Goal: Information Seeking & Learning: Understand process/instructions

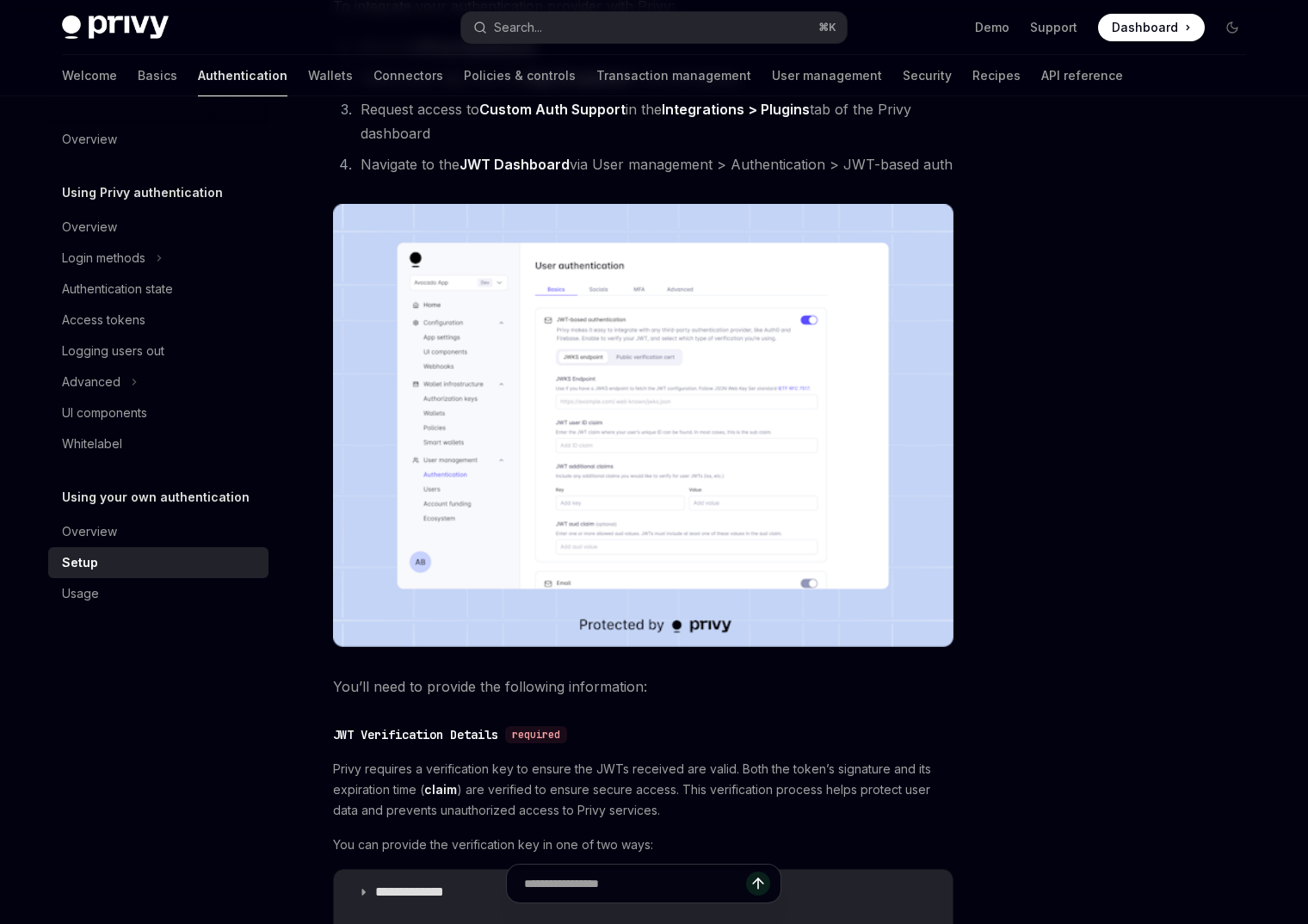
scroll to position [355, 0]
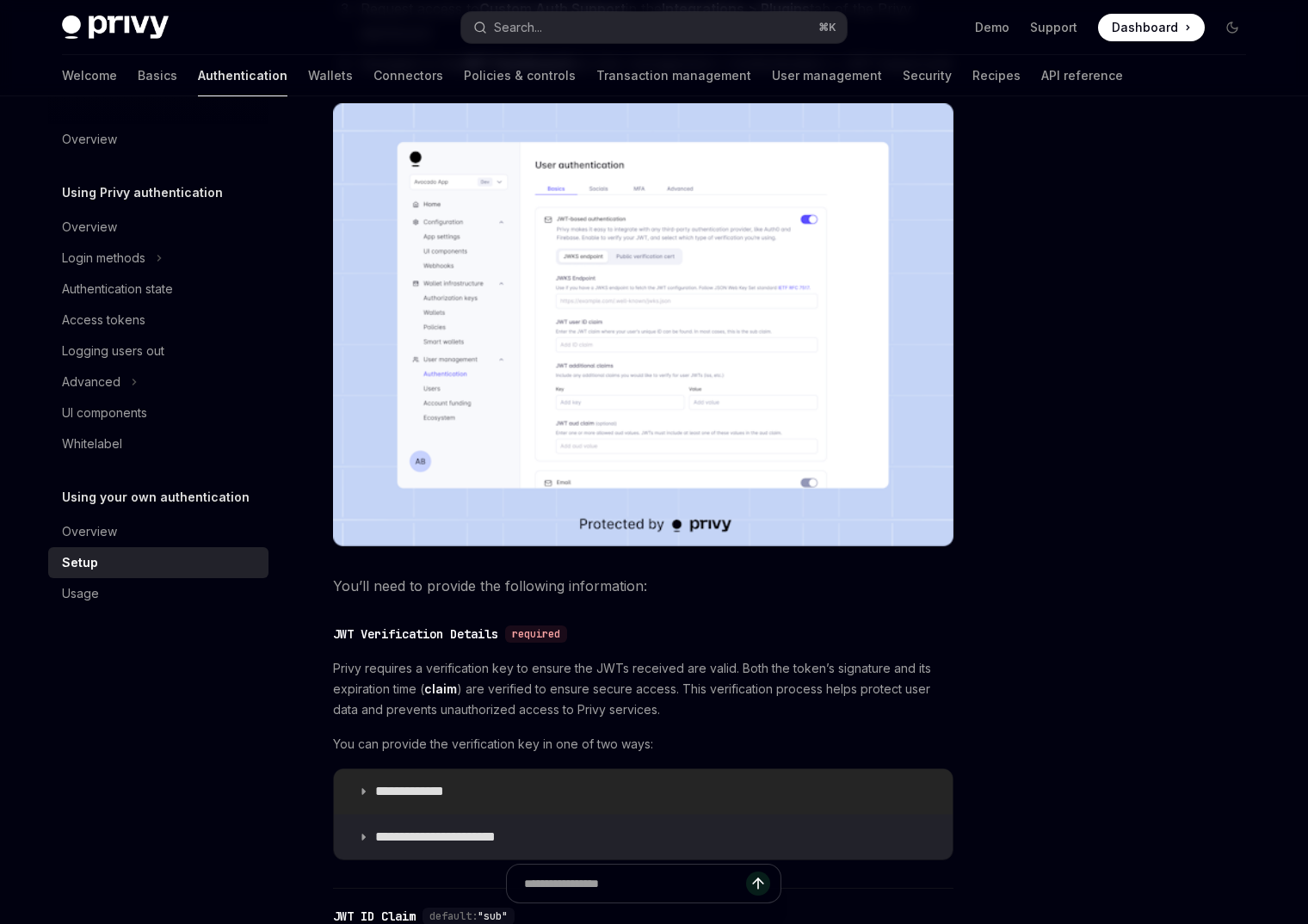
click at [425, 796] on p "**********" at bounding box center [426, 791] width 102 height 18
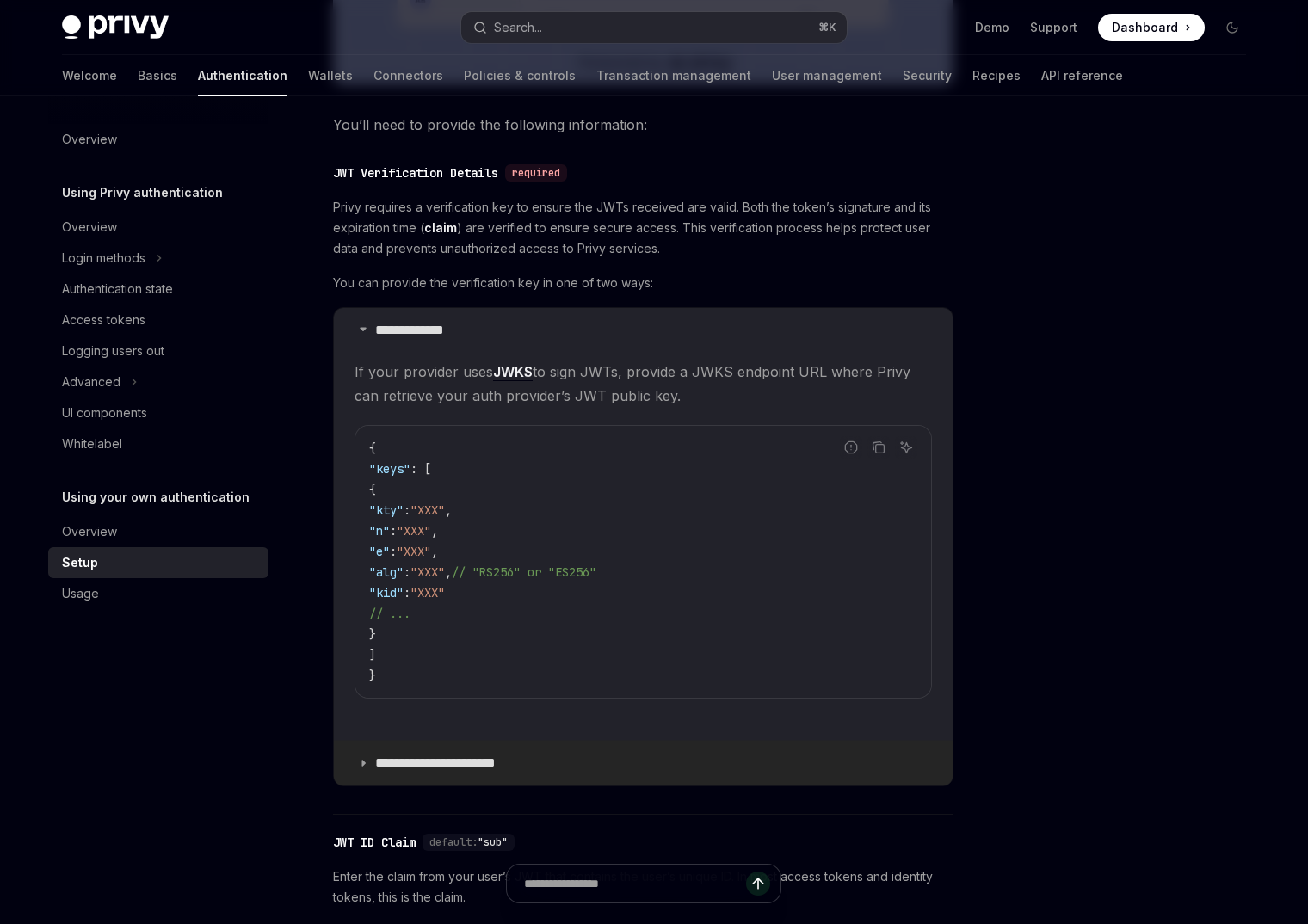
click at [438, 763] on p "**********" at bounding box center [449, 763] width 148 height 18
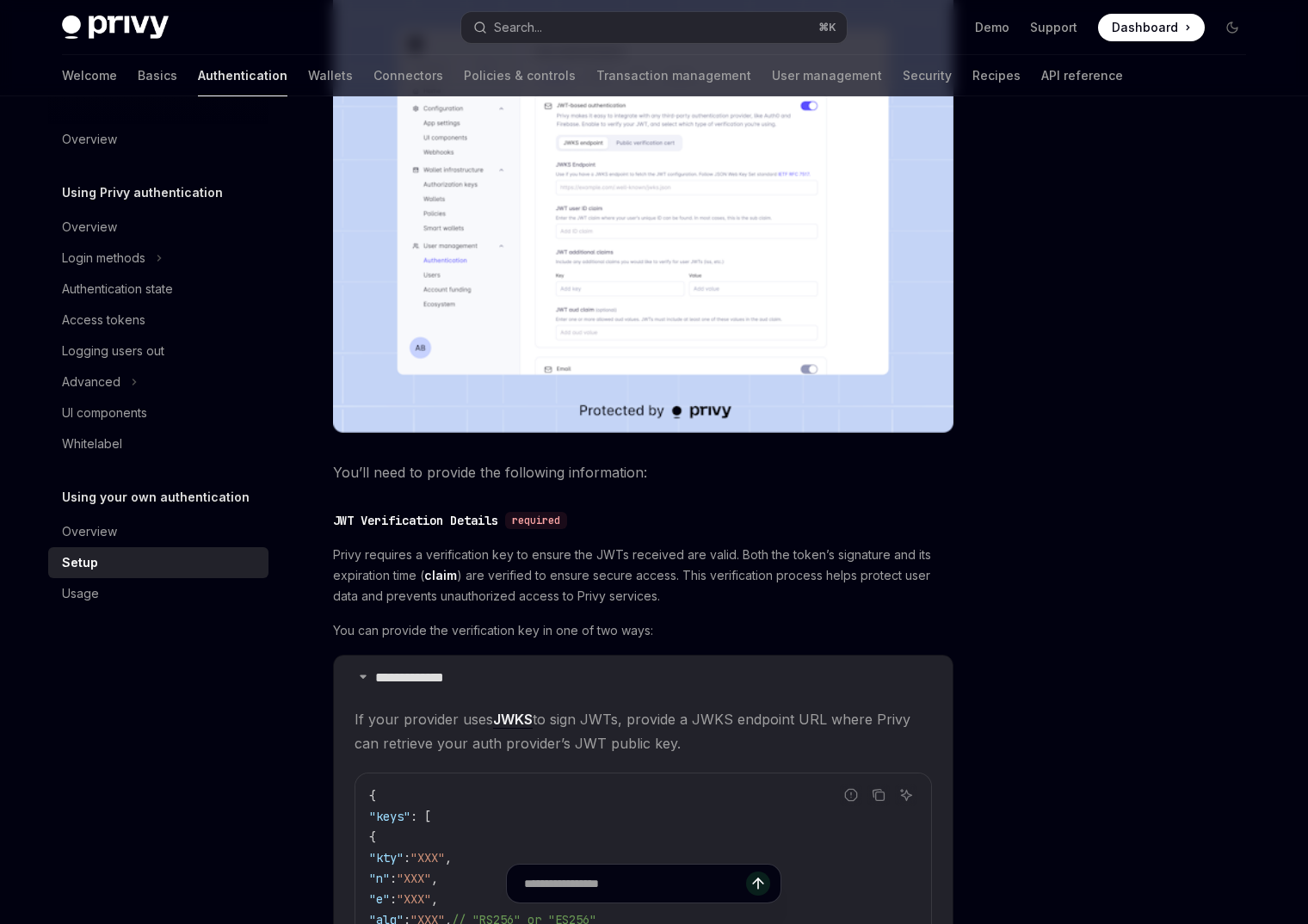
scroll to position [467, 0]
click at [1041, 74] on link "API reference" at bounding box center [1081, 76] width 82 height 41
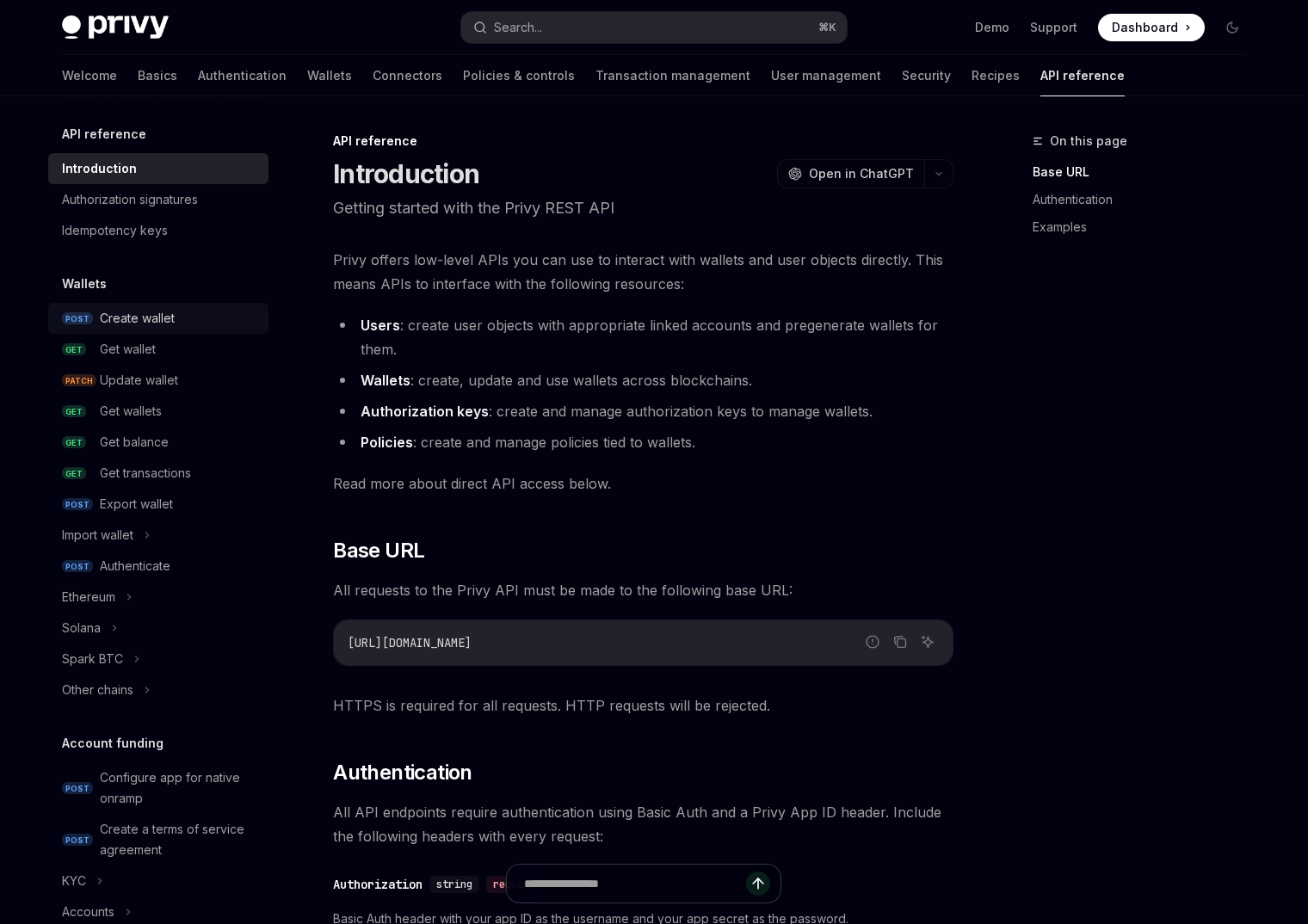
click at [169, 324] on div "Create wallet" at bounding box center [136, 318] width 75 height 20
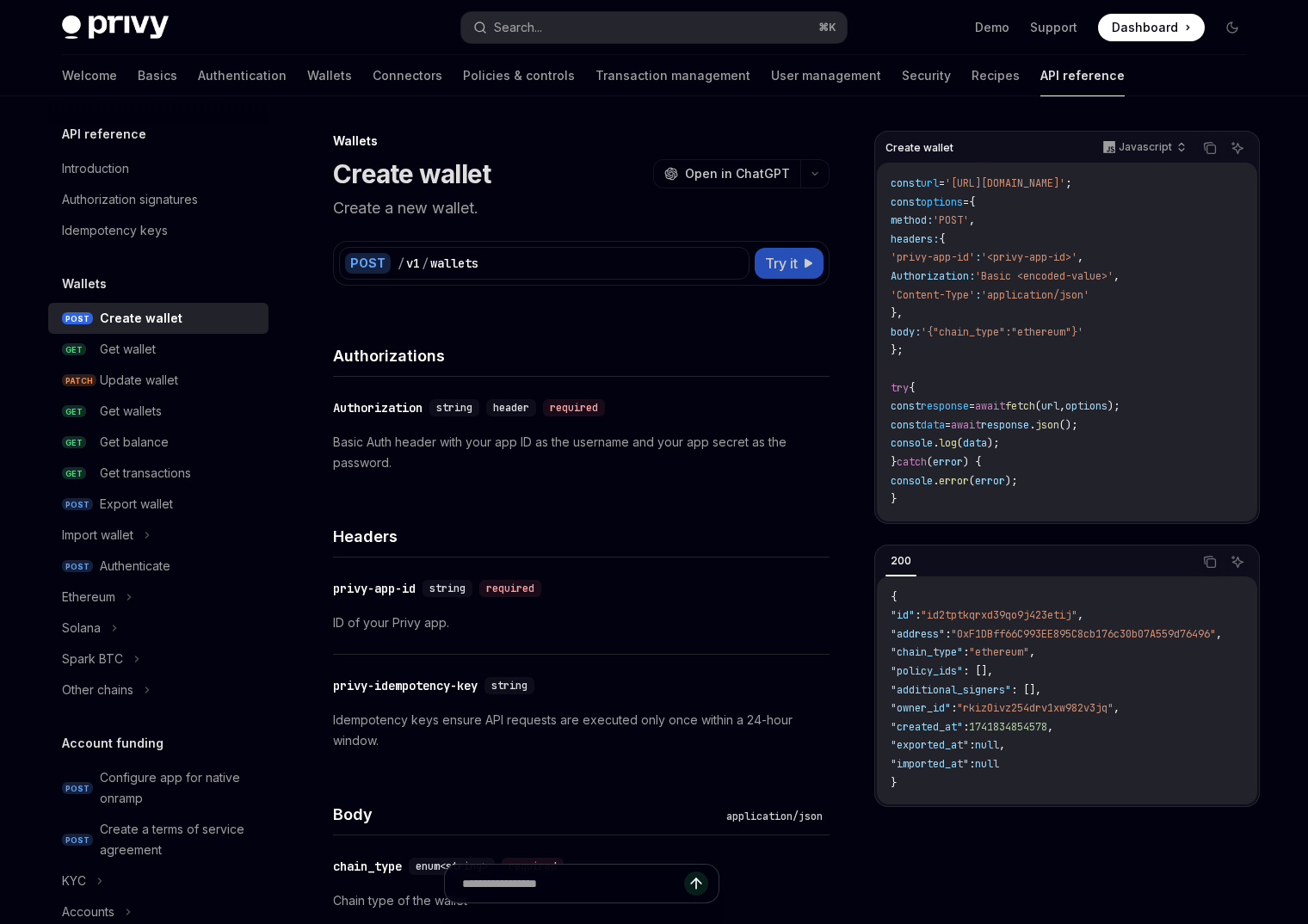
click at [781, 271] on span "Try it" at bounding box center [780, 263] width 32 height 20
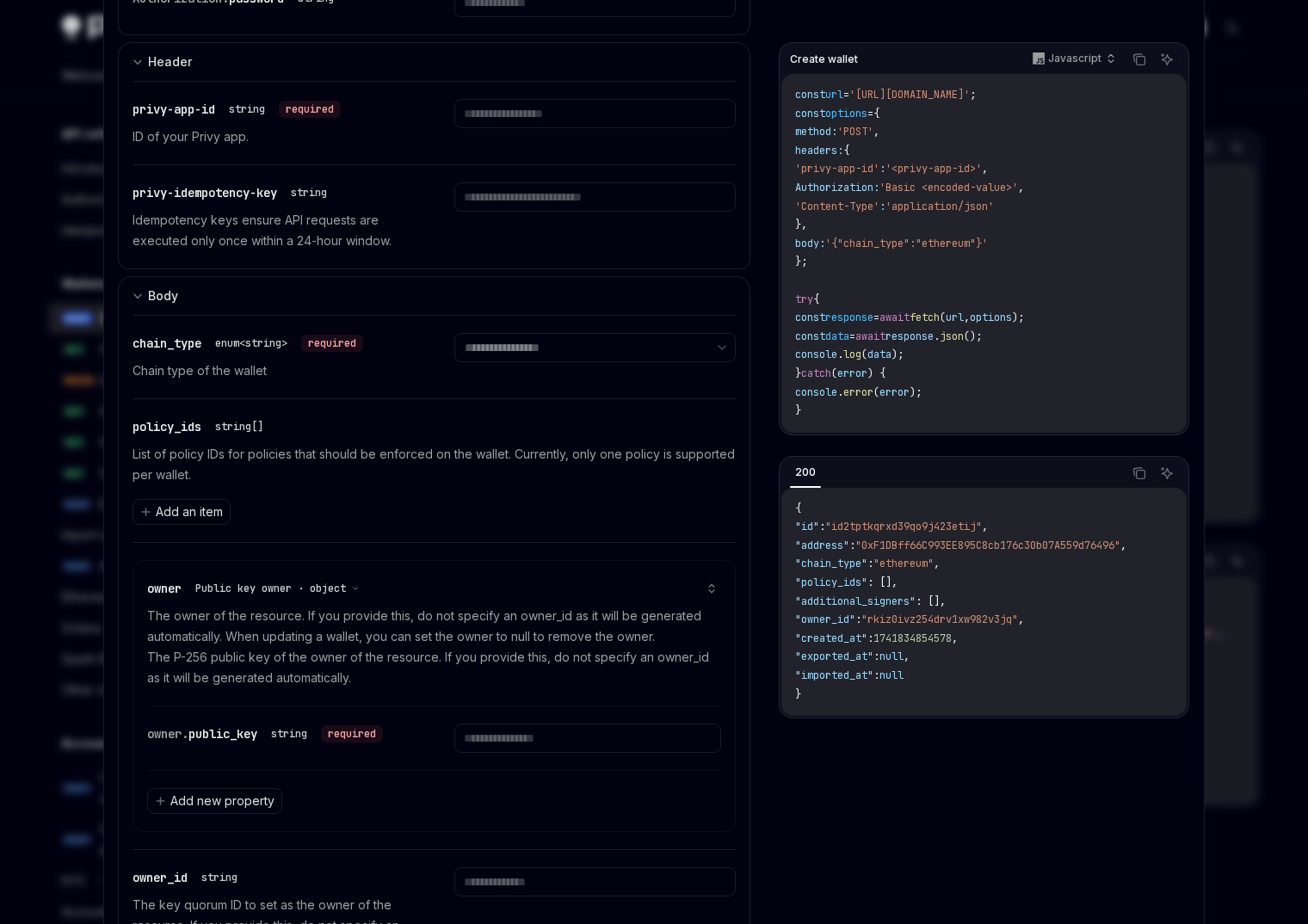
scroll to position [372, 0]
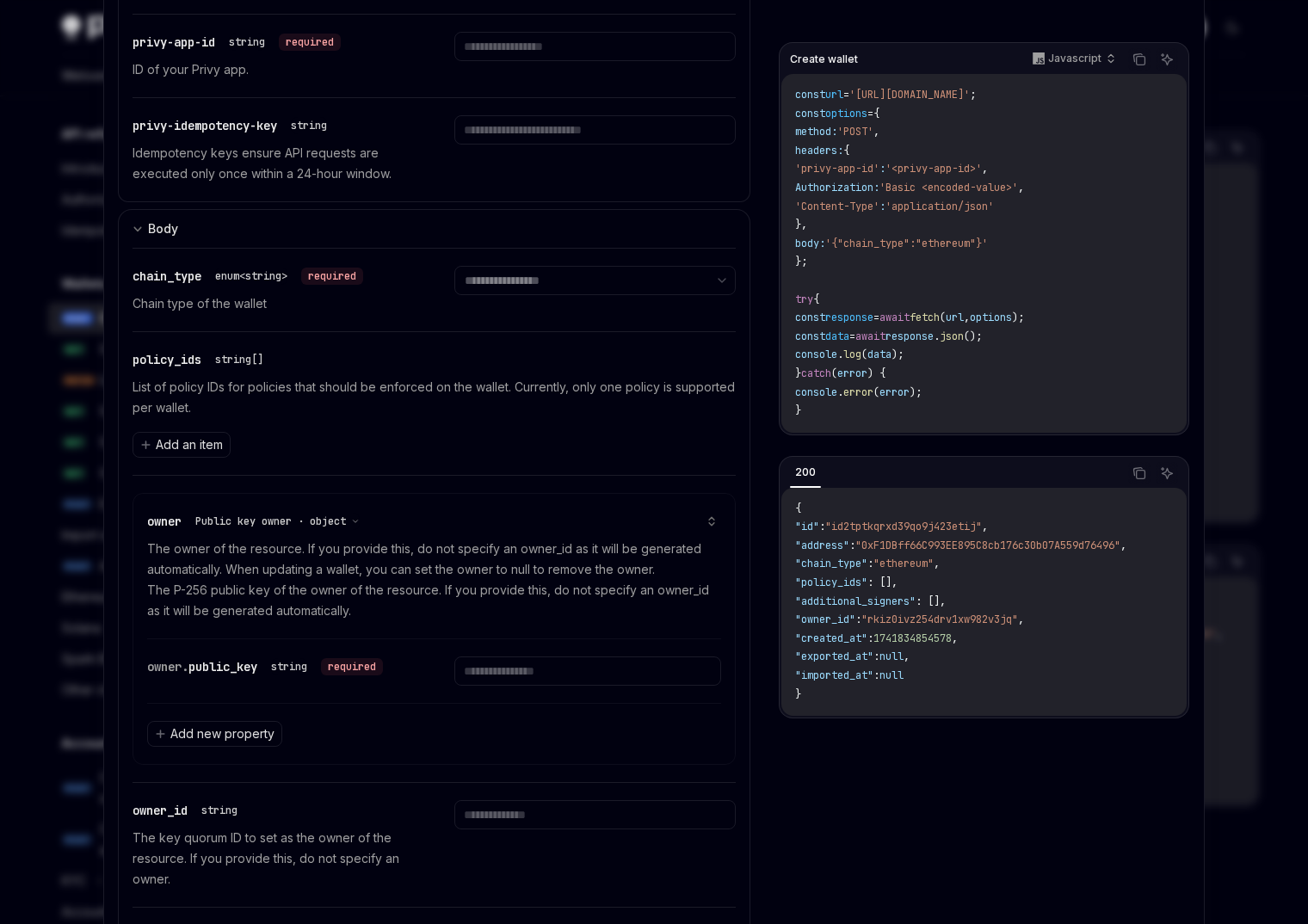
click at [250, 667] on span "public_key" at bounding box center [223, 667] width 69 height 16
click at [274, 520] on span "Public key owner · object" at bounding box center [270, 521] width 150 height 14
click at [270, 565] on div "User owner · object" at bounding box center [280, 568] width 157 height 20
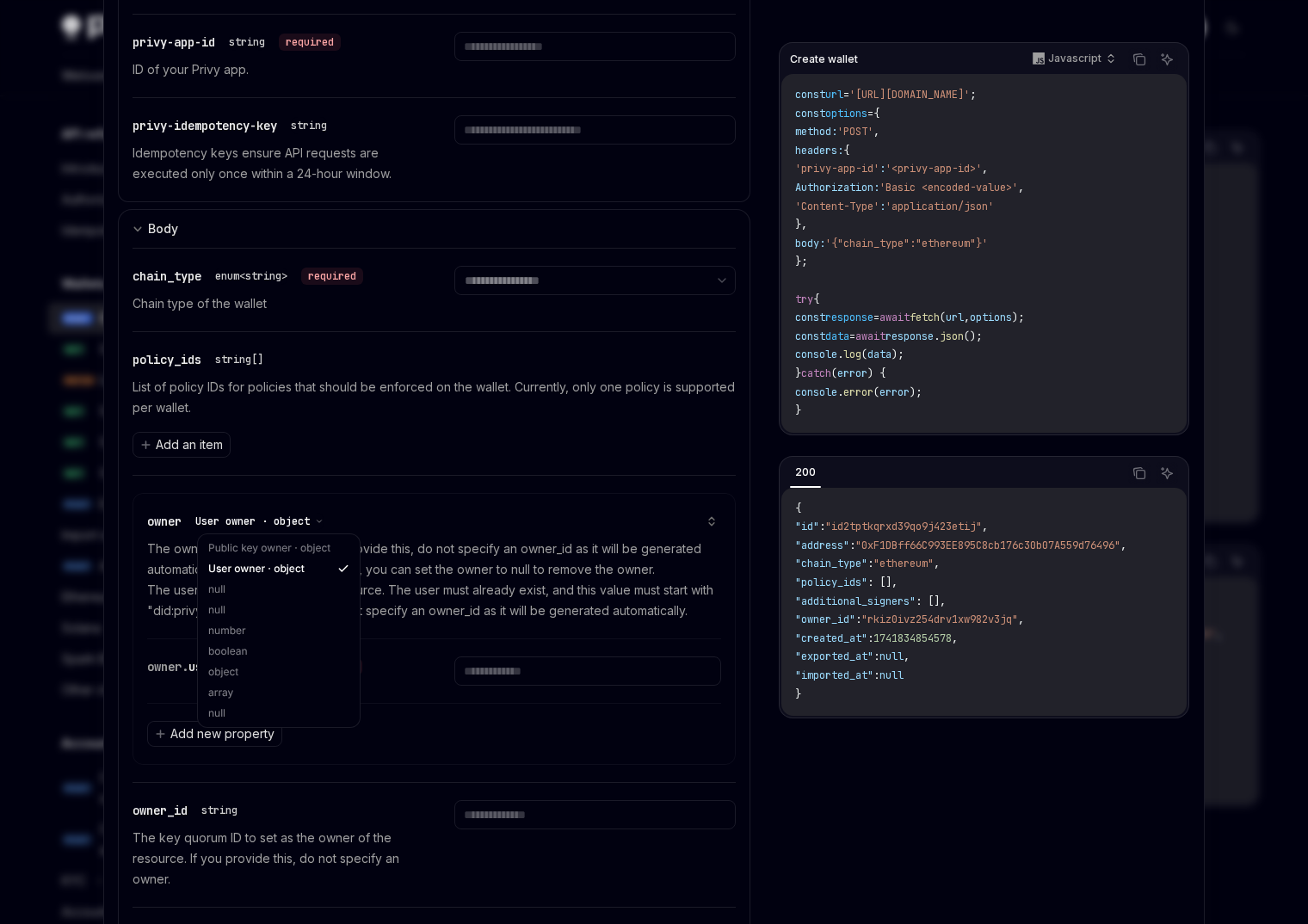
click at [257, 520] on span "User owner · object" at bounding box center [252, 521] width 114 height 14
click at [257, 544] on div "Public key owner · object" at bounding box center [279, 548] width 155 height 20
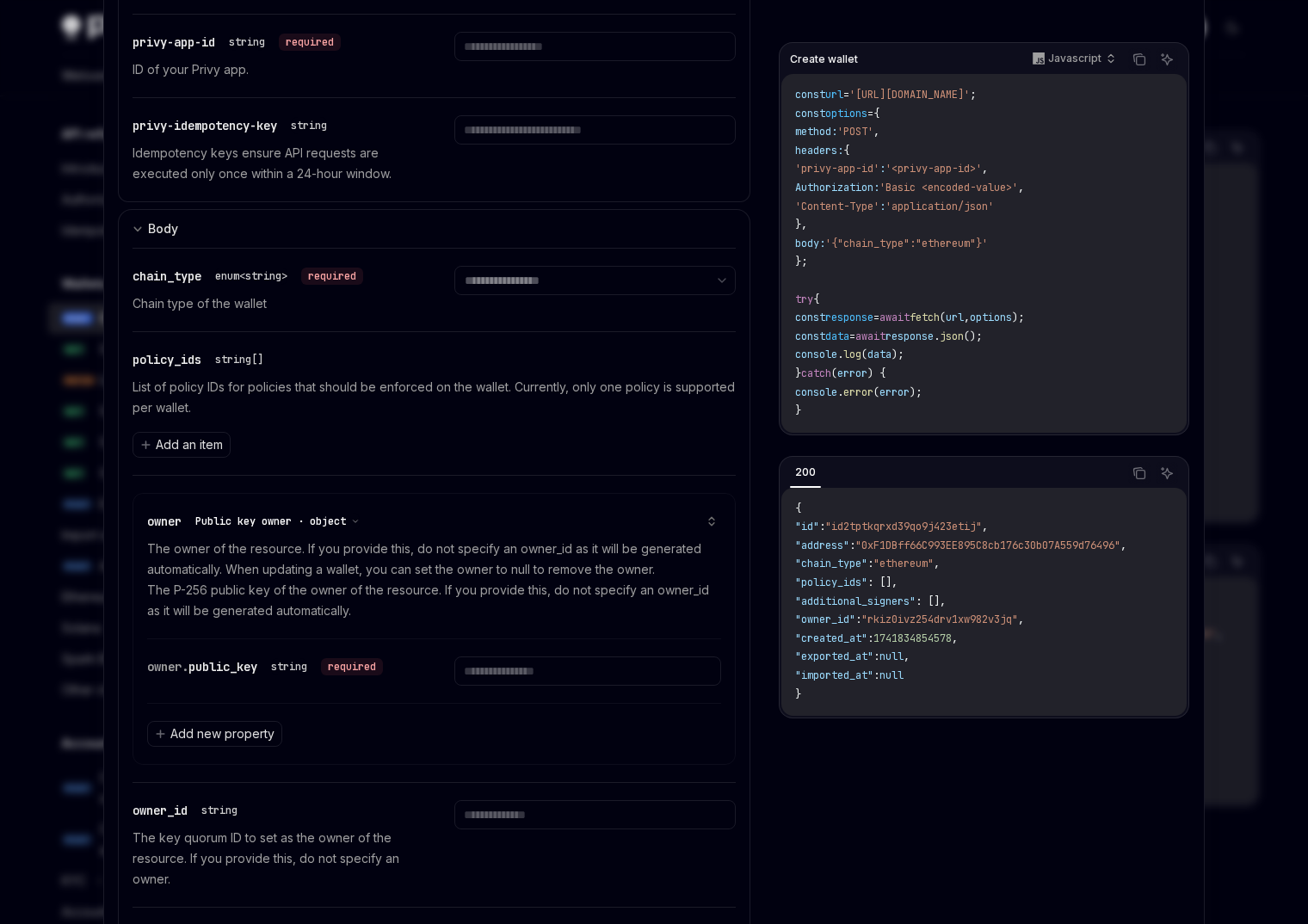
click at [230, 519] on span "Public key owner · object" at bounding box center [270, 521] width 150 height 14
click at [232, 560] on div "User owner · object" at bounding box center [280, 568] width 157 height 20
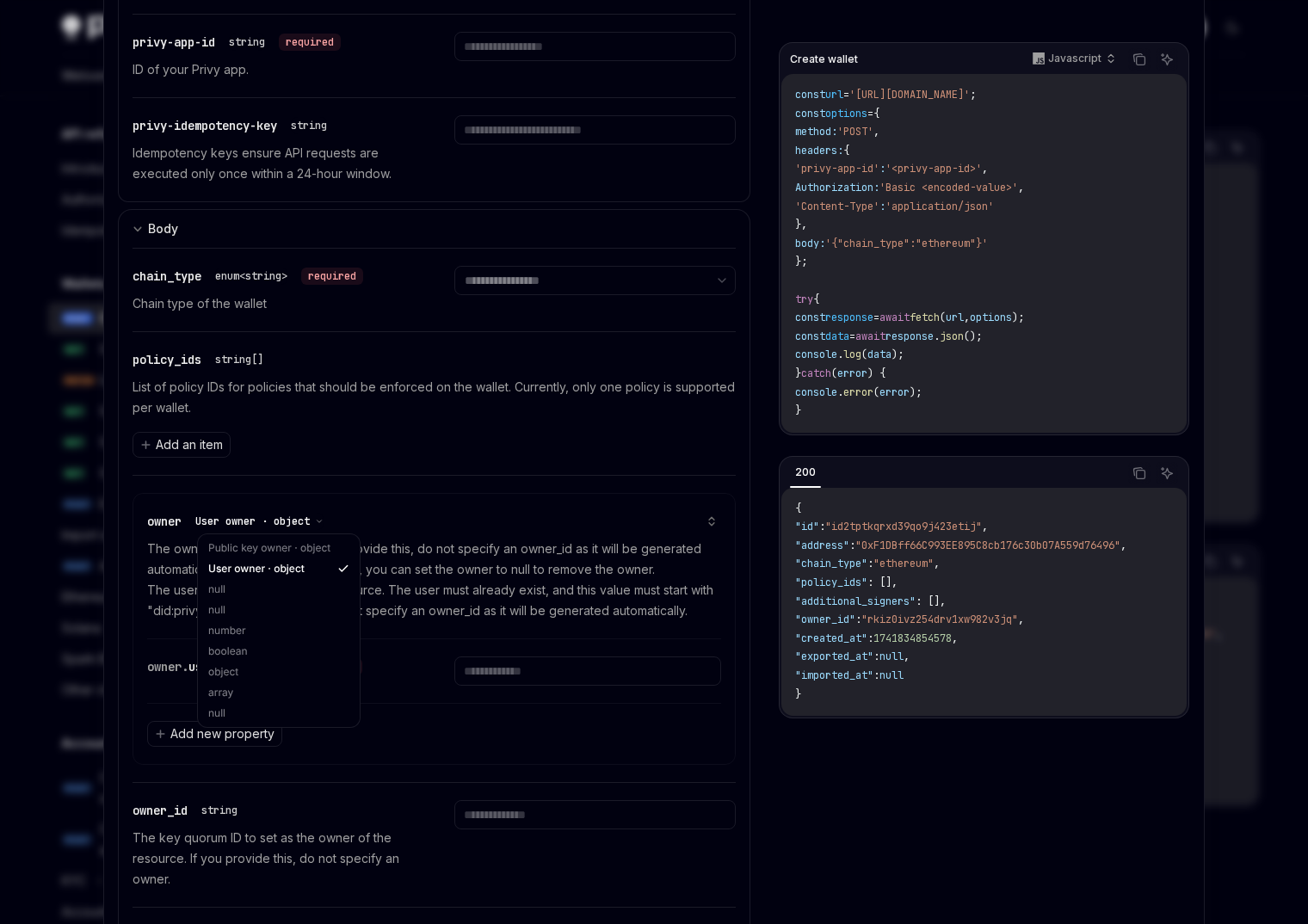
click at [229, 526] on span "User owner · object" at bounding box center [252, 521] width 114 height 14
click at [253, 647] on div "boolean" at bounding box center [279, 651] width 155 height 20
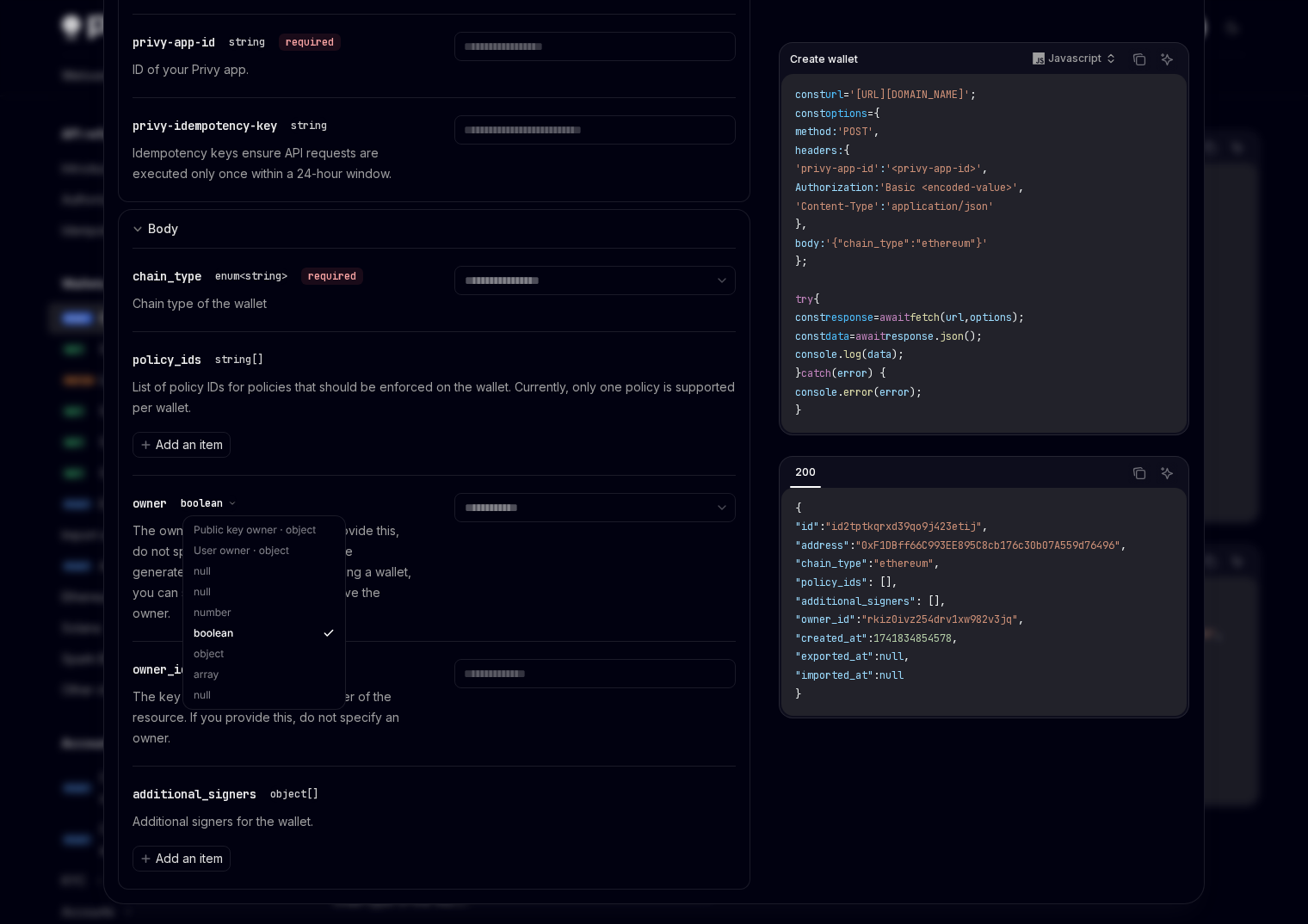
click at [233, 503] on icon "button" at bounding box center [232, 504] width 5 height 3
click at [246, 532] on div "Public key owner · object" at bounding box center [264, 530] width 155 height 20
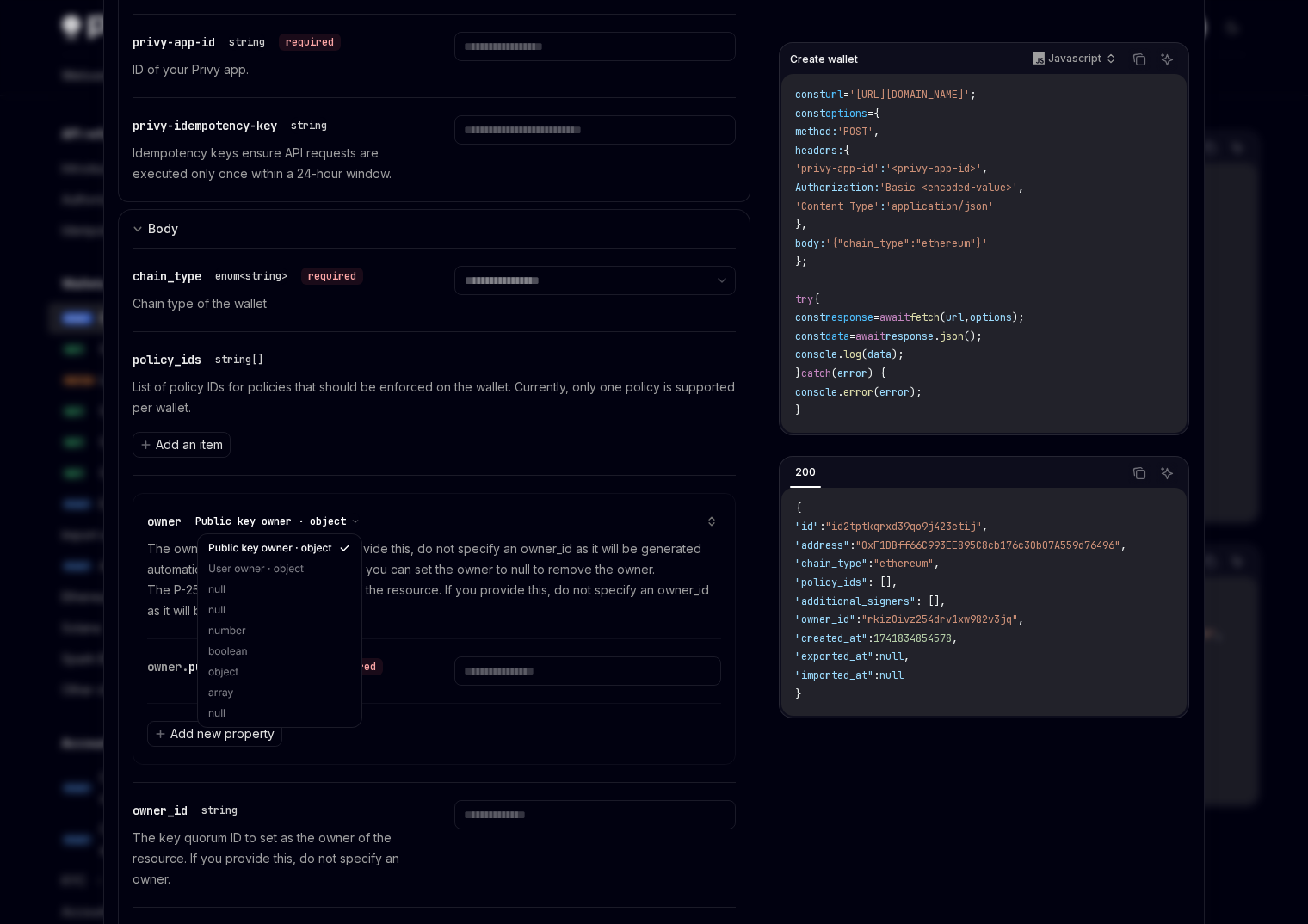
click at [250, 516] on span "Public key owner · object" at bounding box center [270, 521] width 150 height 14
click at [300, 743] on div "Add new property" at bounding box center [434, 733] width 574 height 61
click at [175, 733] on span "Add new property" at bounding box center [222, 733] width 104 height 18
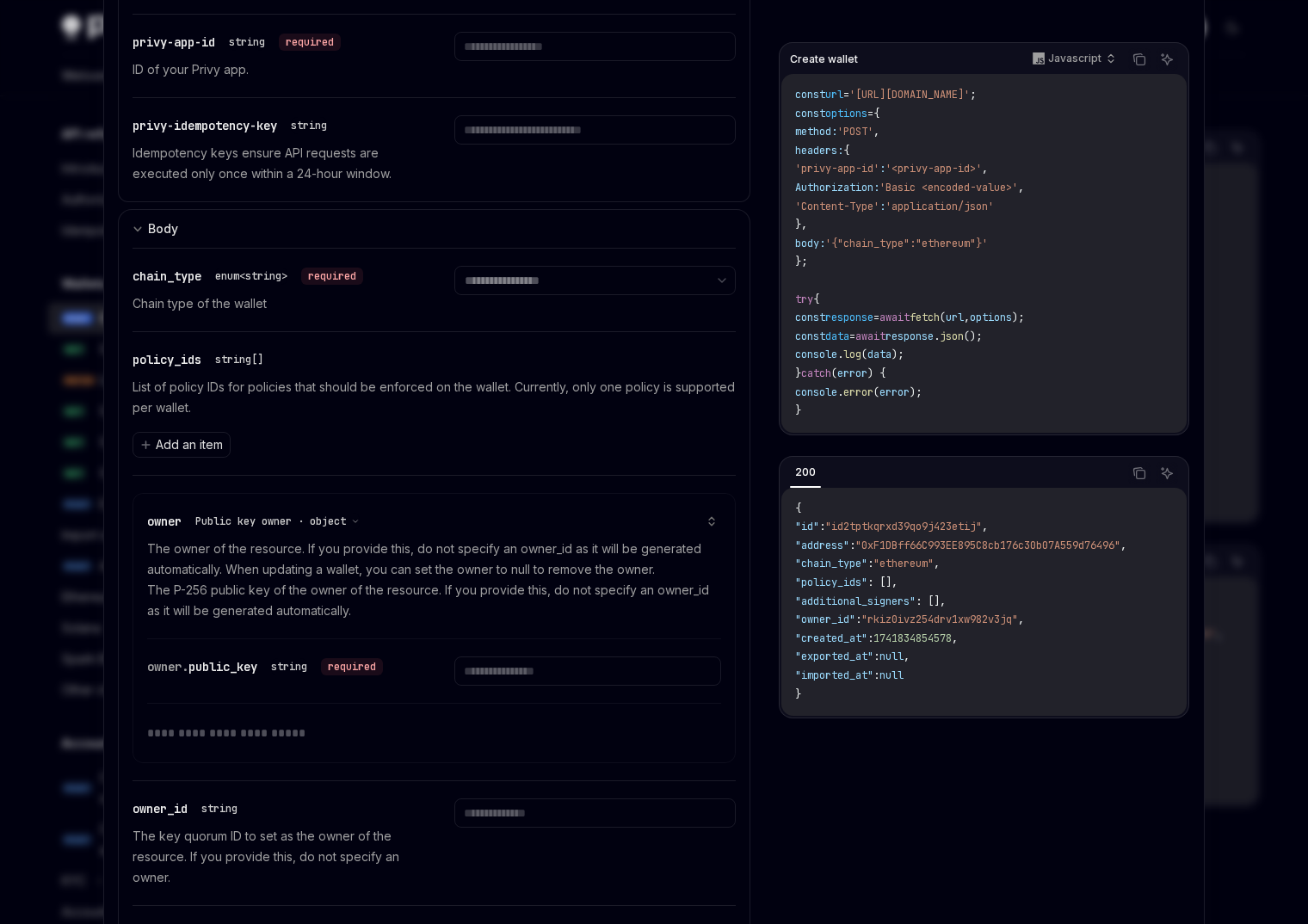
click at [283, 694] on div "owner. public_key string required" at bounding box center [434, 671] width 574 height 64
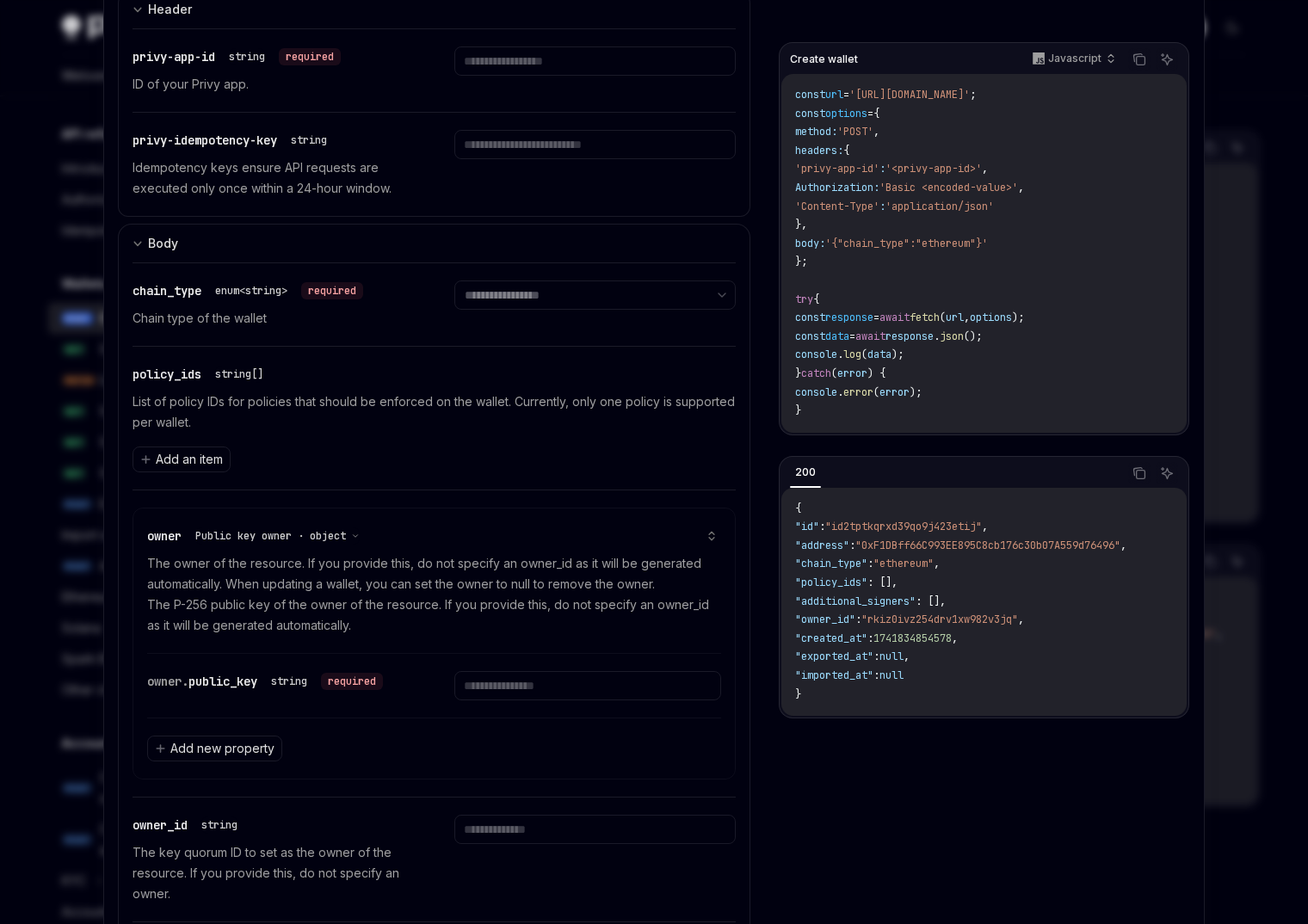
scroll to position [348, 0]
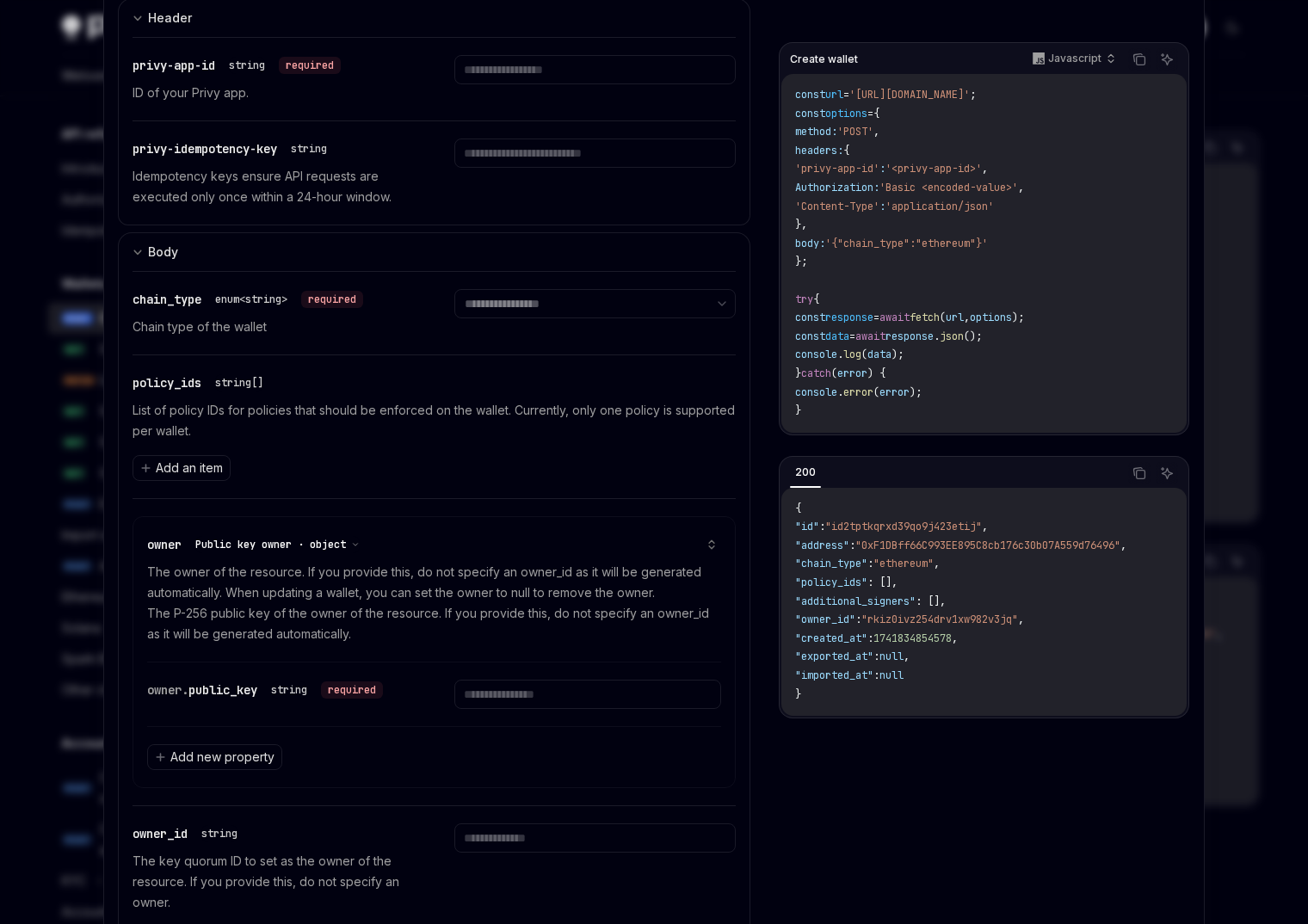
click at [259, 542] on span "Public key owner · object" at bounding box center [270, 544] width 150 height 14
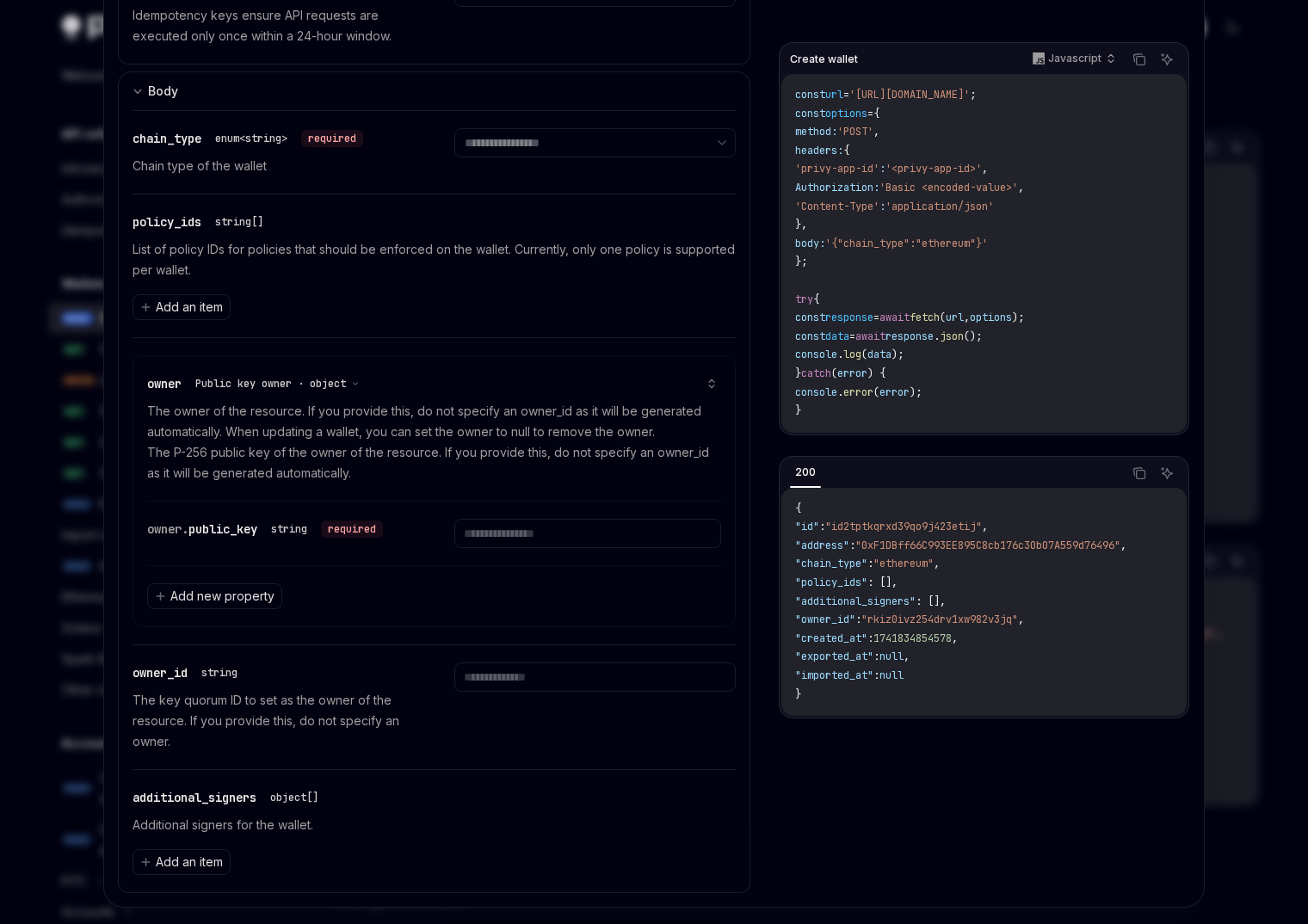
scroll to position [534, 0]
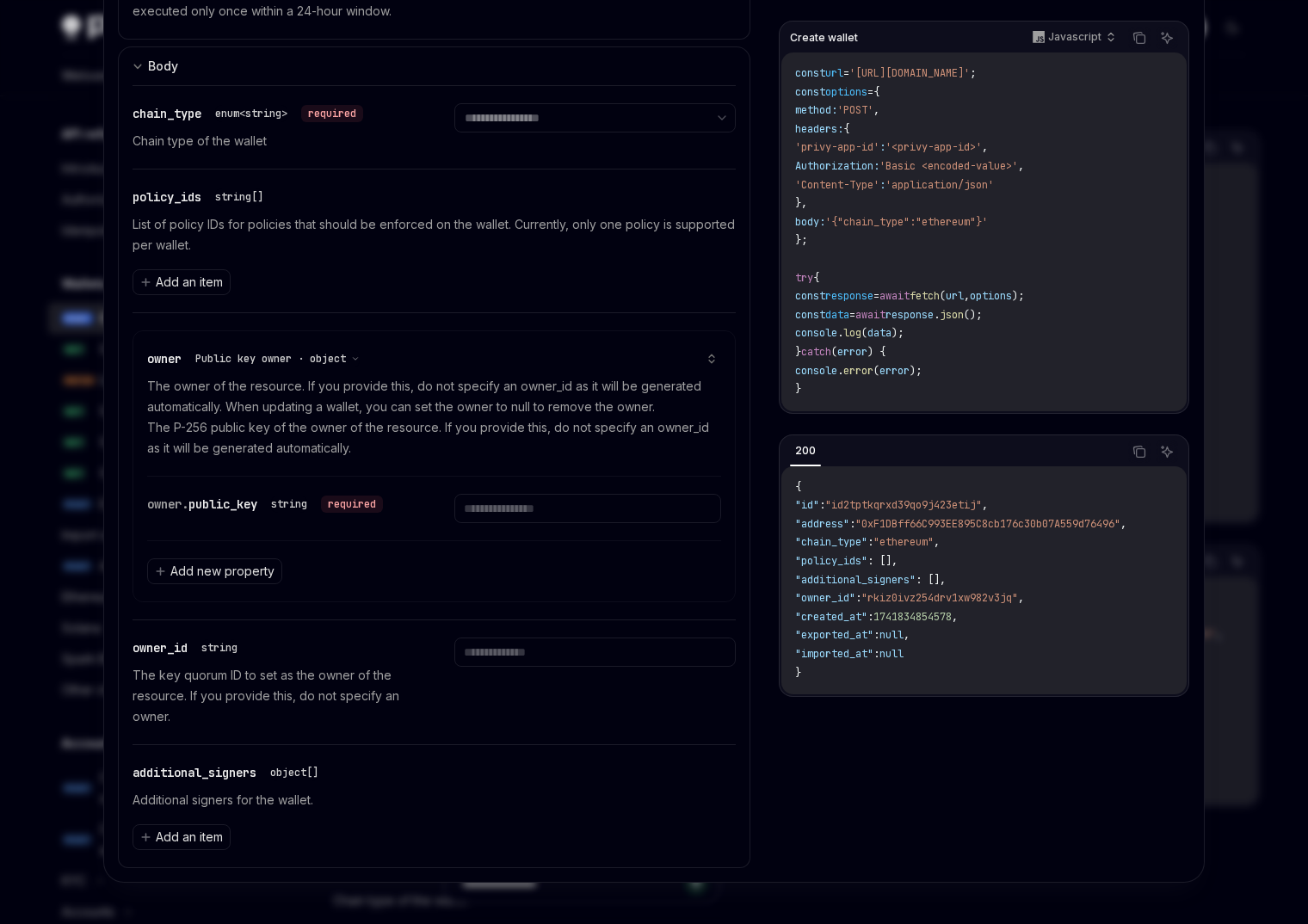
click at [59, 488] on div at bounding box center [654, 462] width 1308 height 924
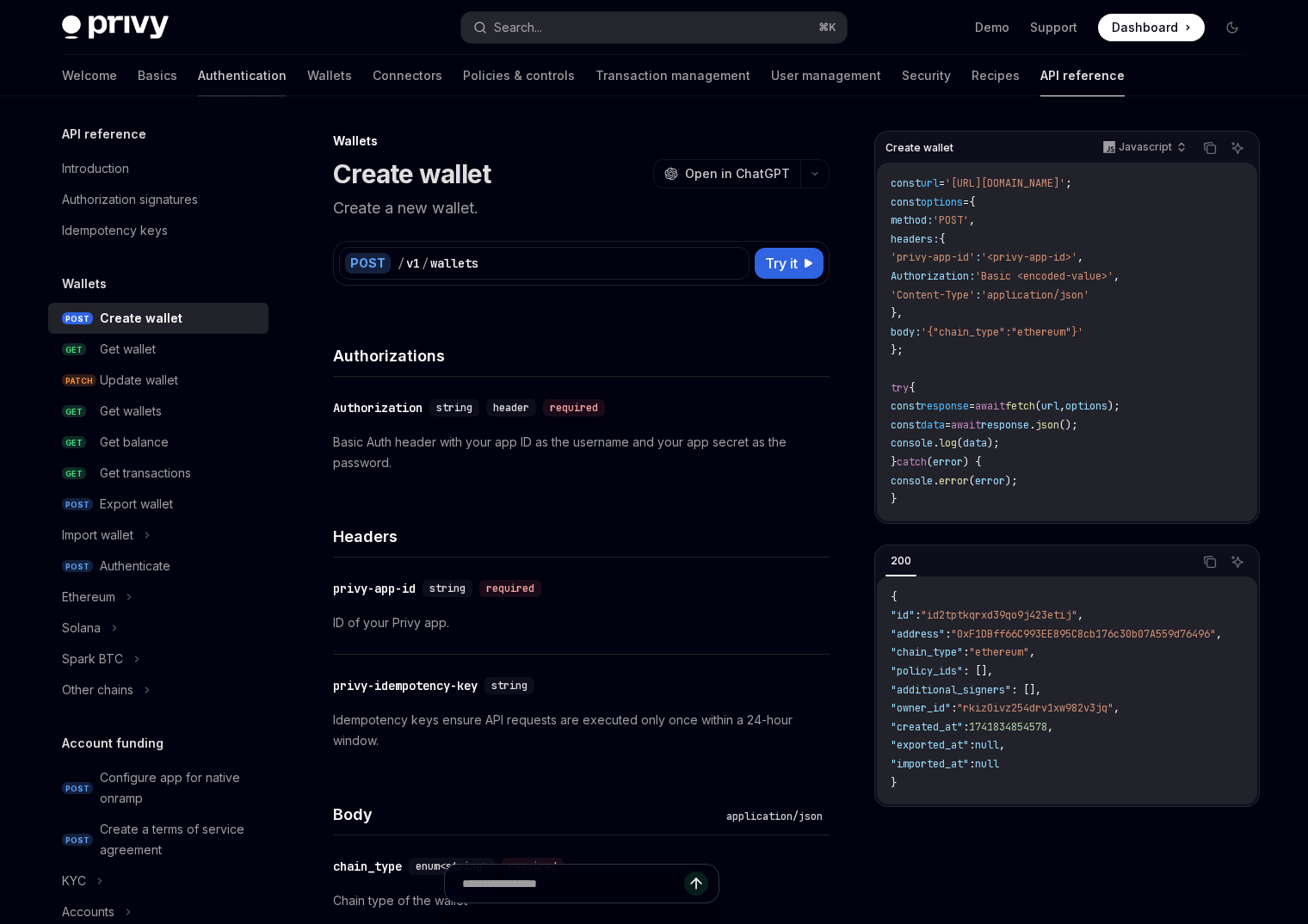
click at [198, 78] on link "Authentication" at bounding box center [242, 76] width 88 height 41
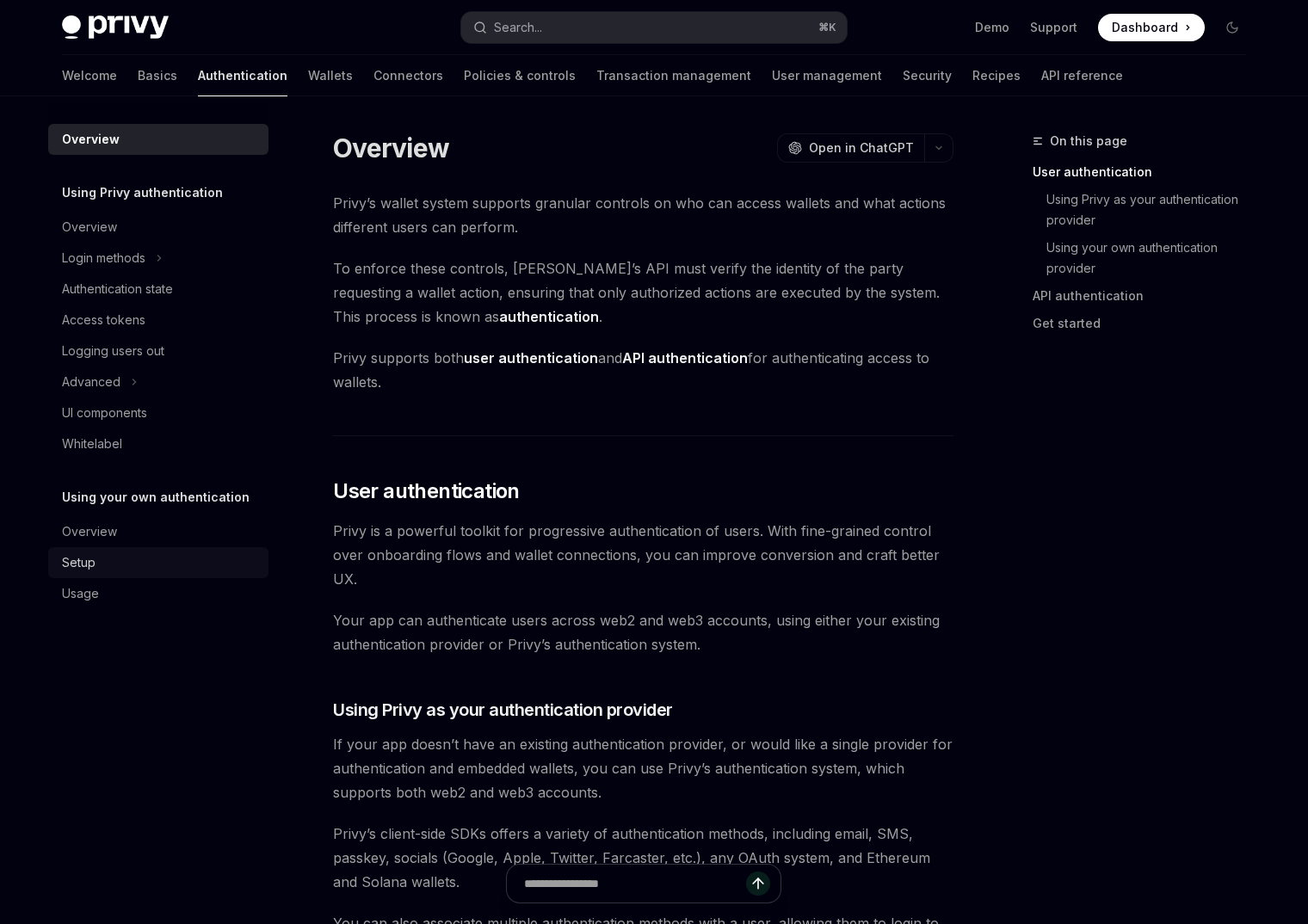
click at [111, 568] on div "Setup" at bounding box center [159, 563] width 196 height 20
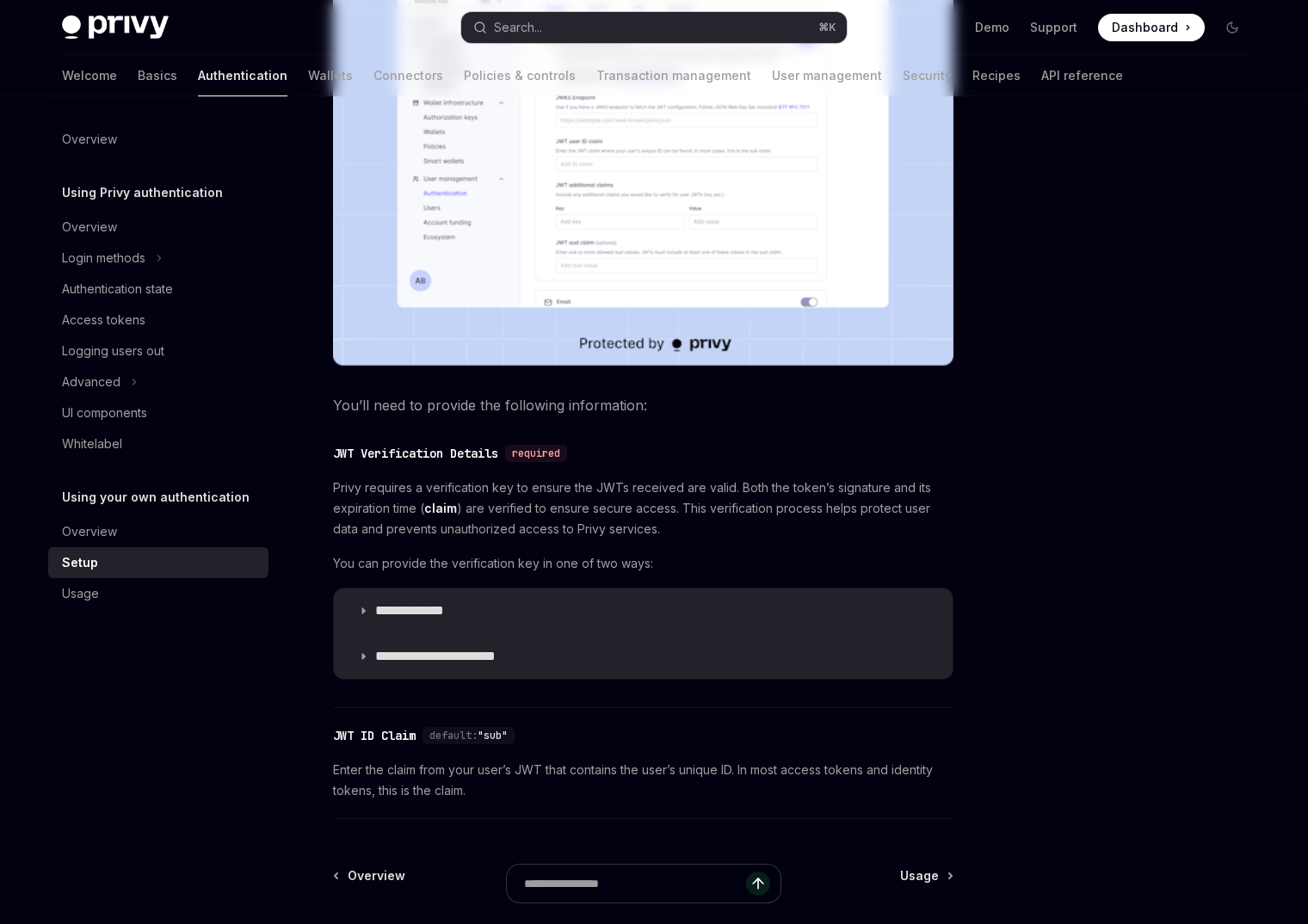
scroll to position [708, 0]
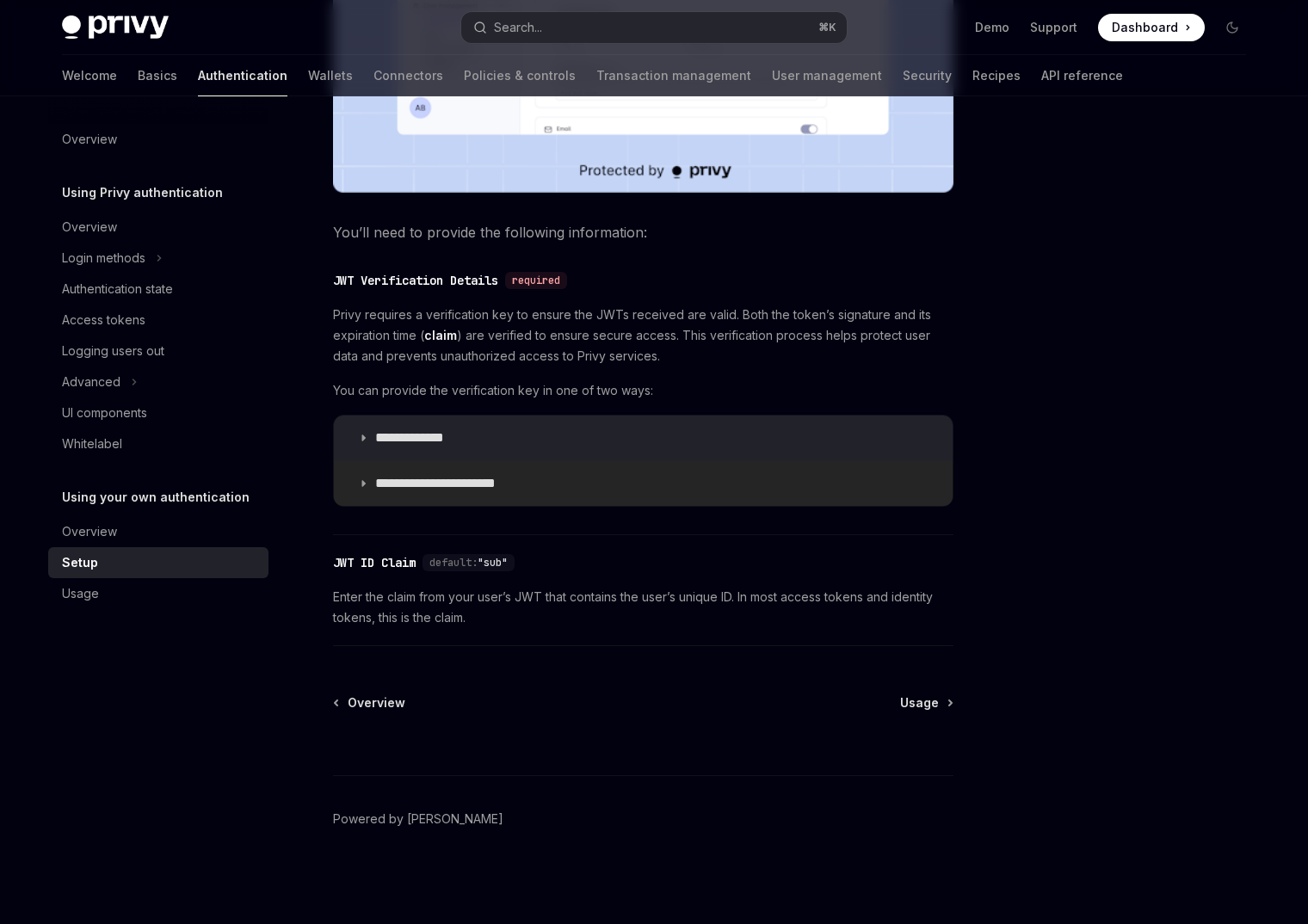
click at [420, 471] on summary "**********" at bounding box center [643, 484] width 619 height 45
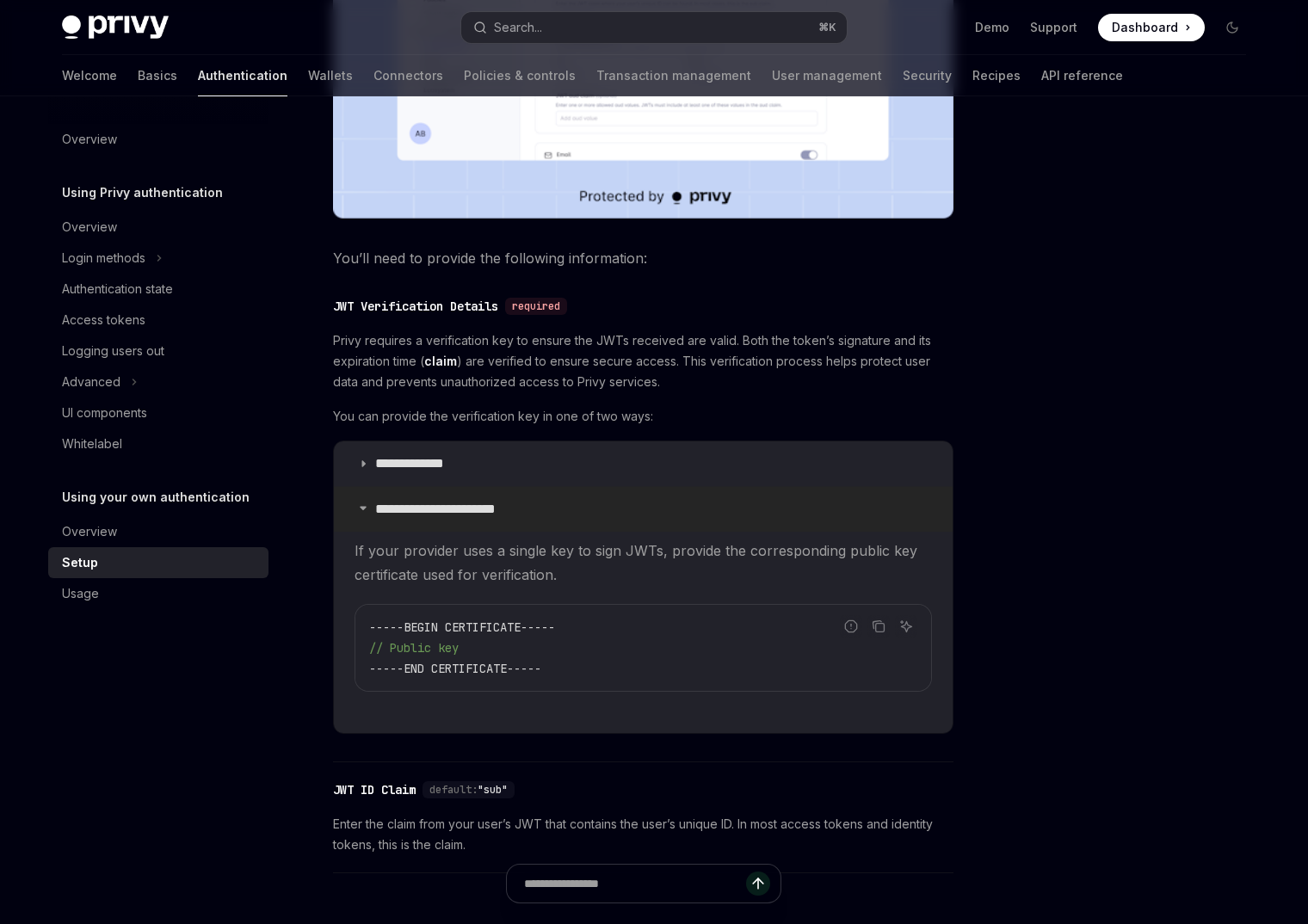
scroll to position [664, 0]
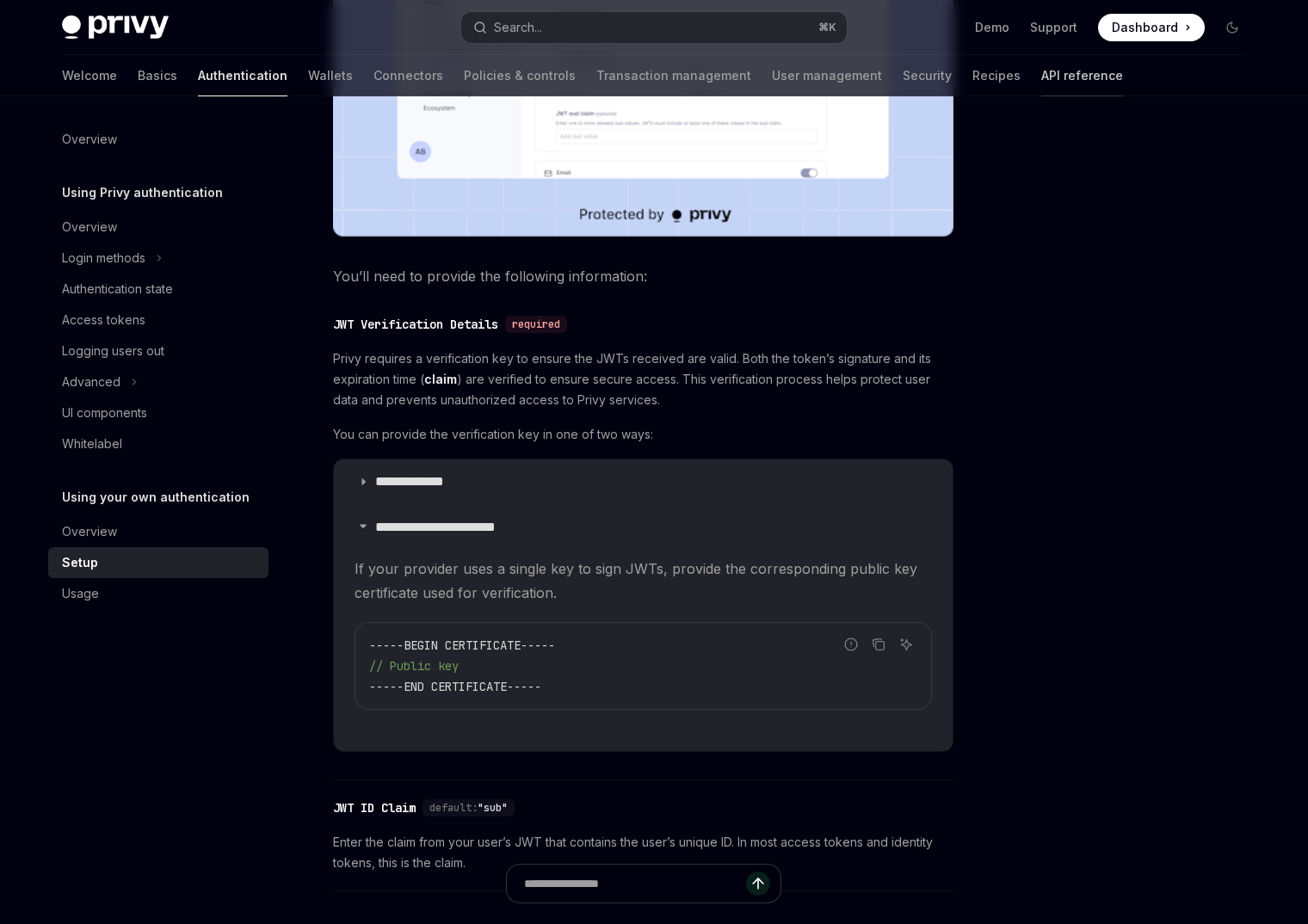
click at [1041, 85] on link "API reference" at bounding box center [1081, 76] width 82 height 41
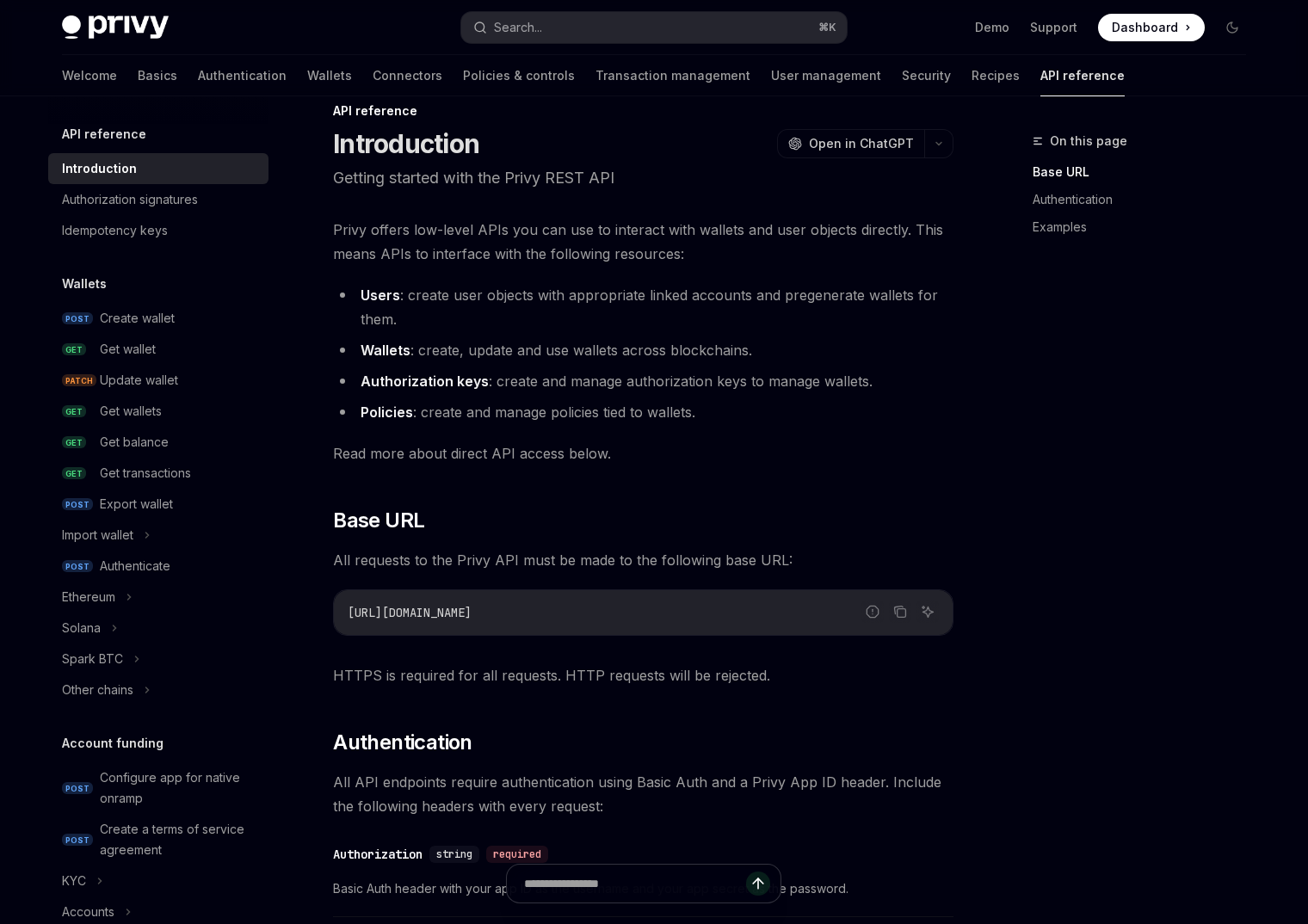
scroll to position [42, 0]
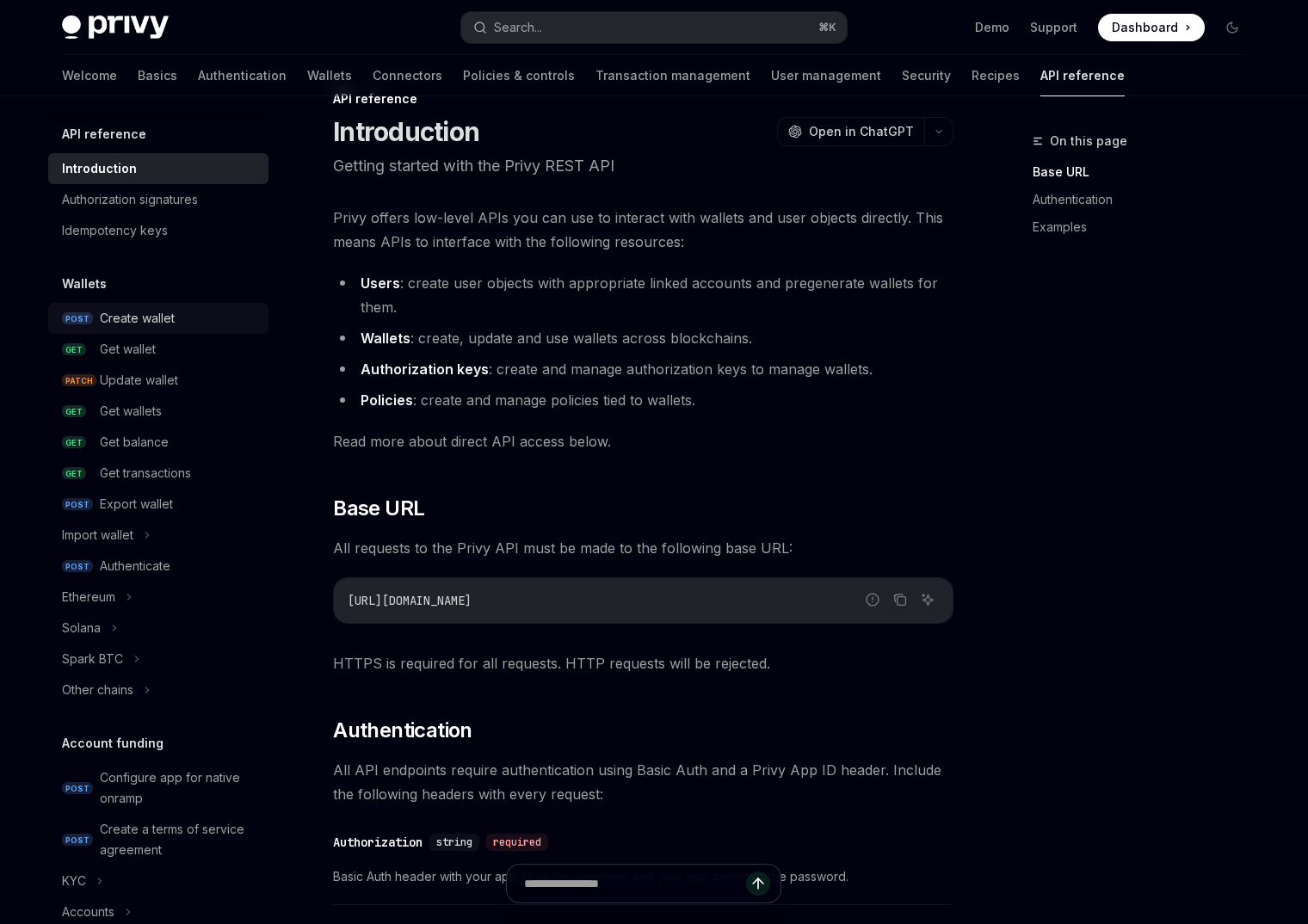
click at [185, 325] on div "Create wallet" at bounding box center [179, 318] width 158 height 20
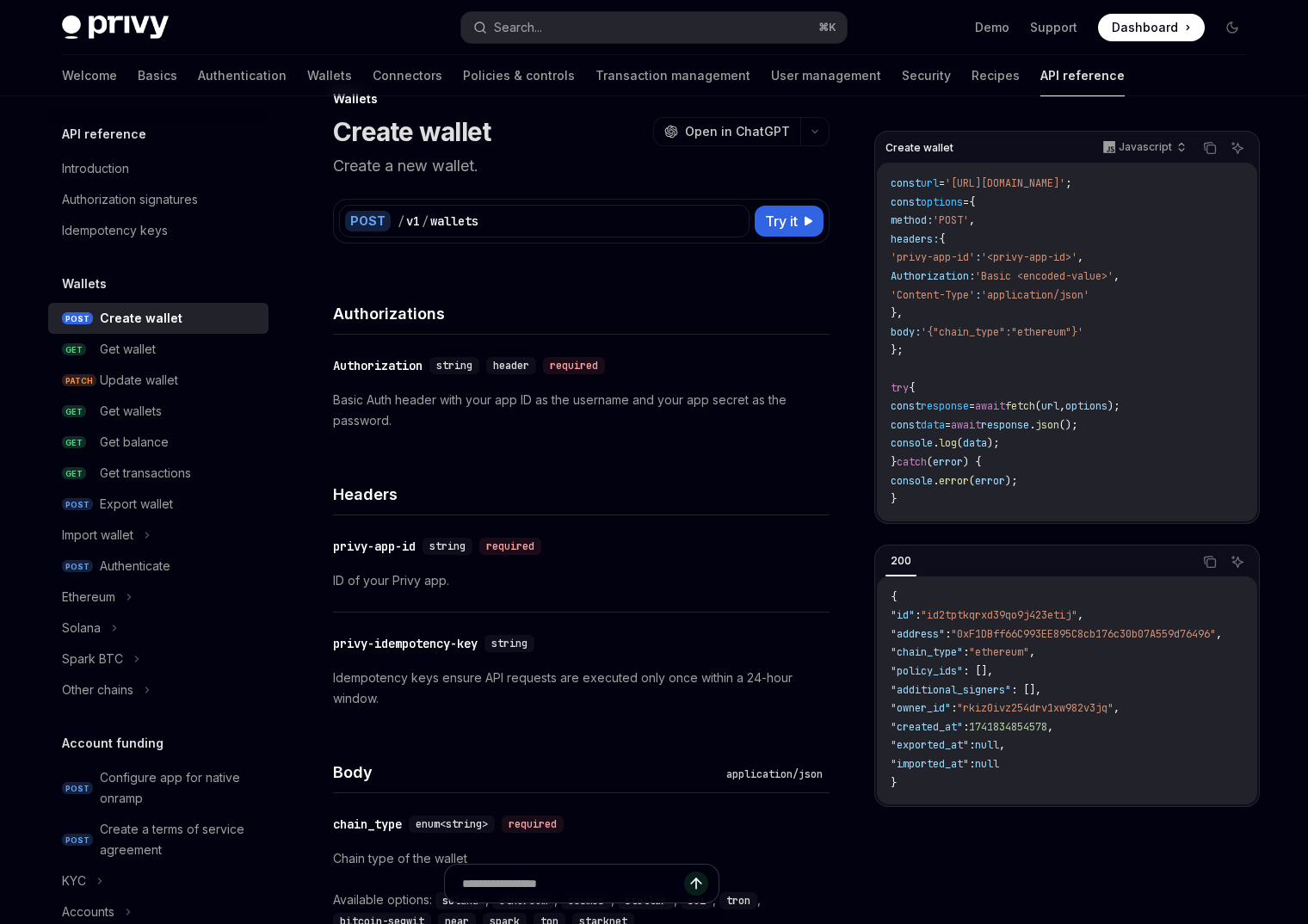
type textarea "*"
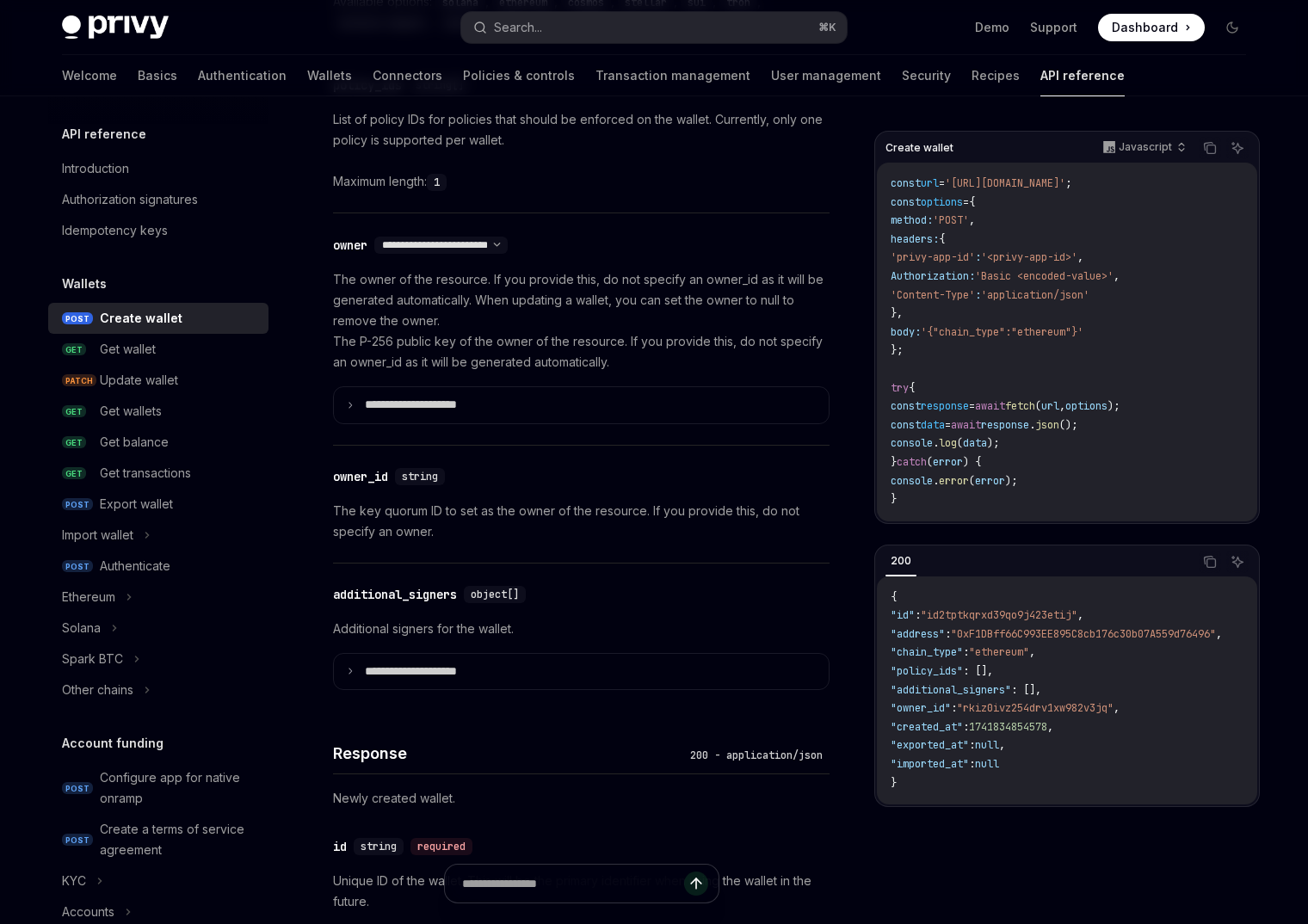
scroll to position [942, 0]
click at [450, 246] on select "**********" at bounding box center [440, 244] width 134 height 14
select select "*"
click at [376, 238] on select "**********" at bounding box center [440, 244] width 134 height 14
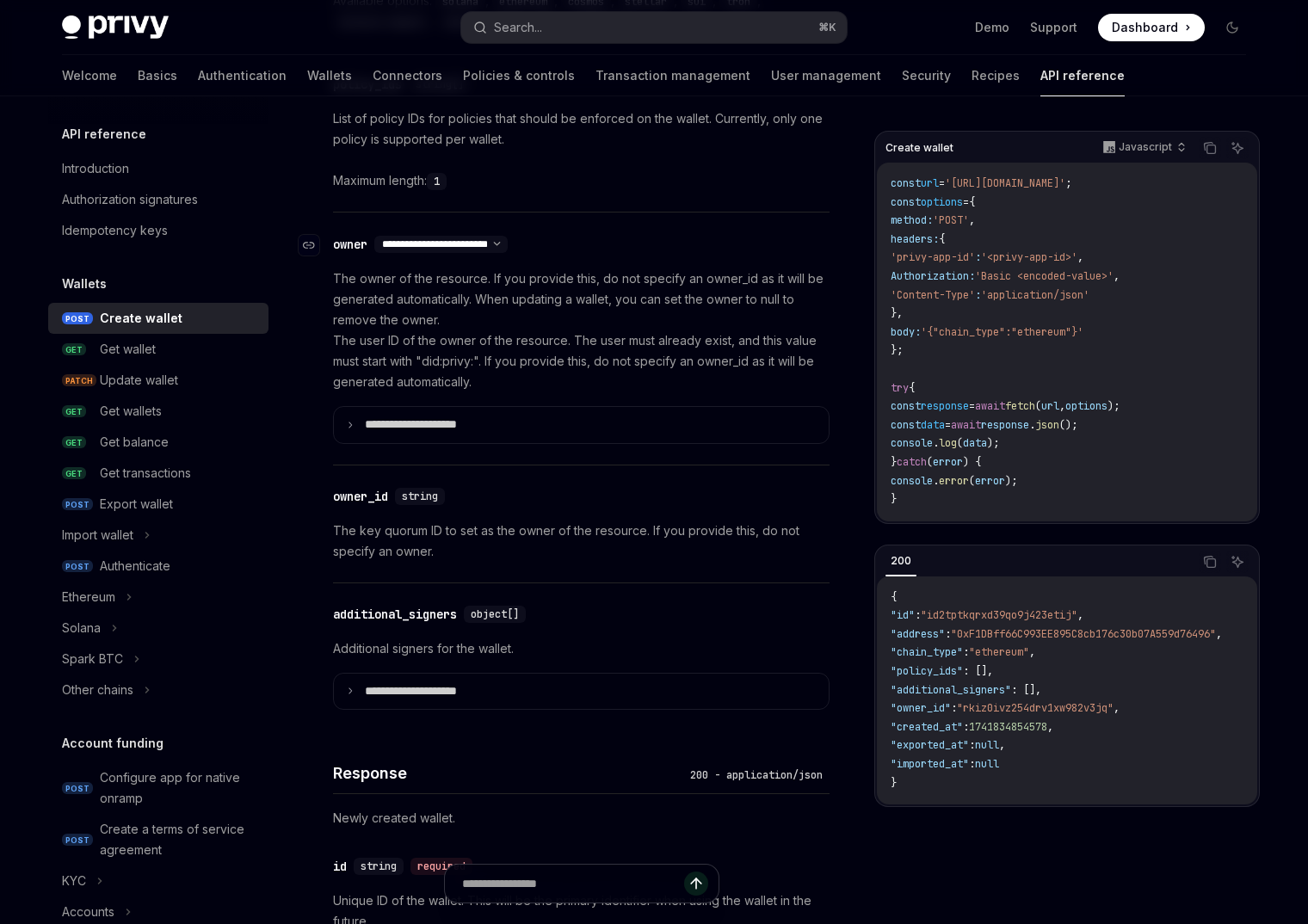
click at [450, 250] on select "**********" at bounding box center [440, 244] width 134 height 14
click at [376, 238] on select "**********" at bounding box center [440, 244] width 134 height 14
click at [450, 249] on select "**********" at bounding box center [440, 244] width 134 height 14
select select "*"
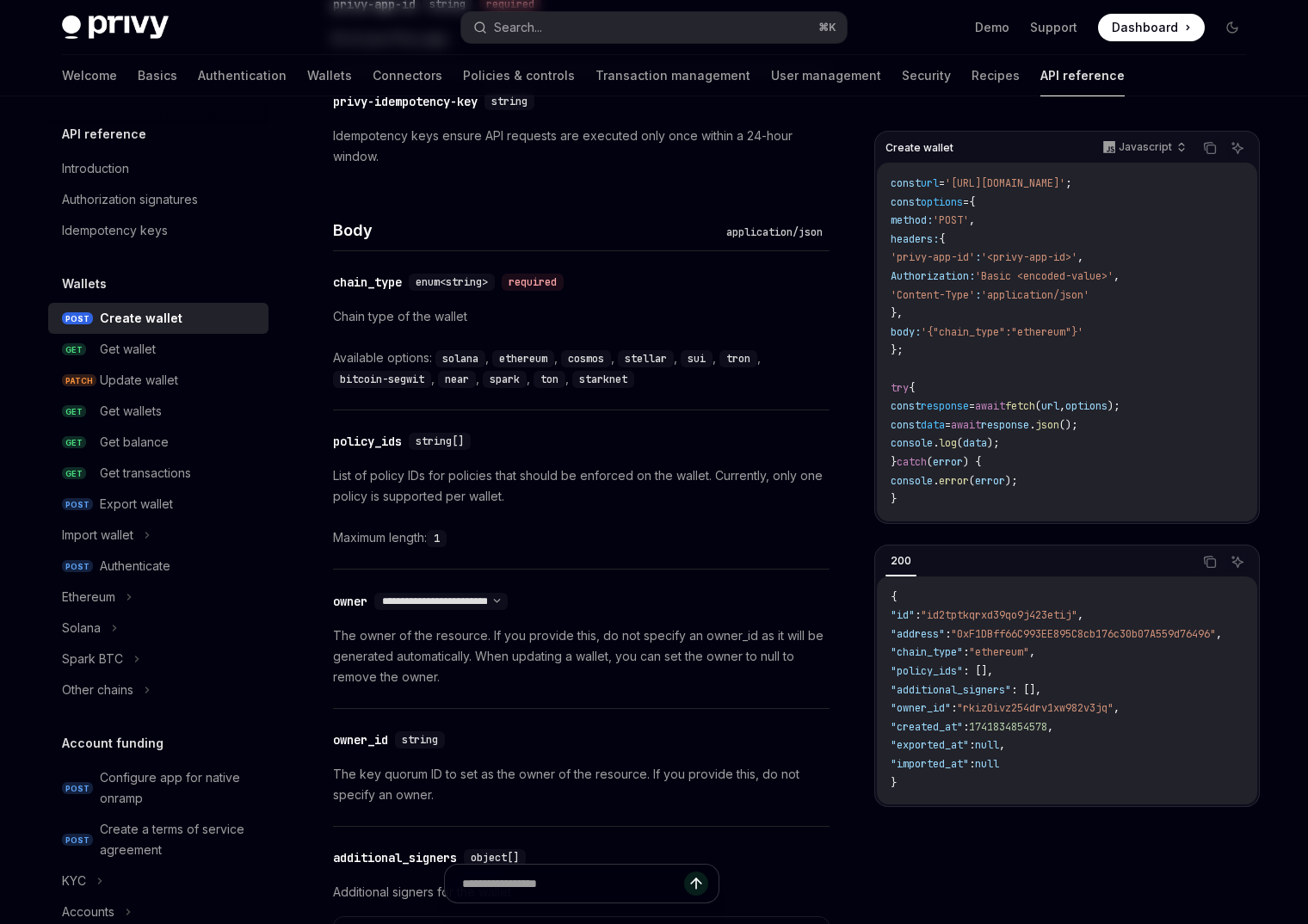
scroll to position [0, 0]
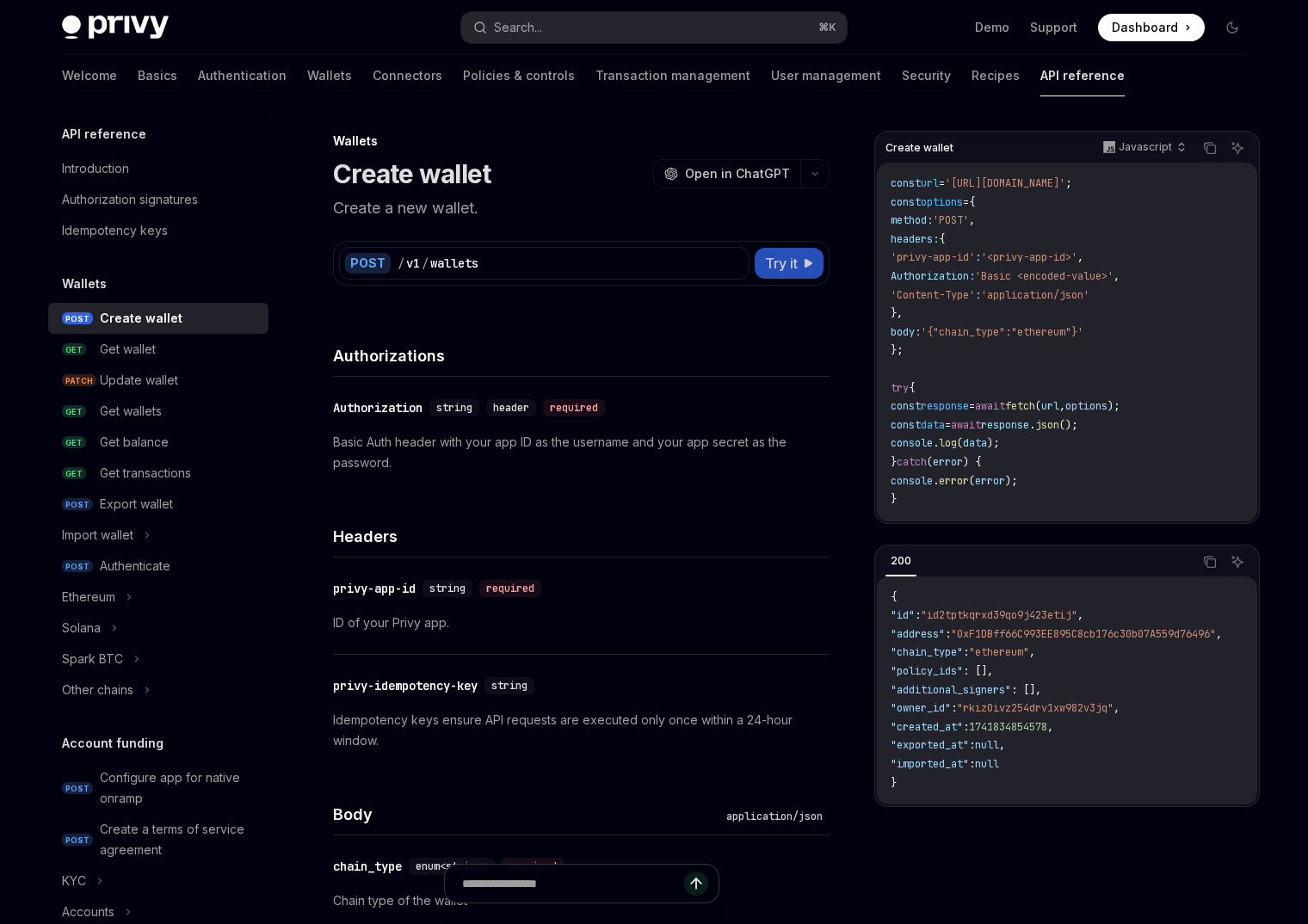
click at [799, 254] on button "Try it" at bounding box center [788, 263] width 69 height 31
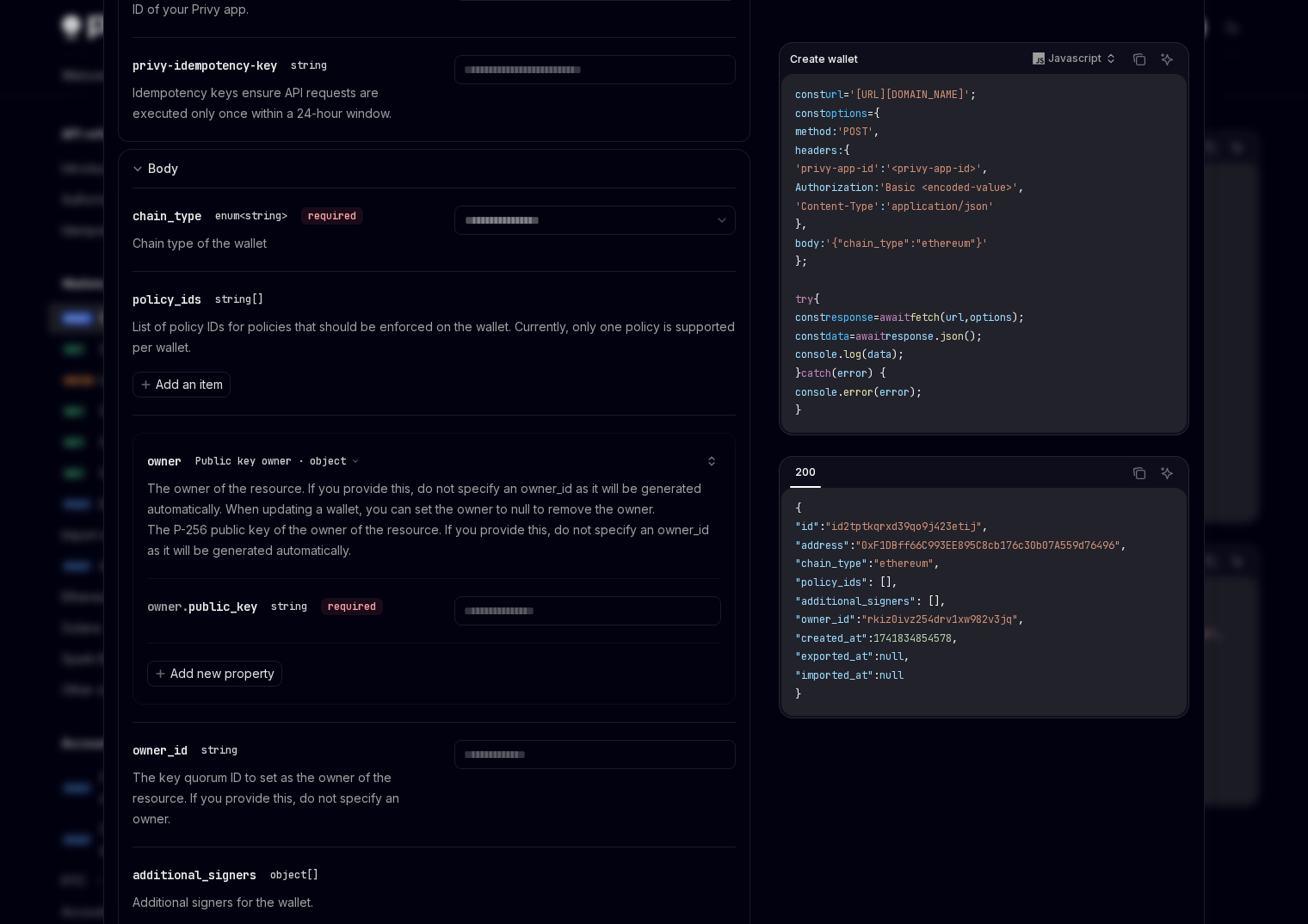
scroll to position [436, 0]
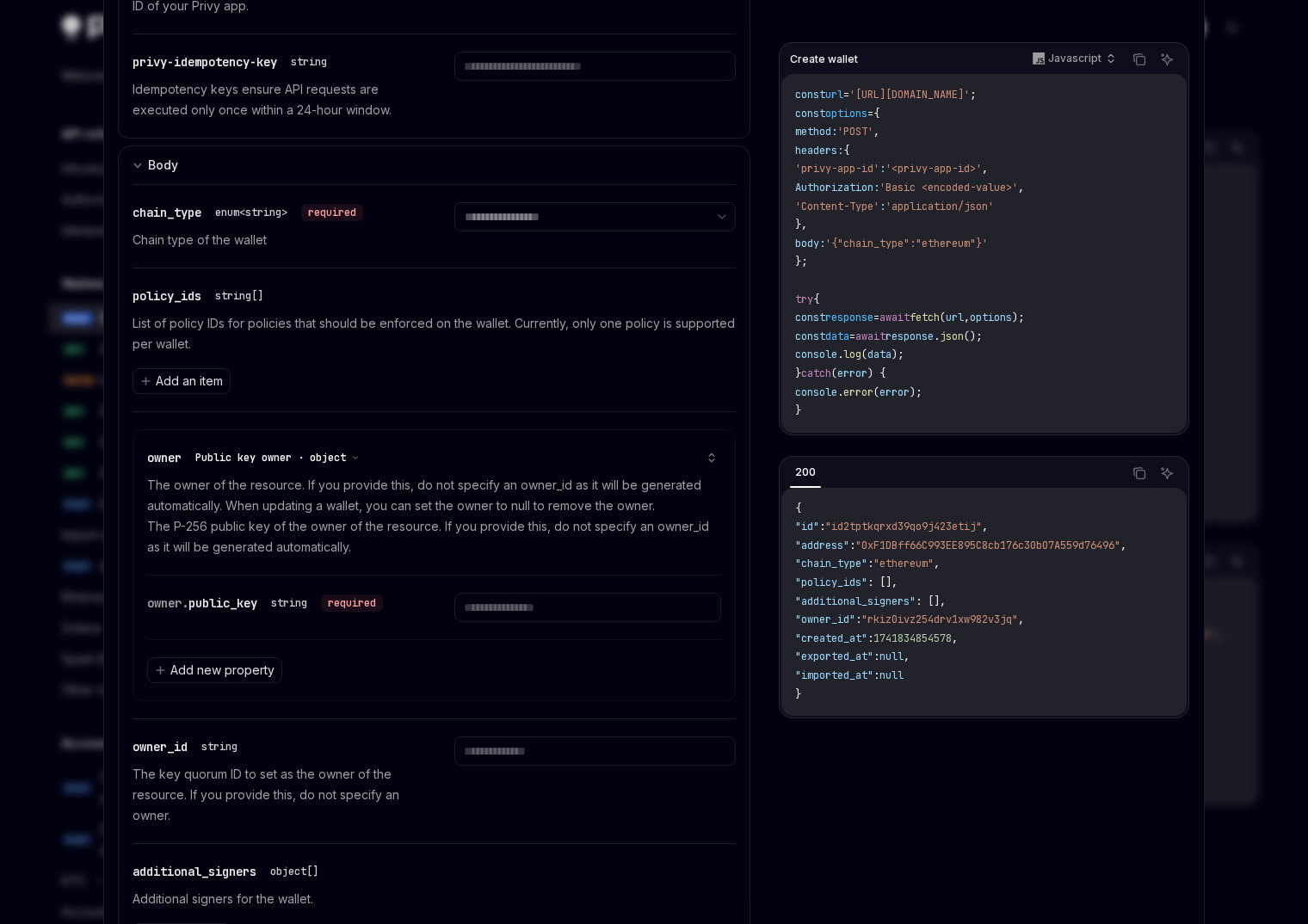
click at [312, 465] on button "Public key owner · object" at bounding box center [277, 458] width 164 height 18
click at [421, 477] on p "The owner of the resource. If you provide this, do not specify an owner_id as i…" at bounding box center [434, 517] width 574 height 83
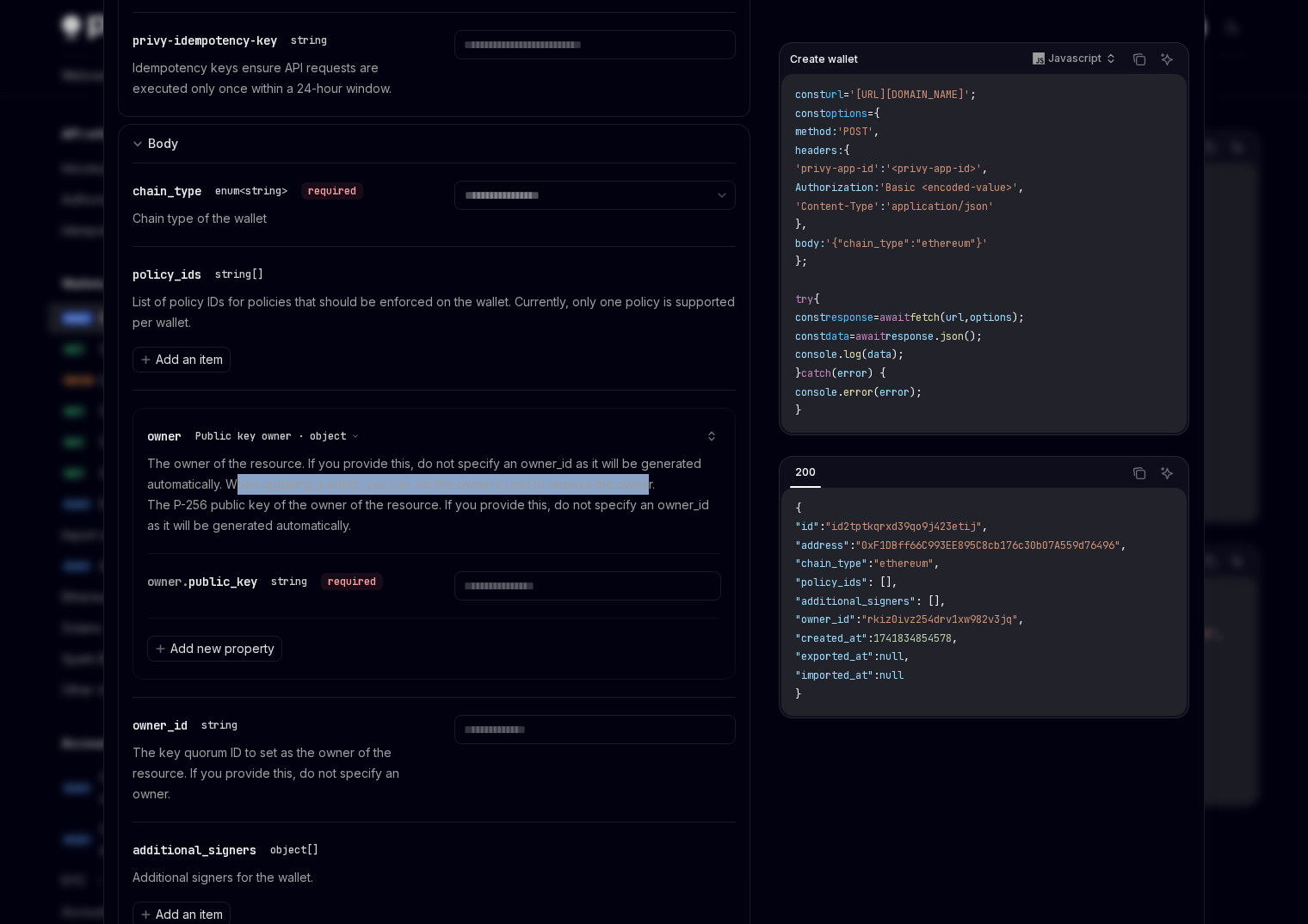
drag, startPoint x: 651, startPoint y: 484, endPoint x: 244, endPoint y: 478, distance: 407.0
click at [244, 478] on p "The owner of the resource. If you provide this, do not specify an owner_id as i…" at bounding box center [434, 495] width 574 height 83
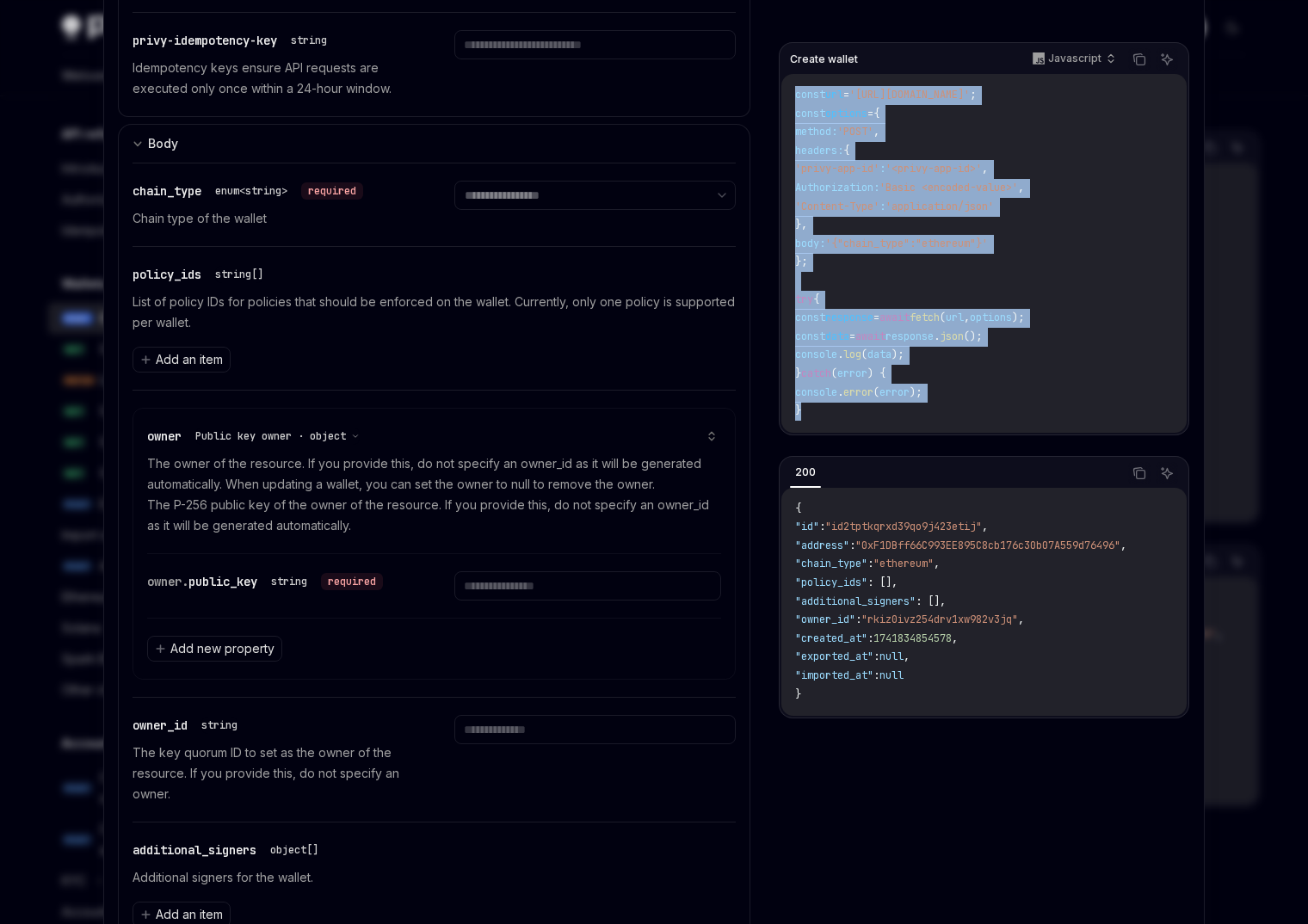
drag, startPoint x: 821, startPoint y: 413, endPoint x: 783, endPoint y: 99, distance: 316.3
click at [783, 99] on div "const url = '[URL][DOMAIN_NAME]' ; const options = { method: 'POST' , headers: …" at bounding box center [984, 253] width 405 height 359
copy code "const url = '[URL][DOMAIN_NAME]' ; const options = { method: 'POST' , headers: …"
click at [304, 438] on span "Public key owner · object" at bounding box center [270, 436] width 150 height 14
click at [274, 481] on div "User owner · object" at bounding box center [280, 484] width 157 height 20
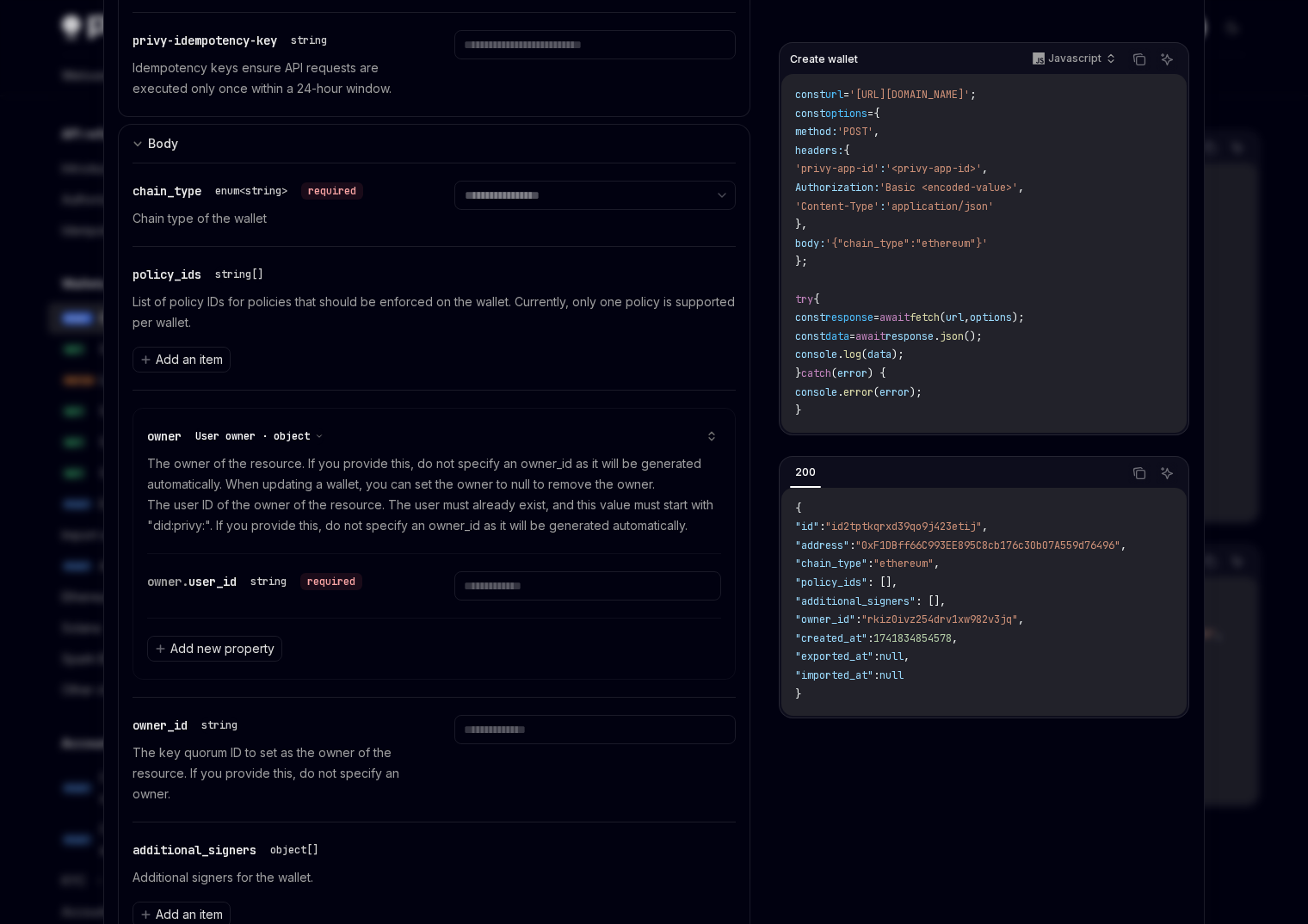
click at [271, 441] on span "User owner · object" at bounding box center [252, 436] width 114 height 14
click at [268, 463] on div "Public key owner · object" at bounding box center [279, 462] width 155 height 20
click at [290, 444] on button "Public key owner · object" at bounding box center [277, 436] width 164 height 18
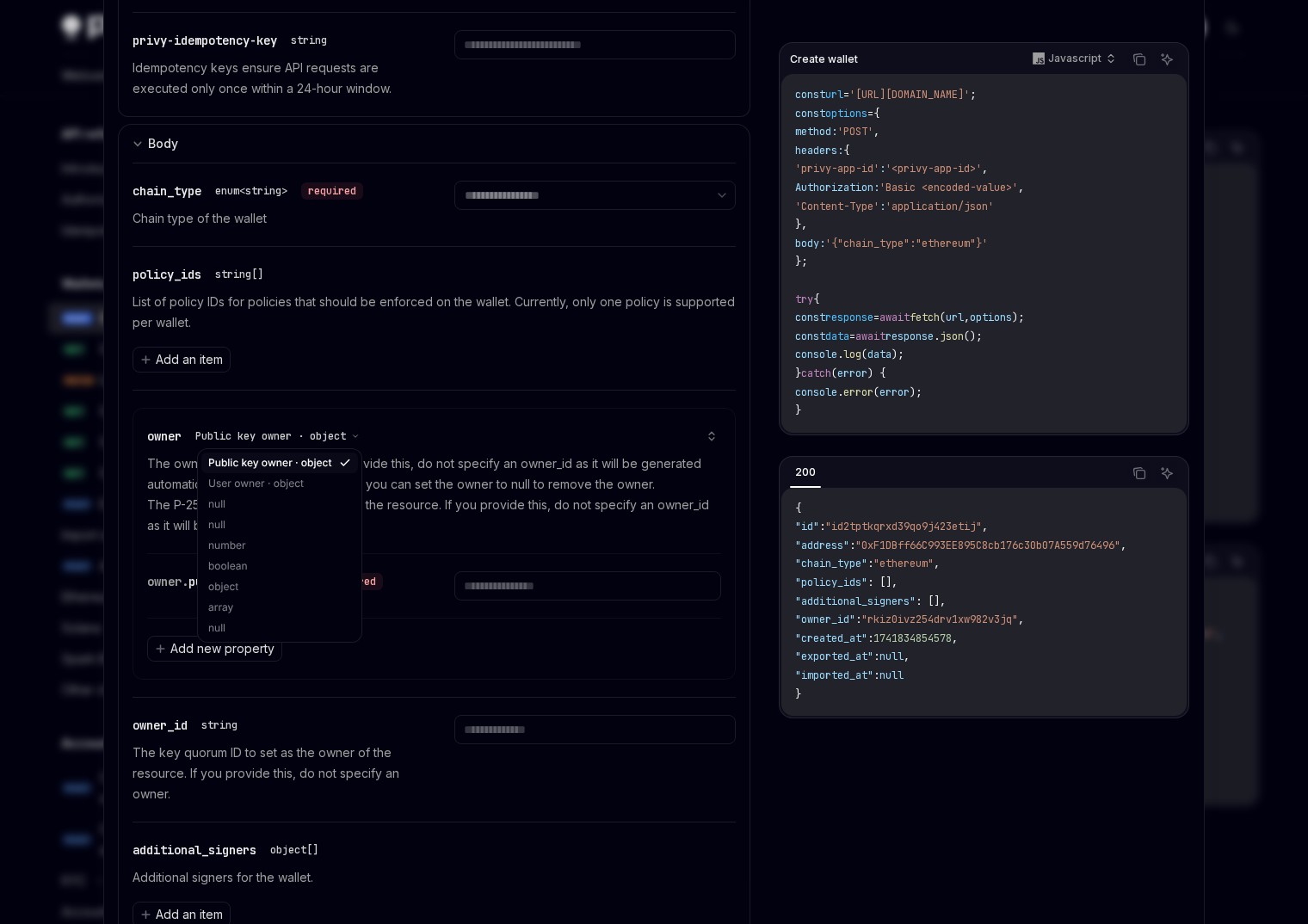
click at [294, 456] on div "Public key owner · object" at bounding box center [280, 462] width 157 height 20
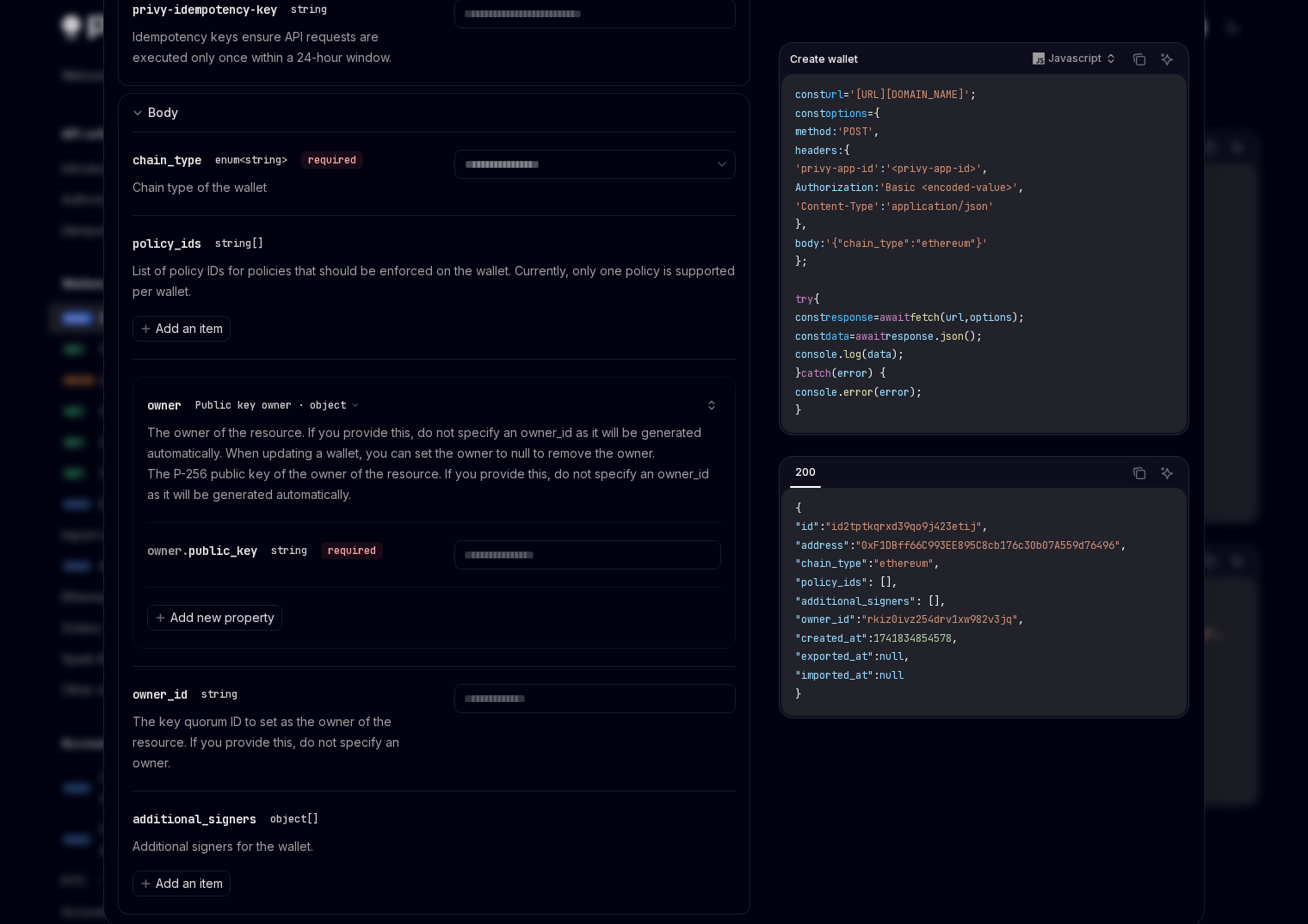
scroll to position [459, 0]
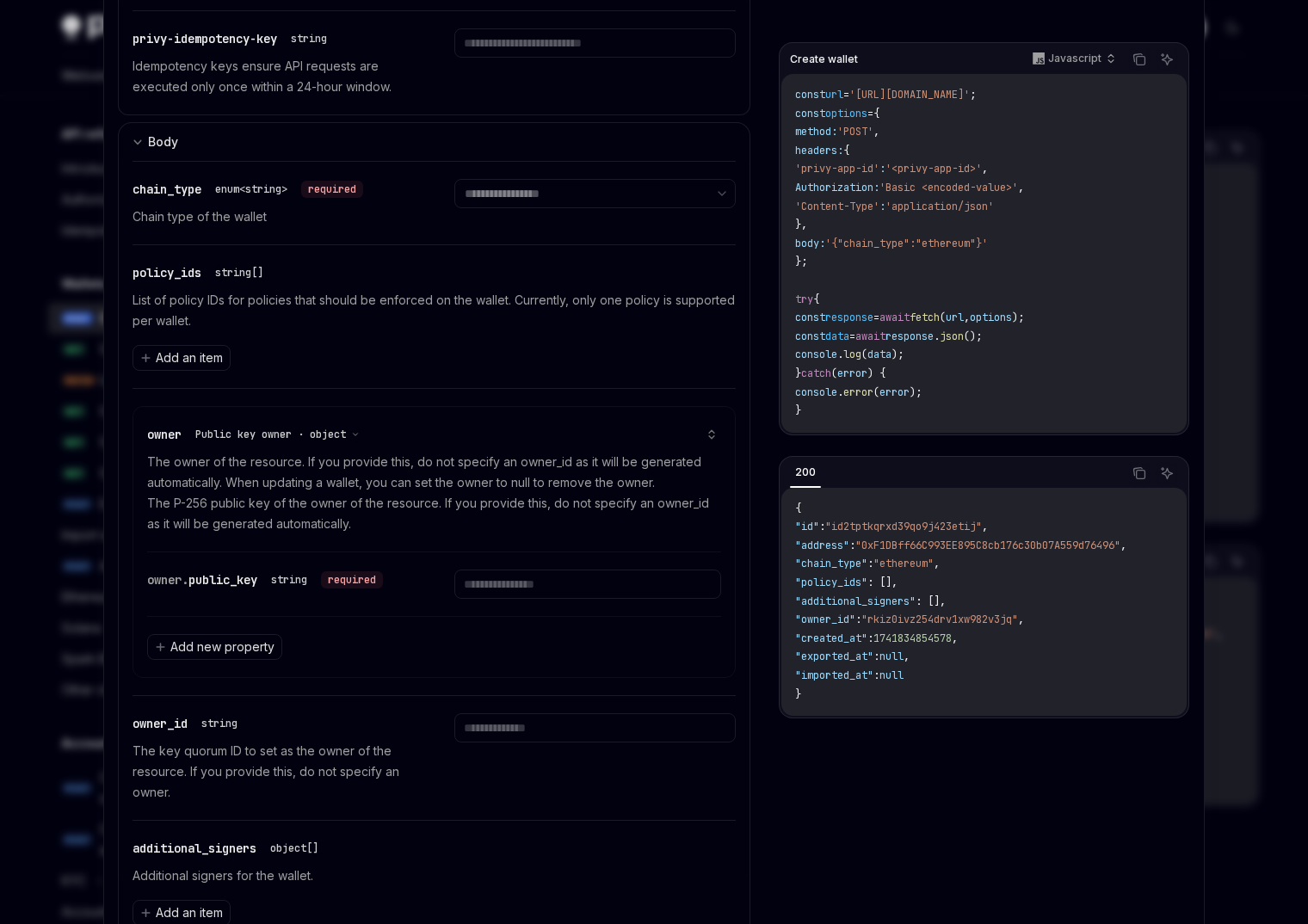
click at [83, 435] on div at bounding box center [654, 462] width 1308 height 924
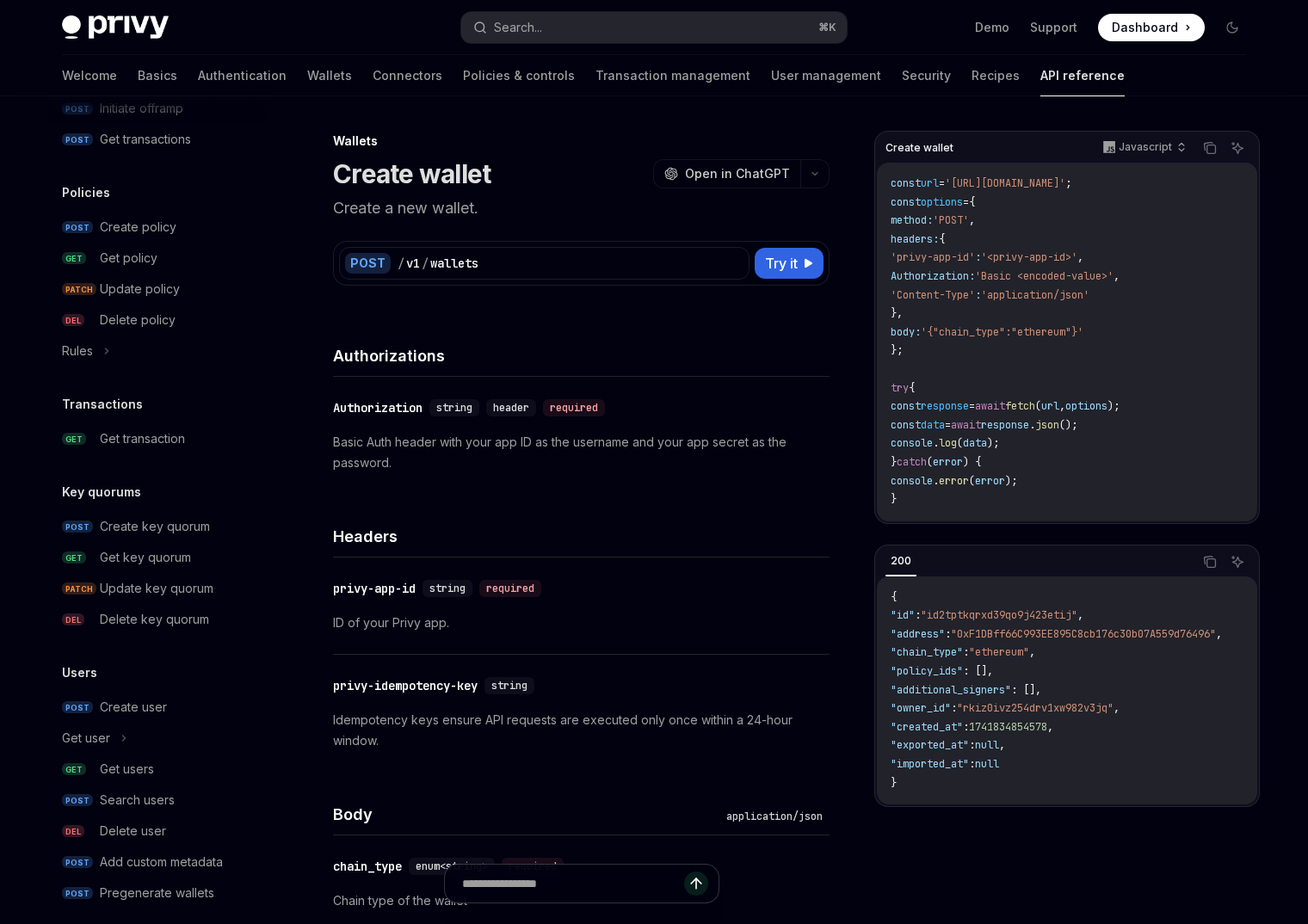
scroll to position [884, 0]
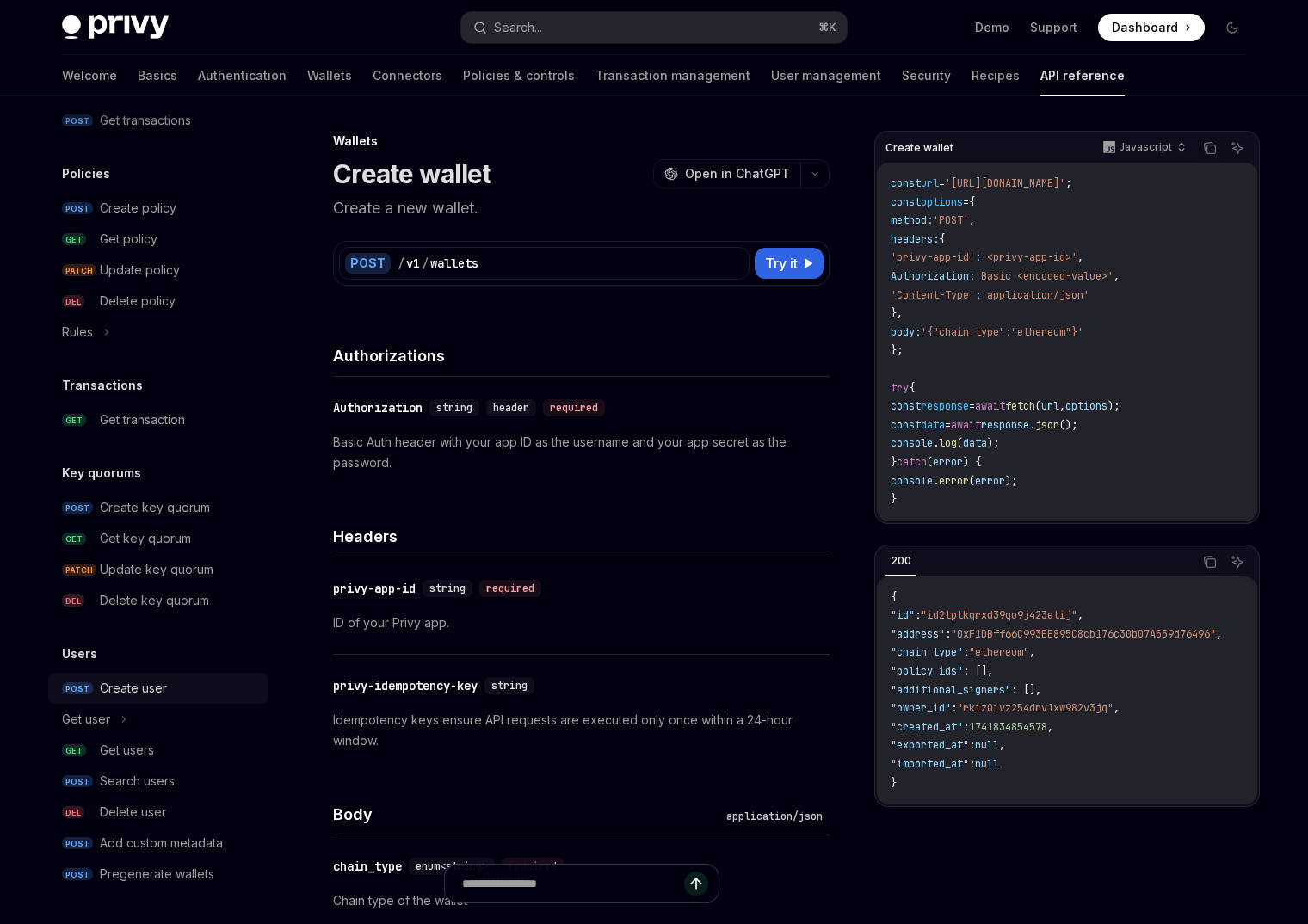
click at [165, 680] on div "Create user" at bounding box center [133, 688] width 67 height 20
click at [189, 684] on div "Create user" at bounding box center [179, 688] width 158 height 20
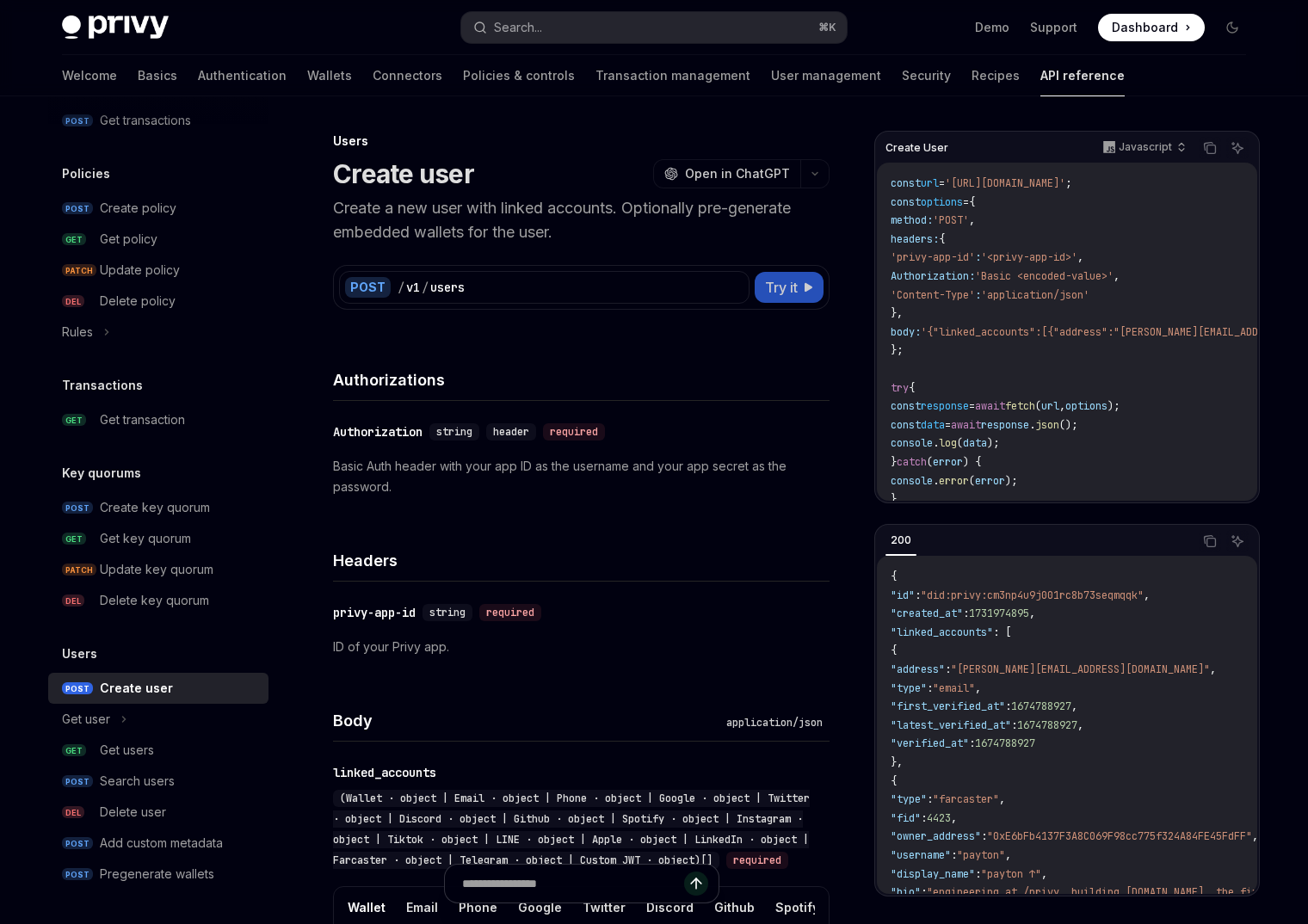
click at [796, 282] on span "Try it" at bounding box center [780, 287] width 32 height 20
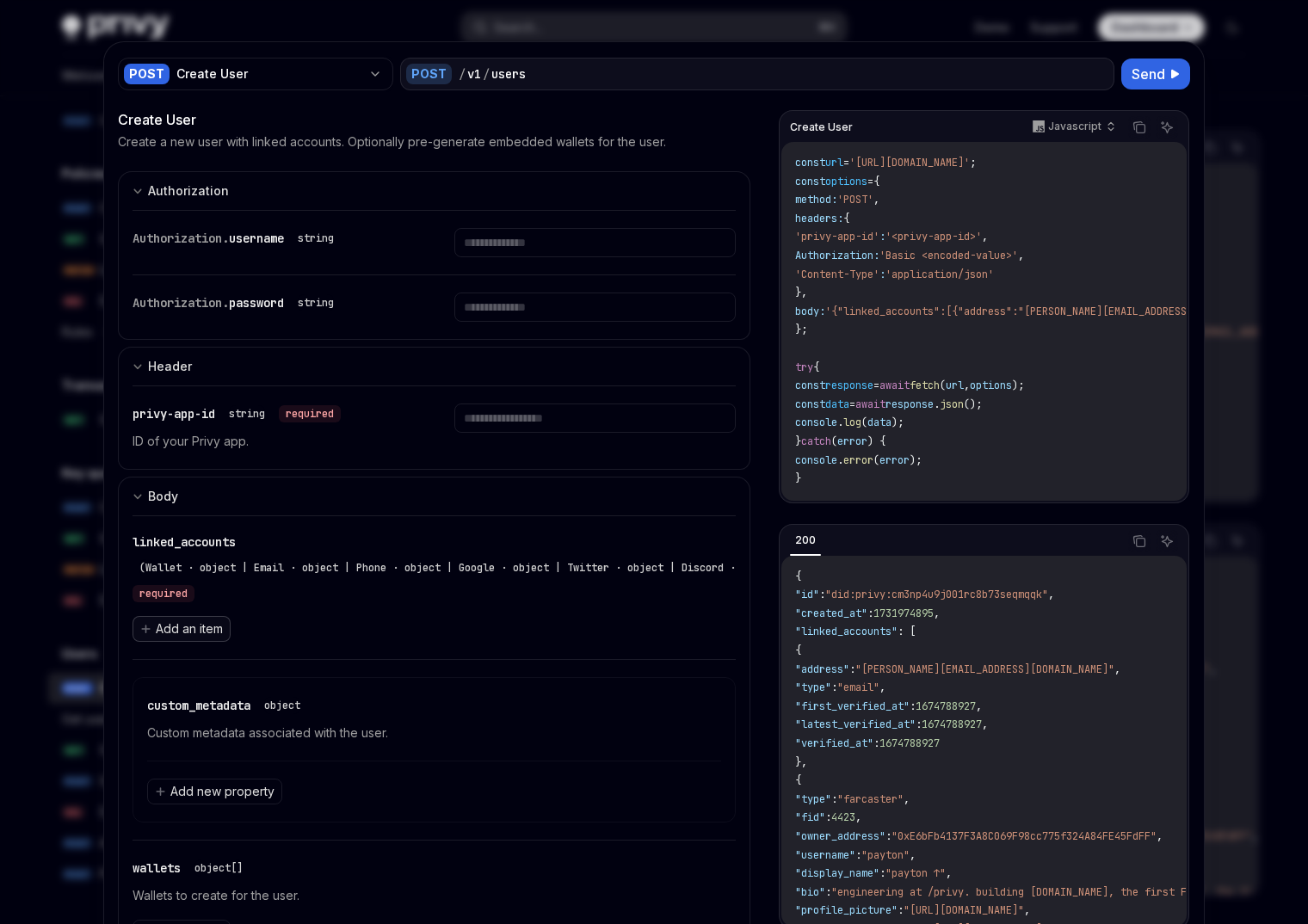
click at [186, 627] on span "Add an item" at bounding box center [189, 629] width 67 height 18
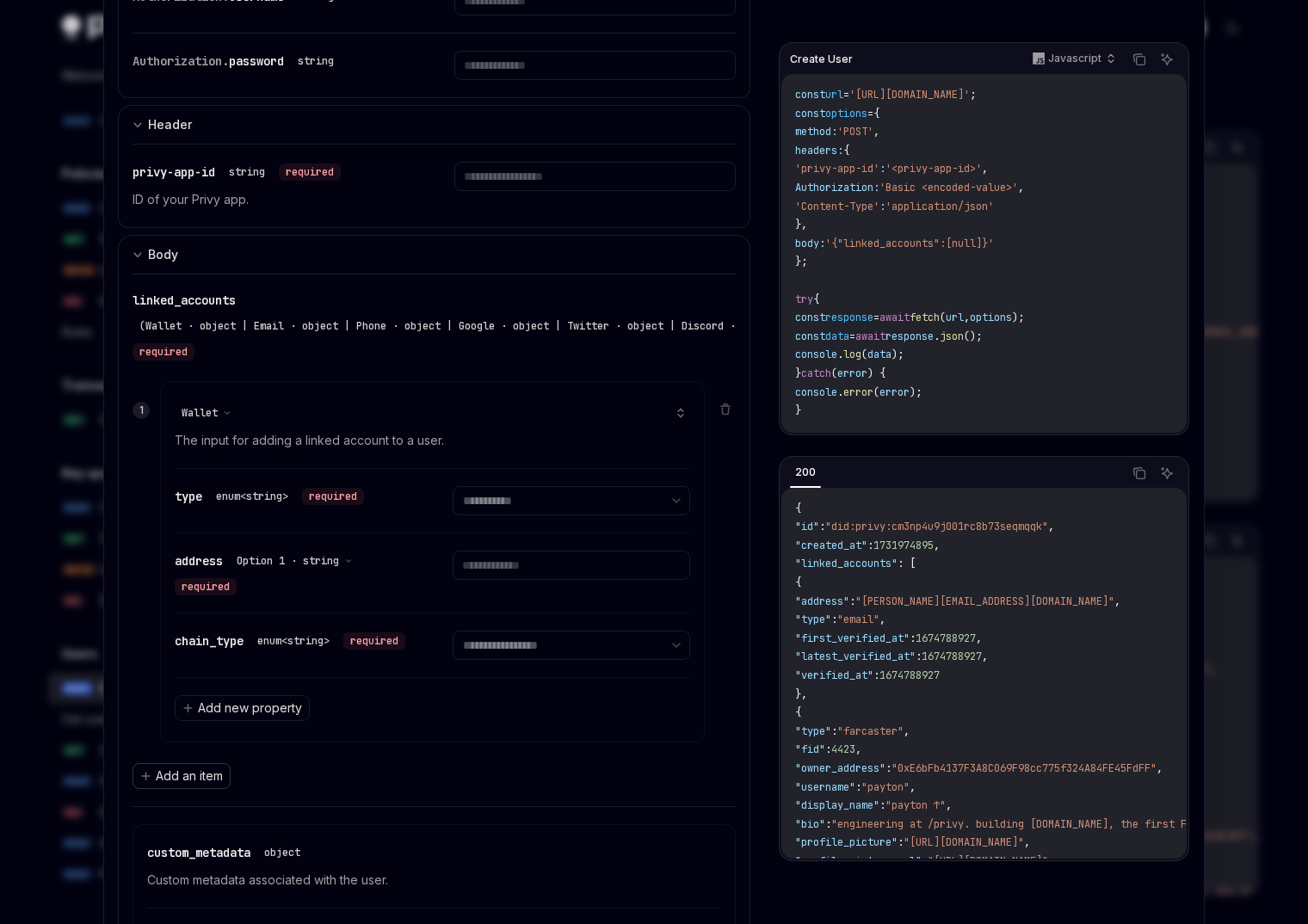
scroll to position [185, 0]
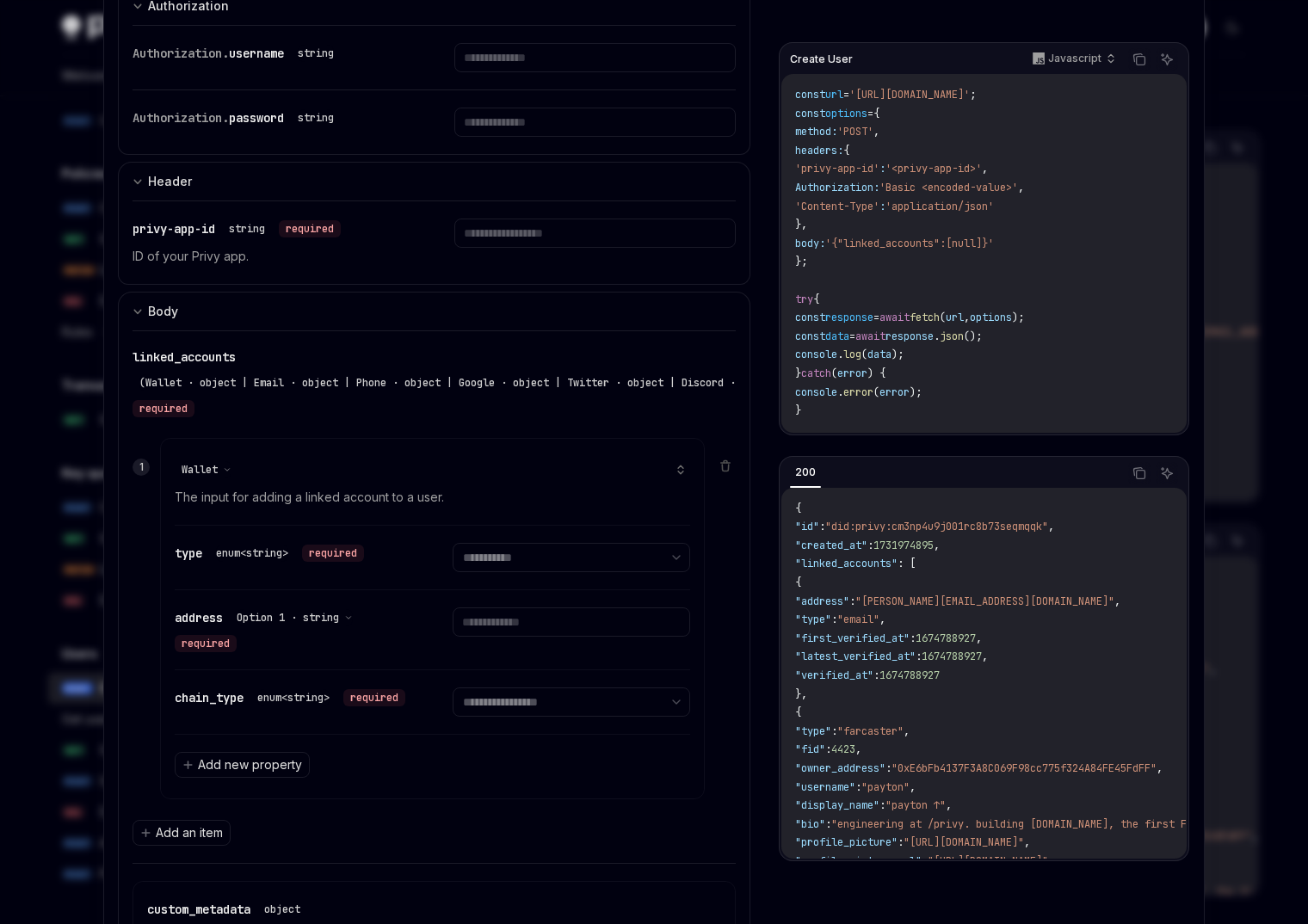
click at [1241, 131] on div at bounding box center [654, 462] width 1308 height 924
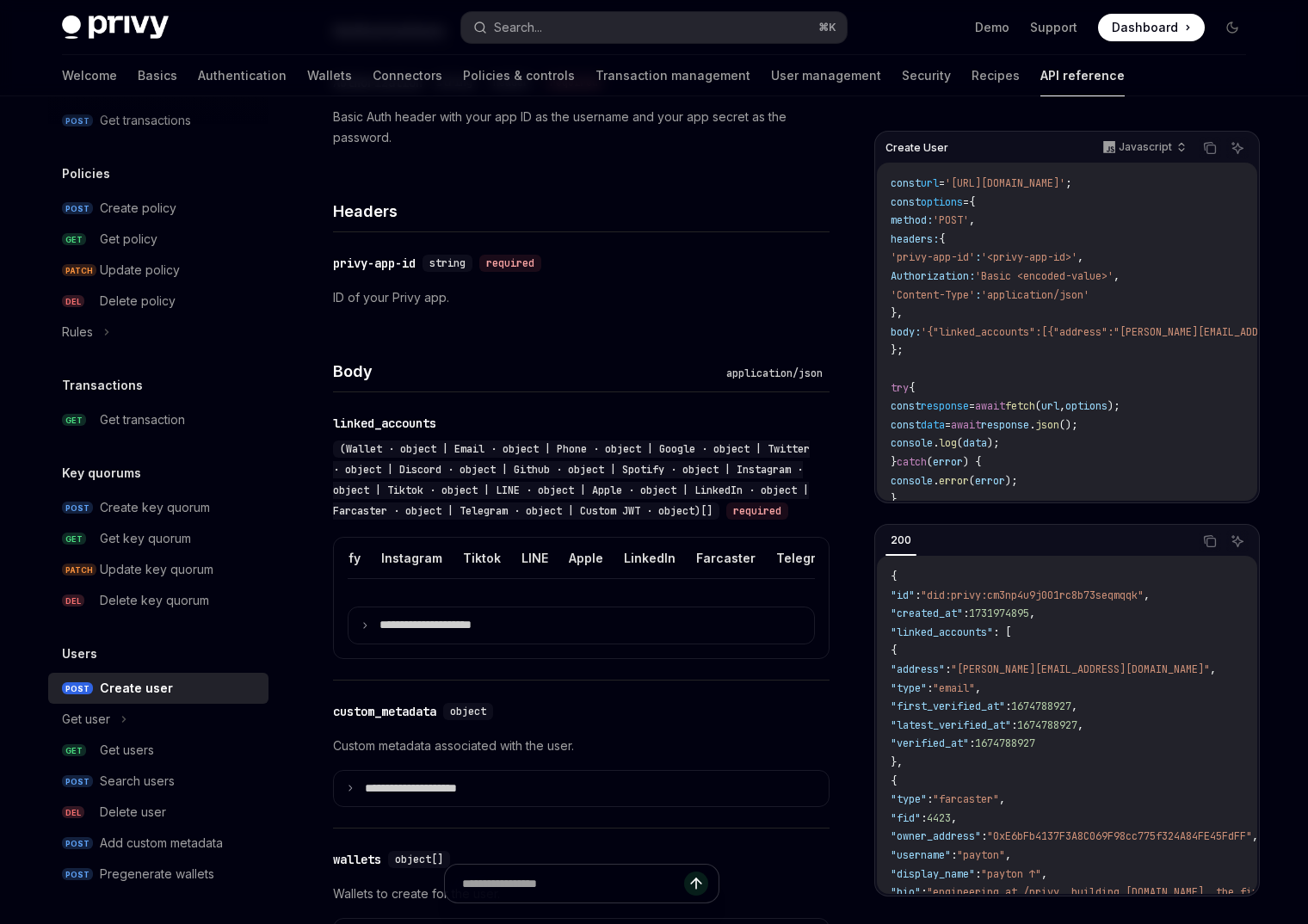
scroll to position [0, 543]
click at [770, 578] on button "Custom JWT" at bounding box center [808, 558] width 78 height 41
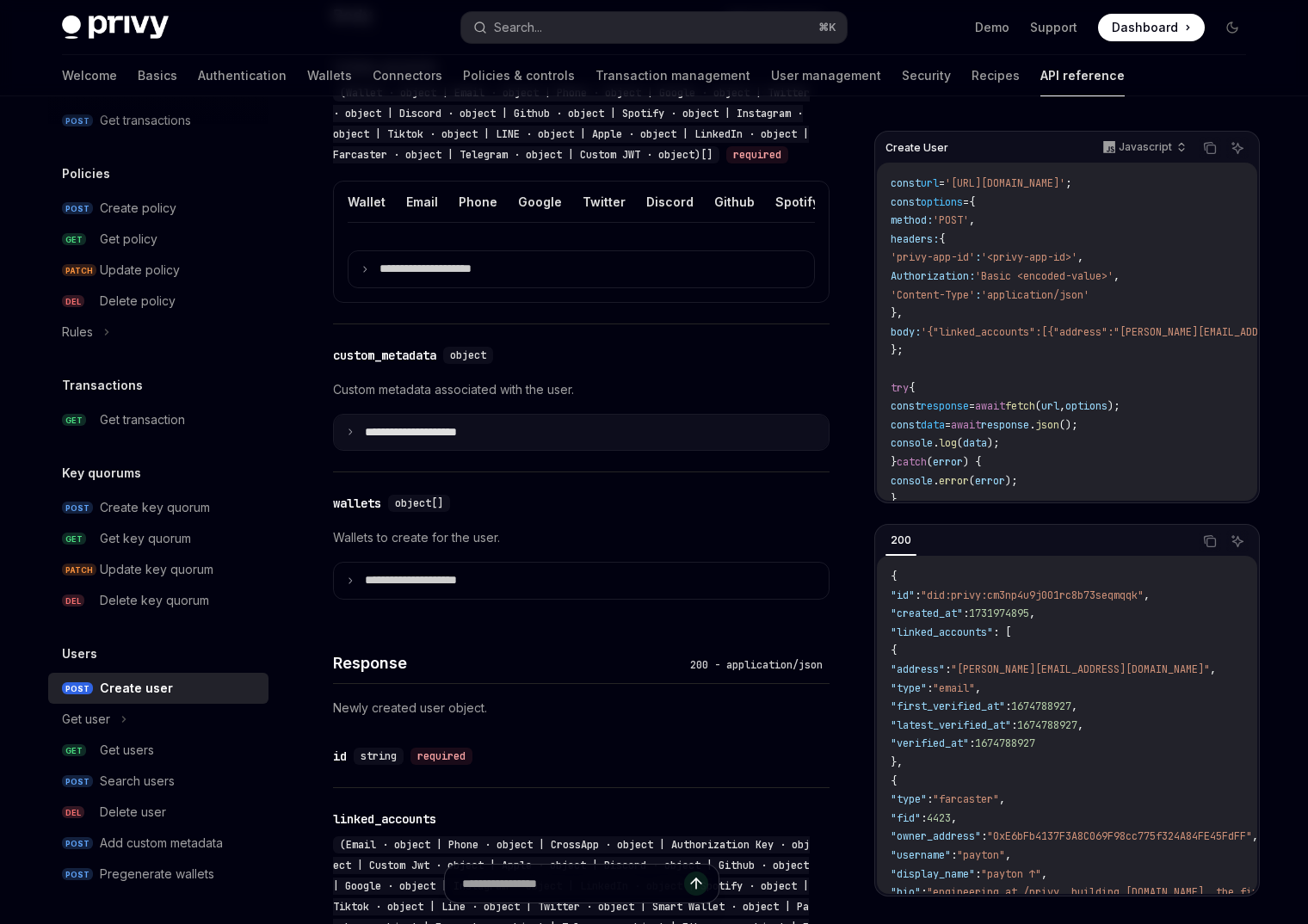
scroll to position [681, 0]
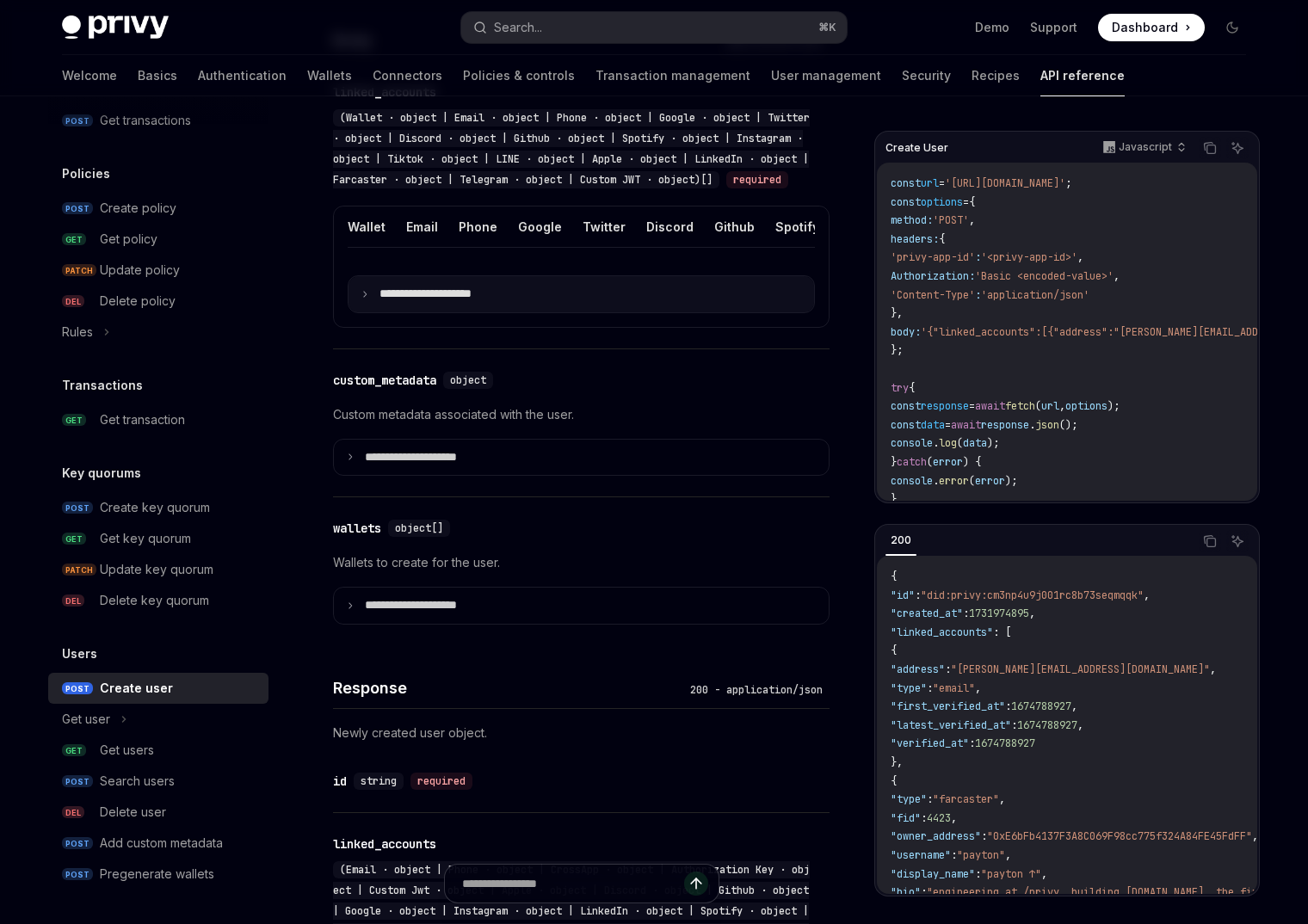
click at [531, 312] on summary "**********" at bounding box center [580, 294] width 465 height 36
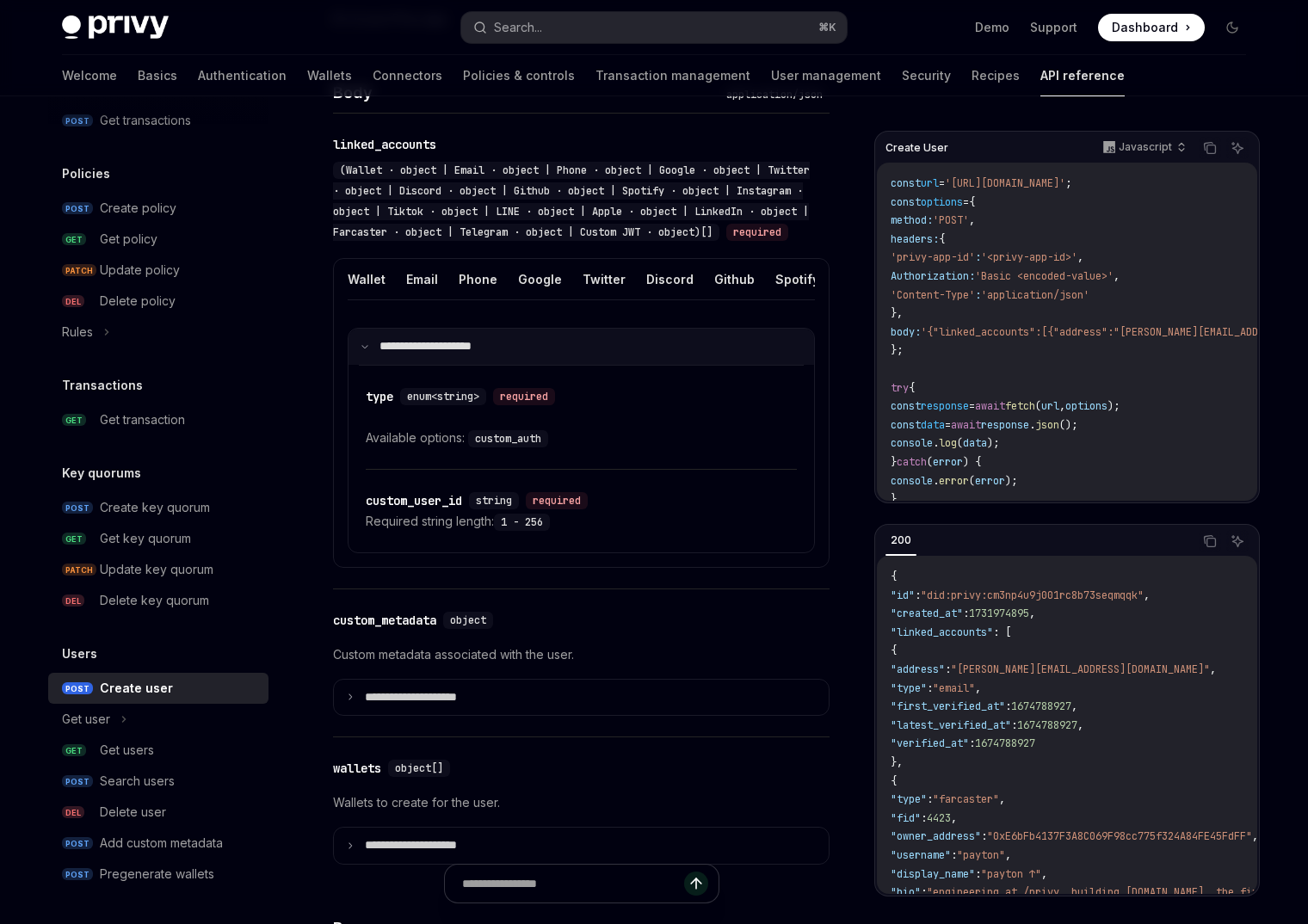
scroll to position [615, 0]
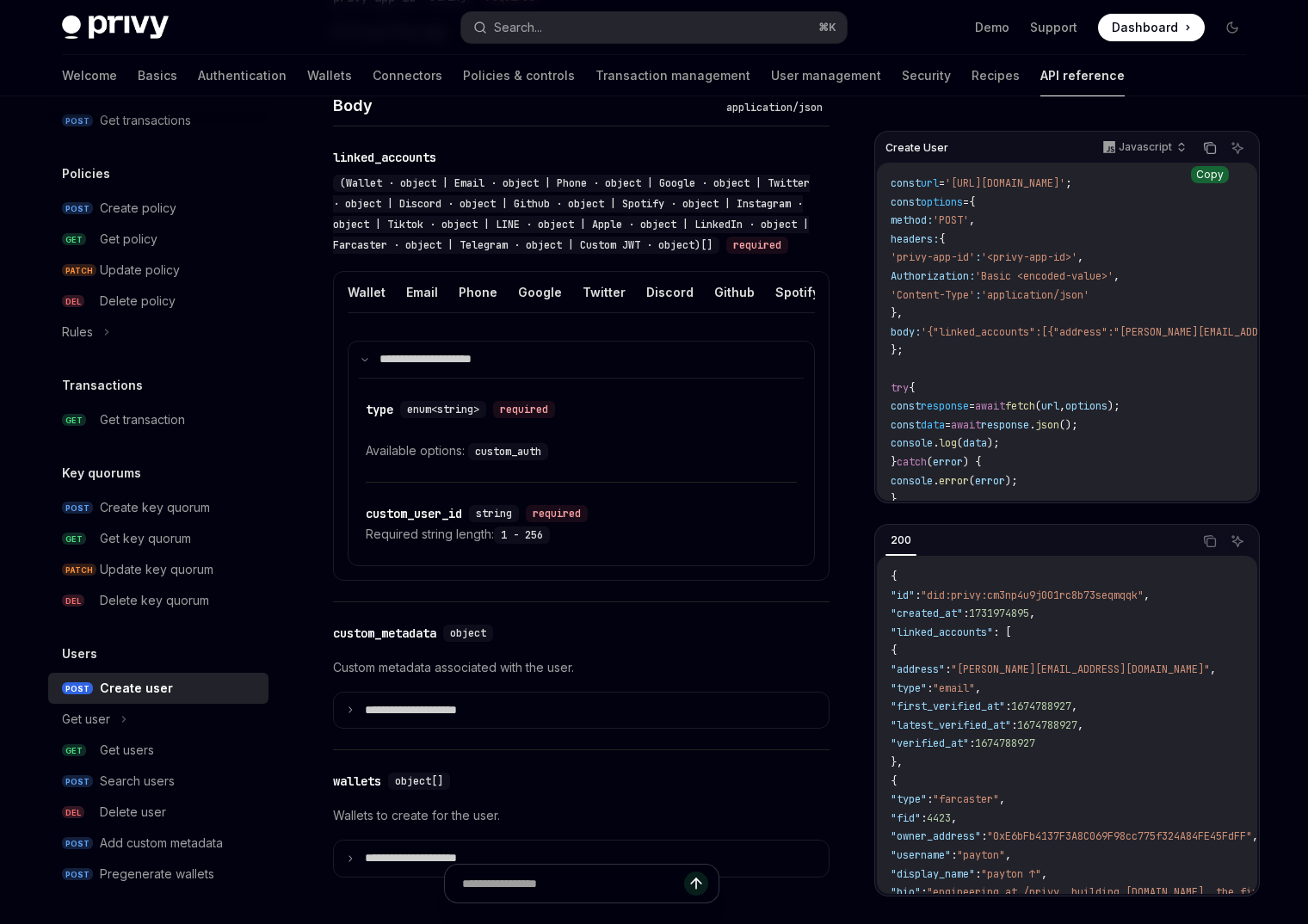
click at [1205, 150] on icon "Copy the contents from the code block" at bounding box center [1209, 146] width 8 height 7
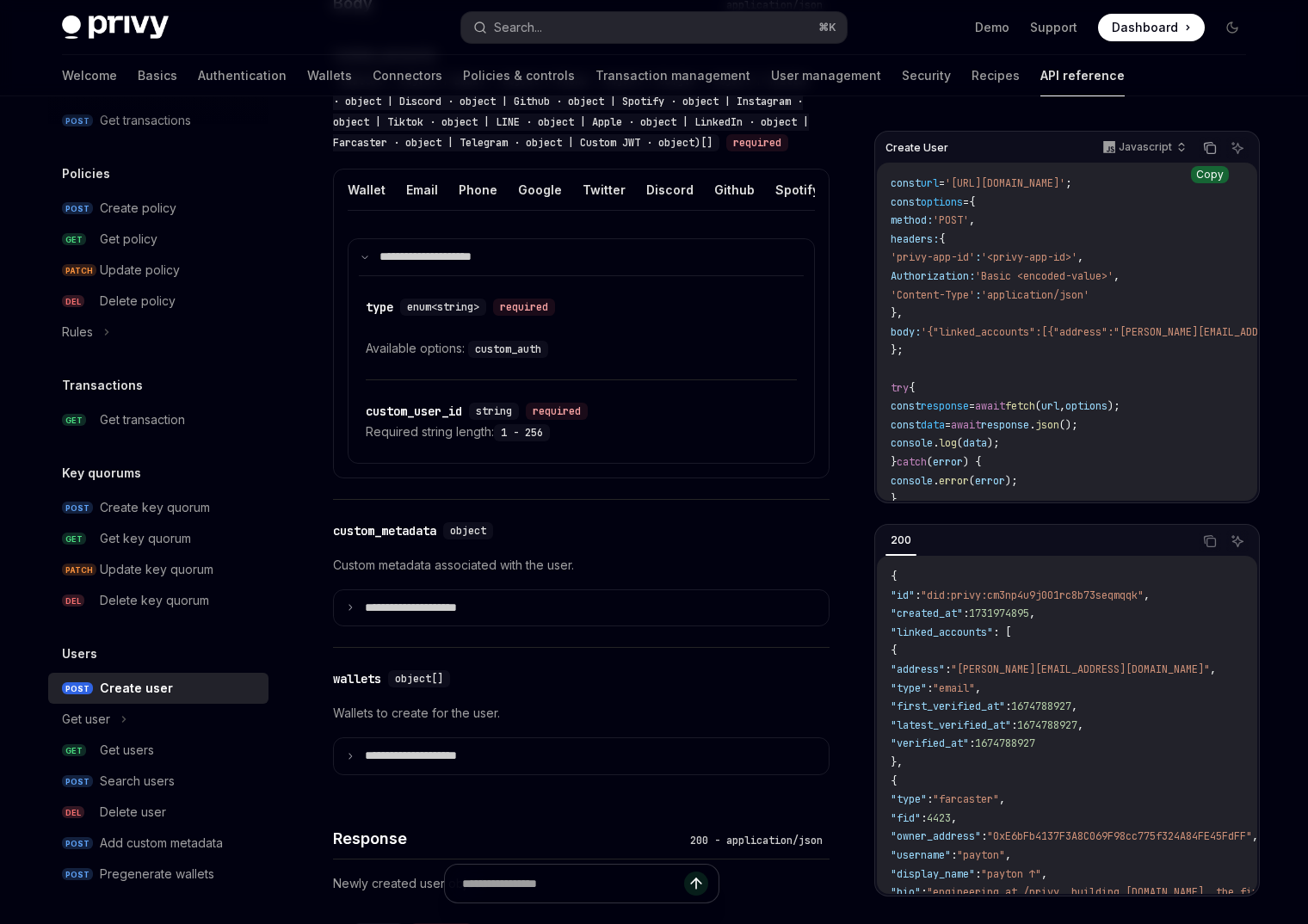
scroll to position [719, 0]
click at [425, 419] on div "custom_user_id" at bounding box center [414, 410] width 97 height 18
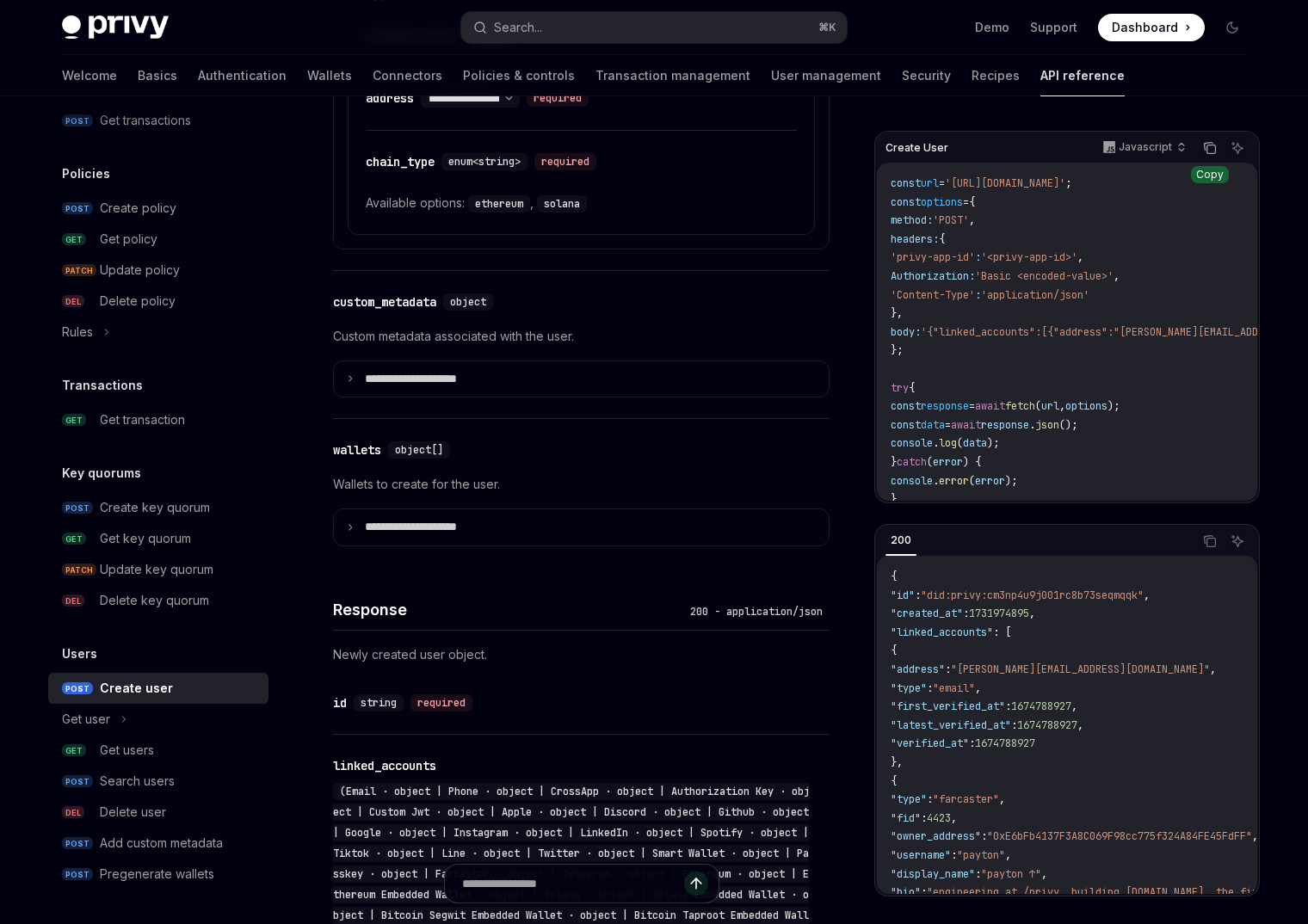
scroll to position [1048, 0]
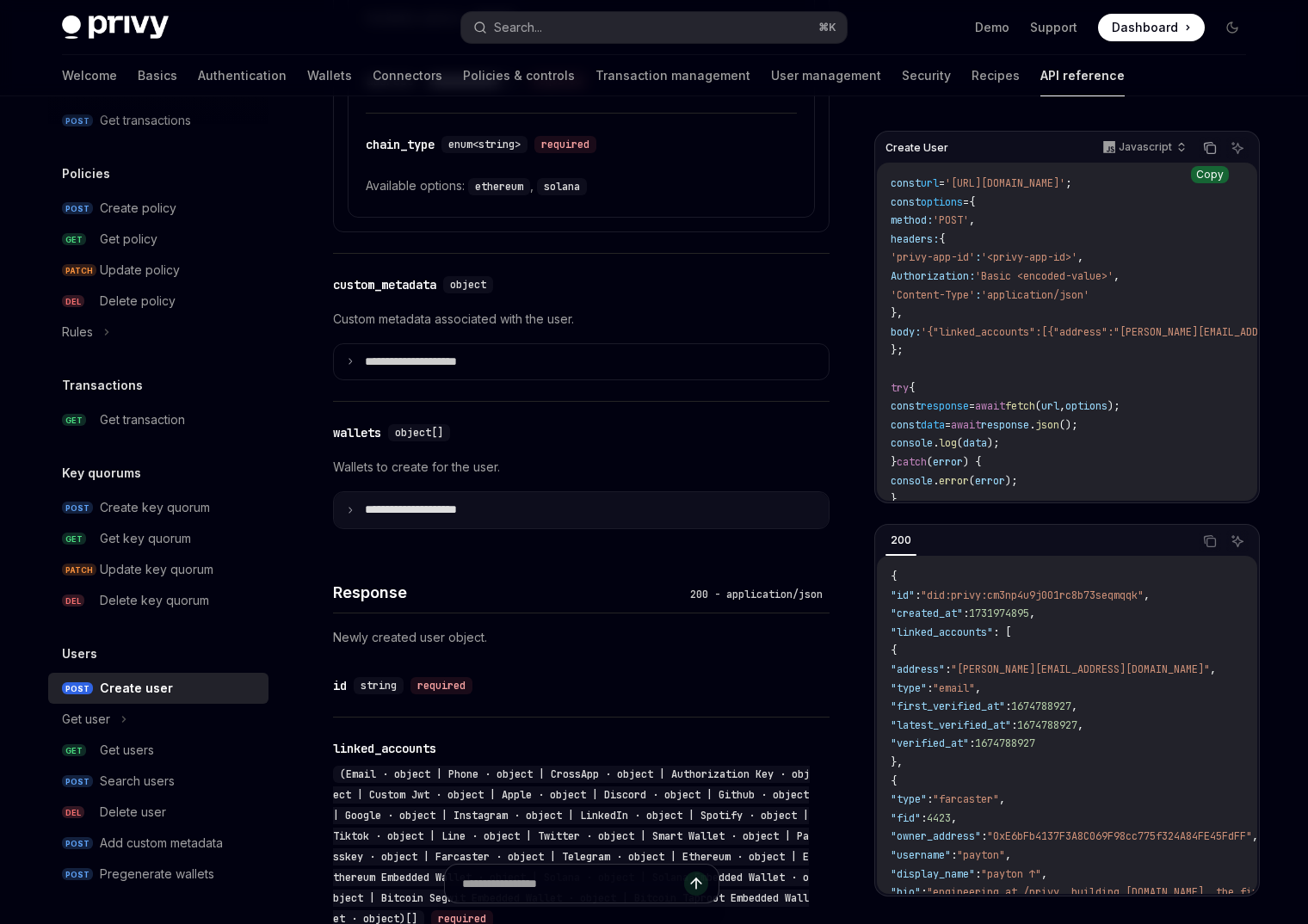
click at [403, 518] on p "**********" at bounding box center [425, 510] width 120 height 16
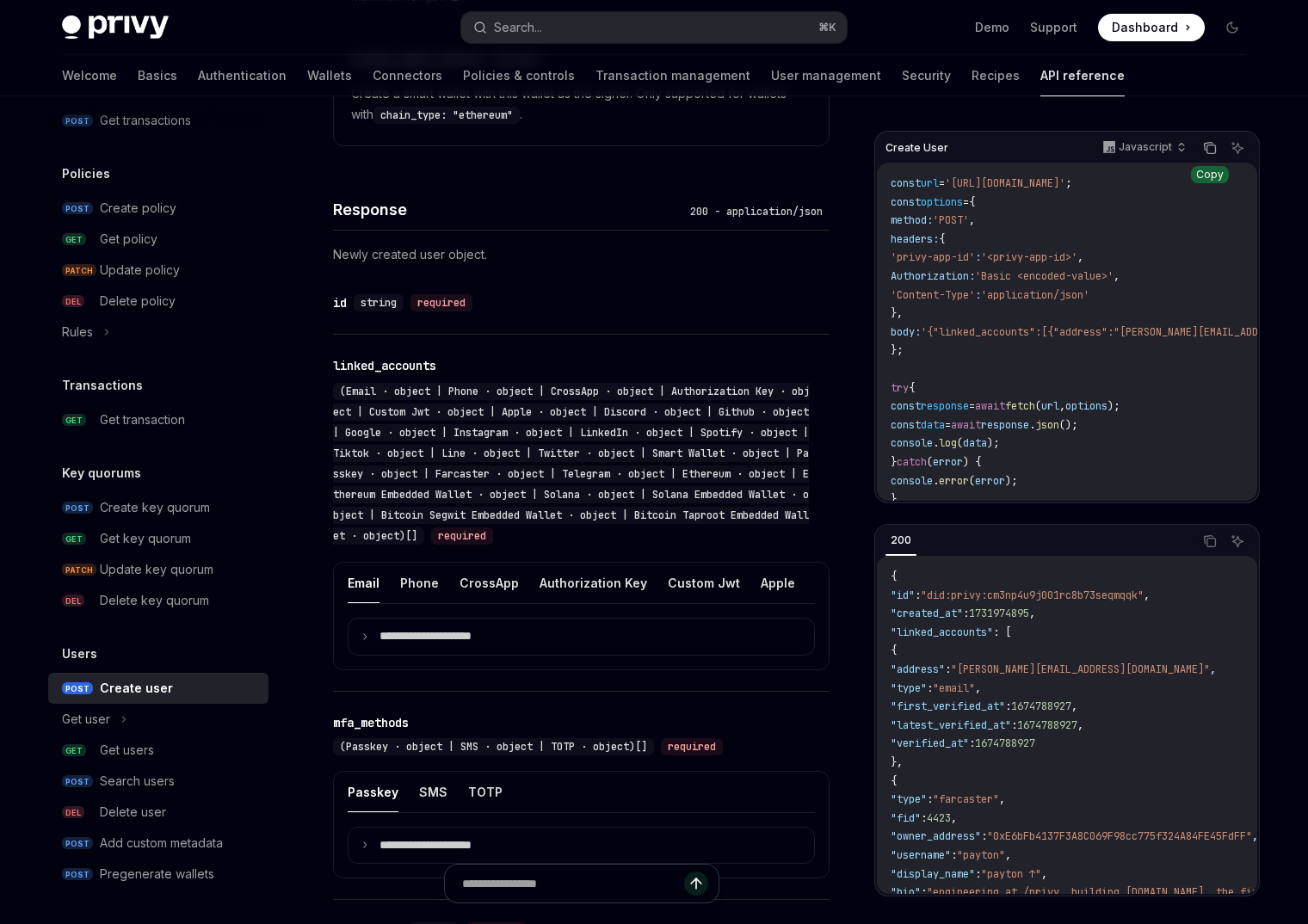
scroll to position [2018, 0]
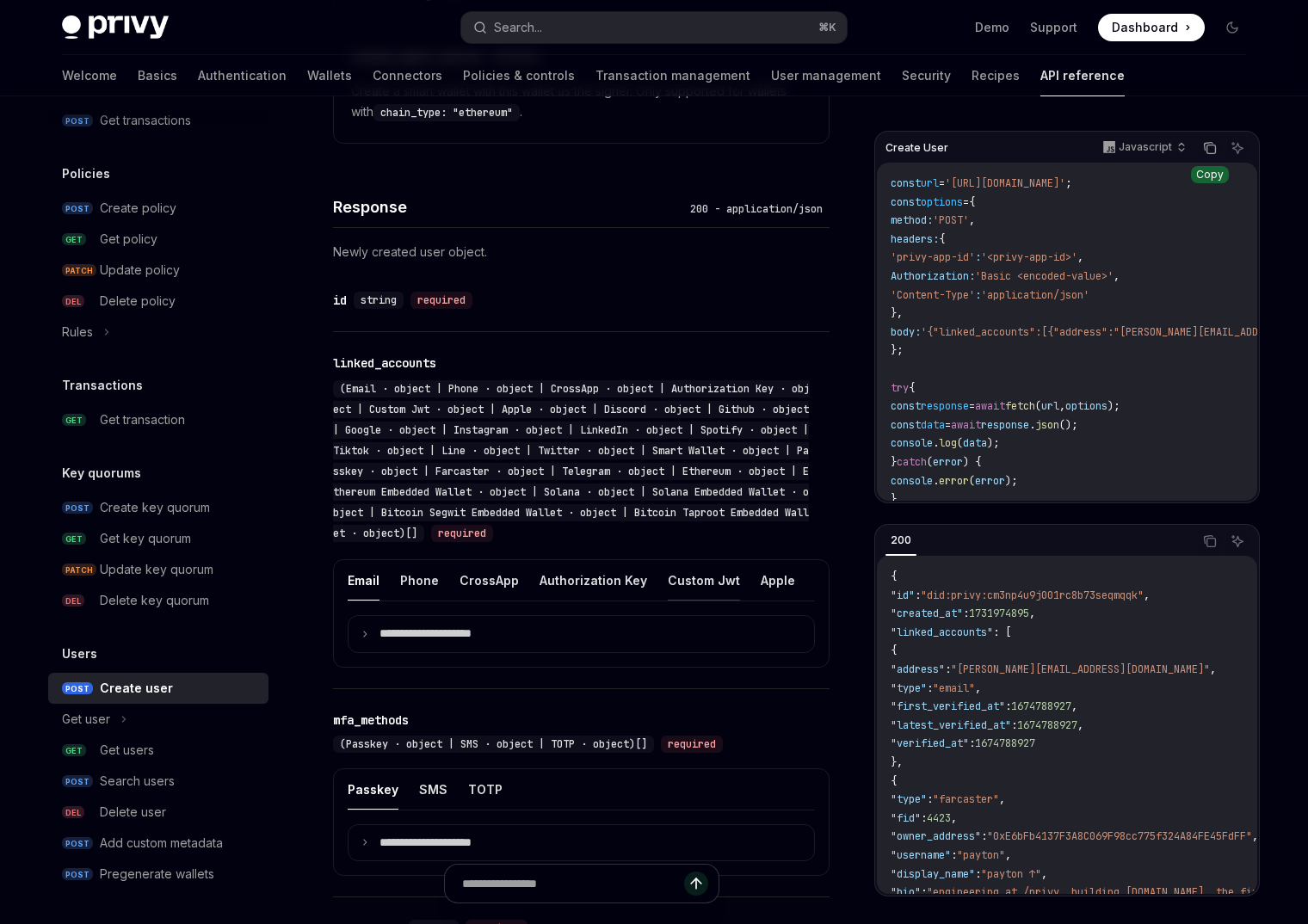
click at [695, 601] on button "Custom Jwt" at bounding box center [704, 580] width 72 height 41
click at [516, 643] on summary "**********" at bounding box center [580, 634] width 465 height 36
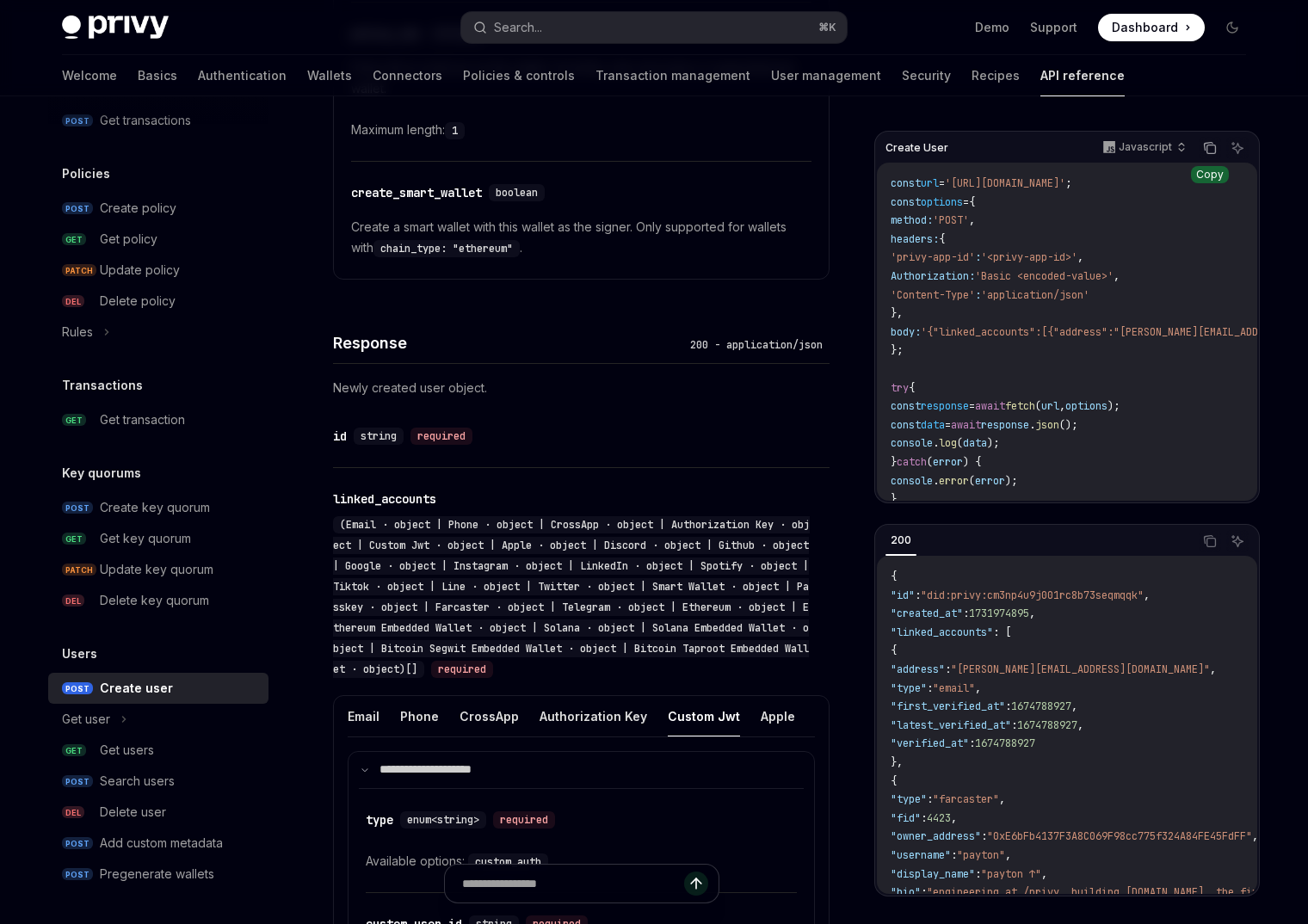
scroll to position [1639, 0]
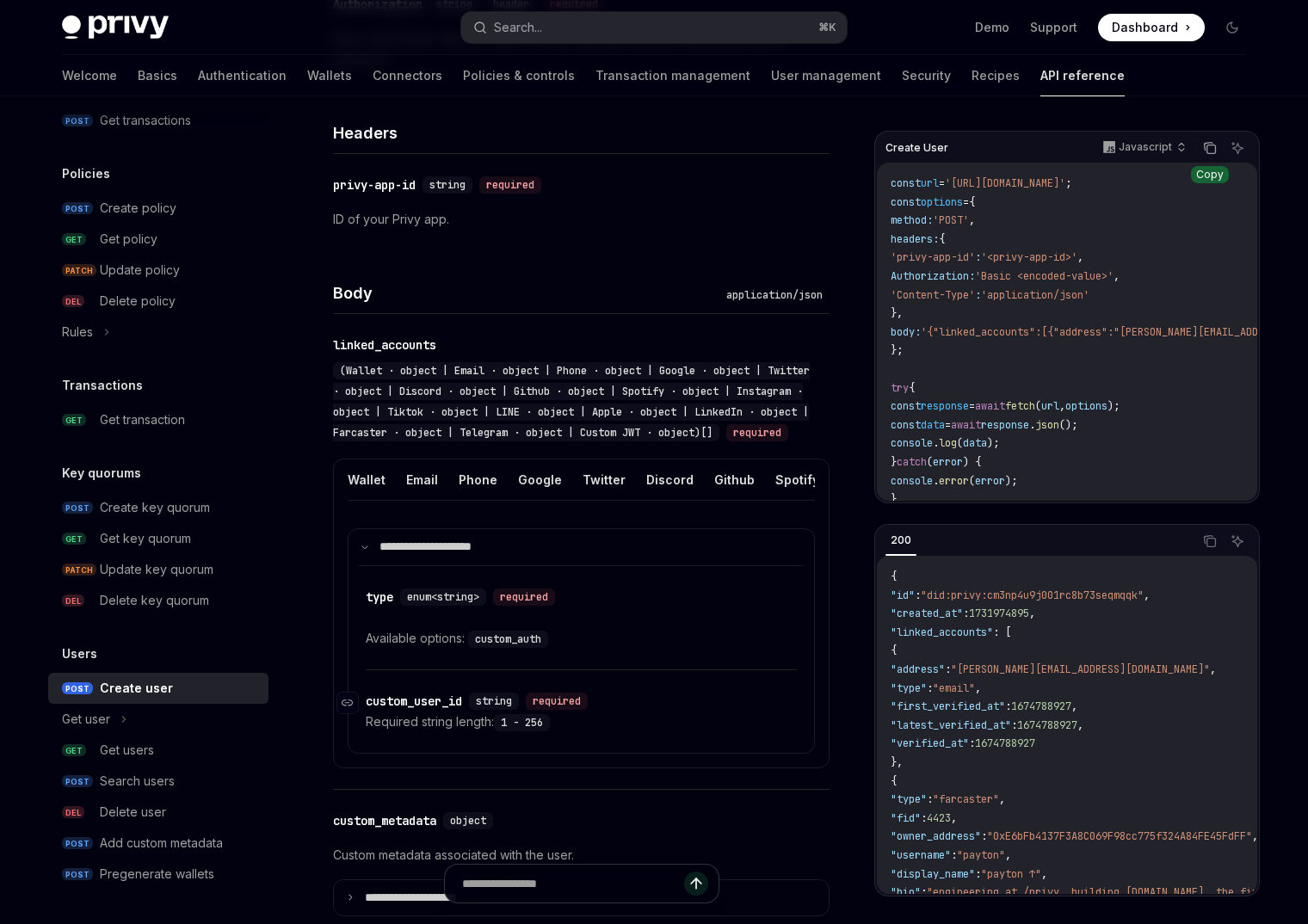
click at [442, 710] on div "custom_user_id" at bounding box center [414, 701] width 97 height 18
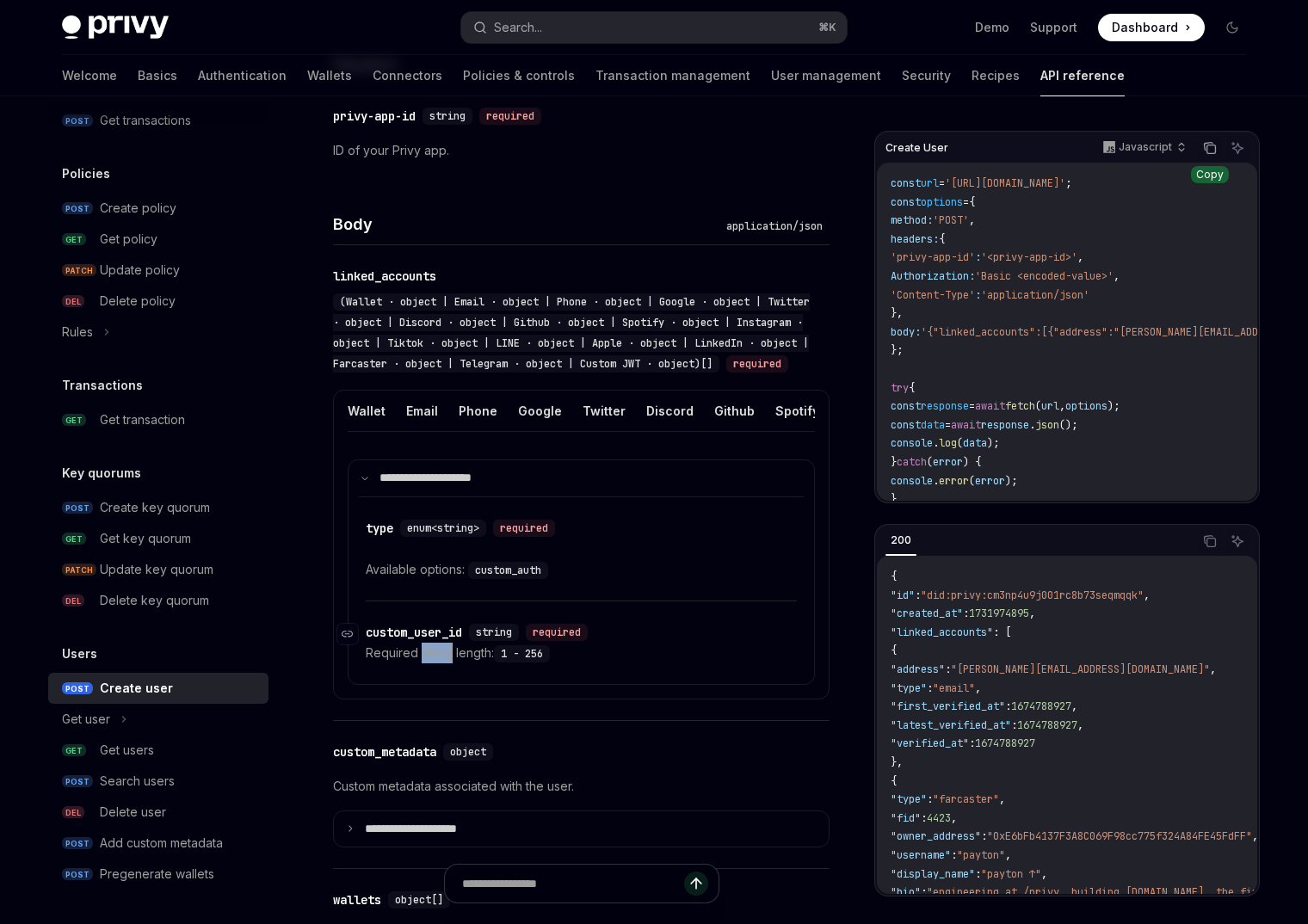
click at [442, 699] on div "**********" at bounding box center [581, 544] width 496 height 310
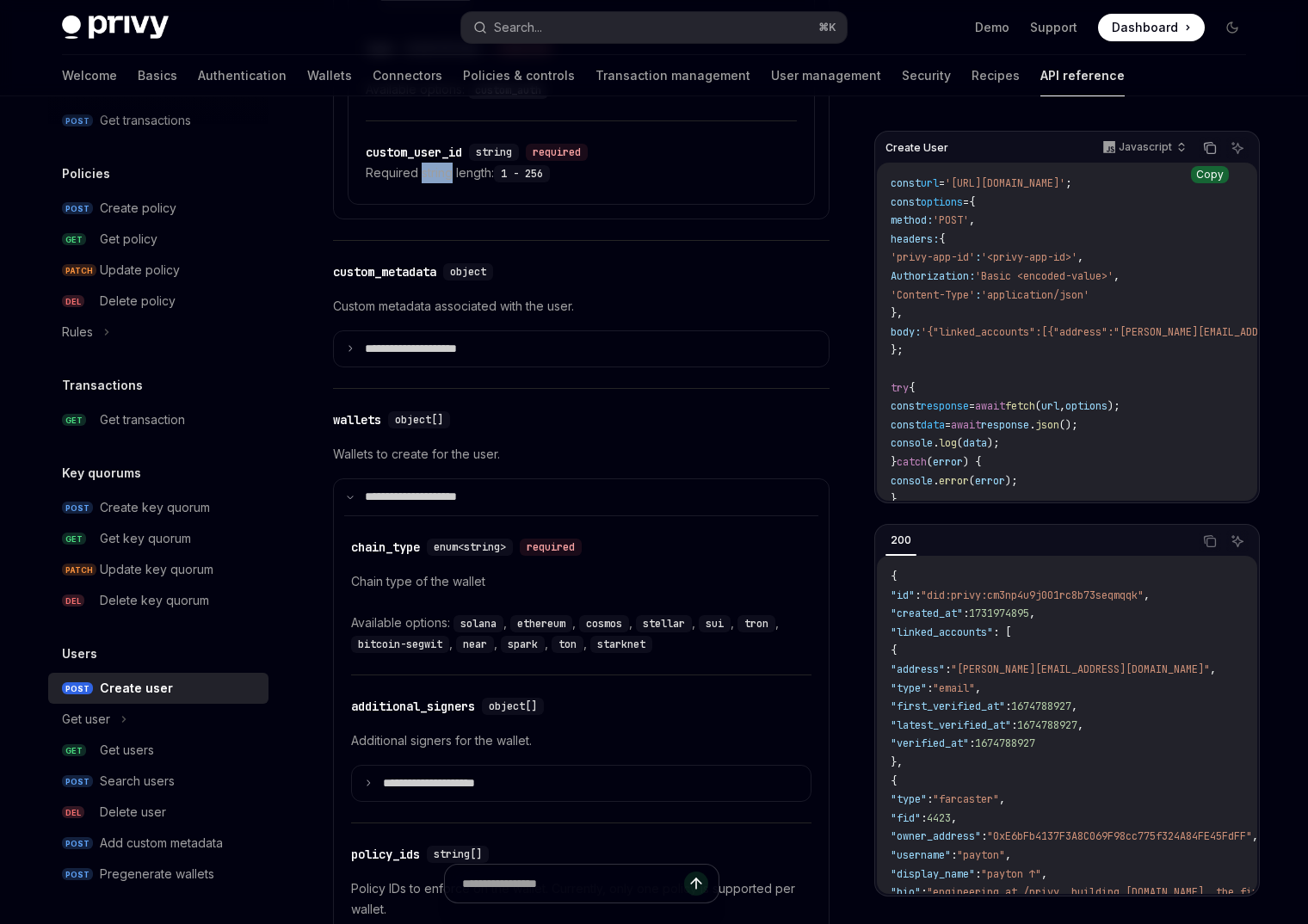
scroll to position [1025, 0]
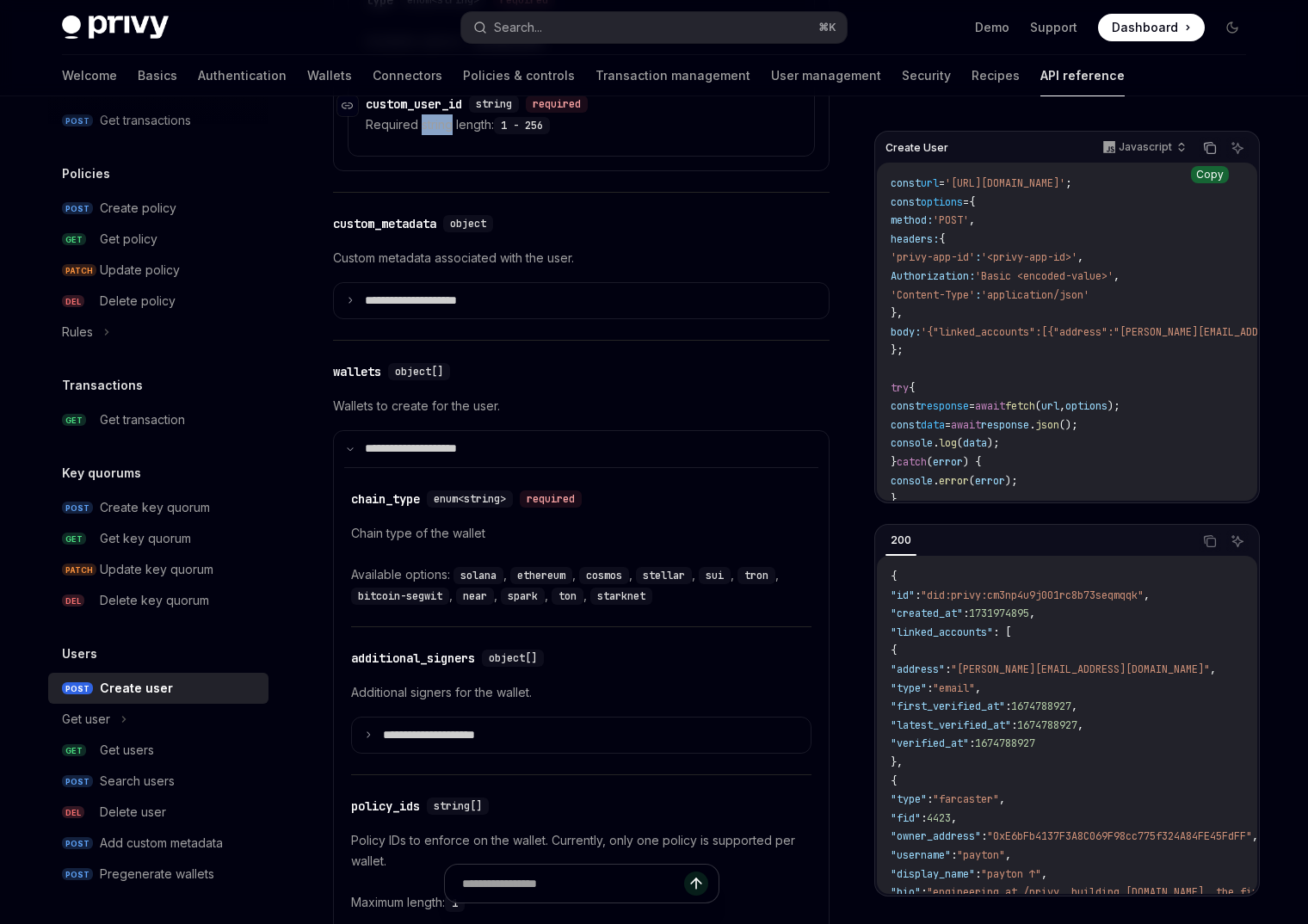
click at [438, 112] on div "custom_user_id" at bounding box center [414, 104] width 97 height 18
copy div "custom_user_id"
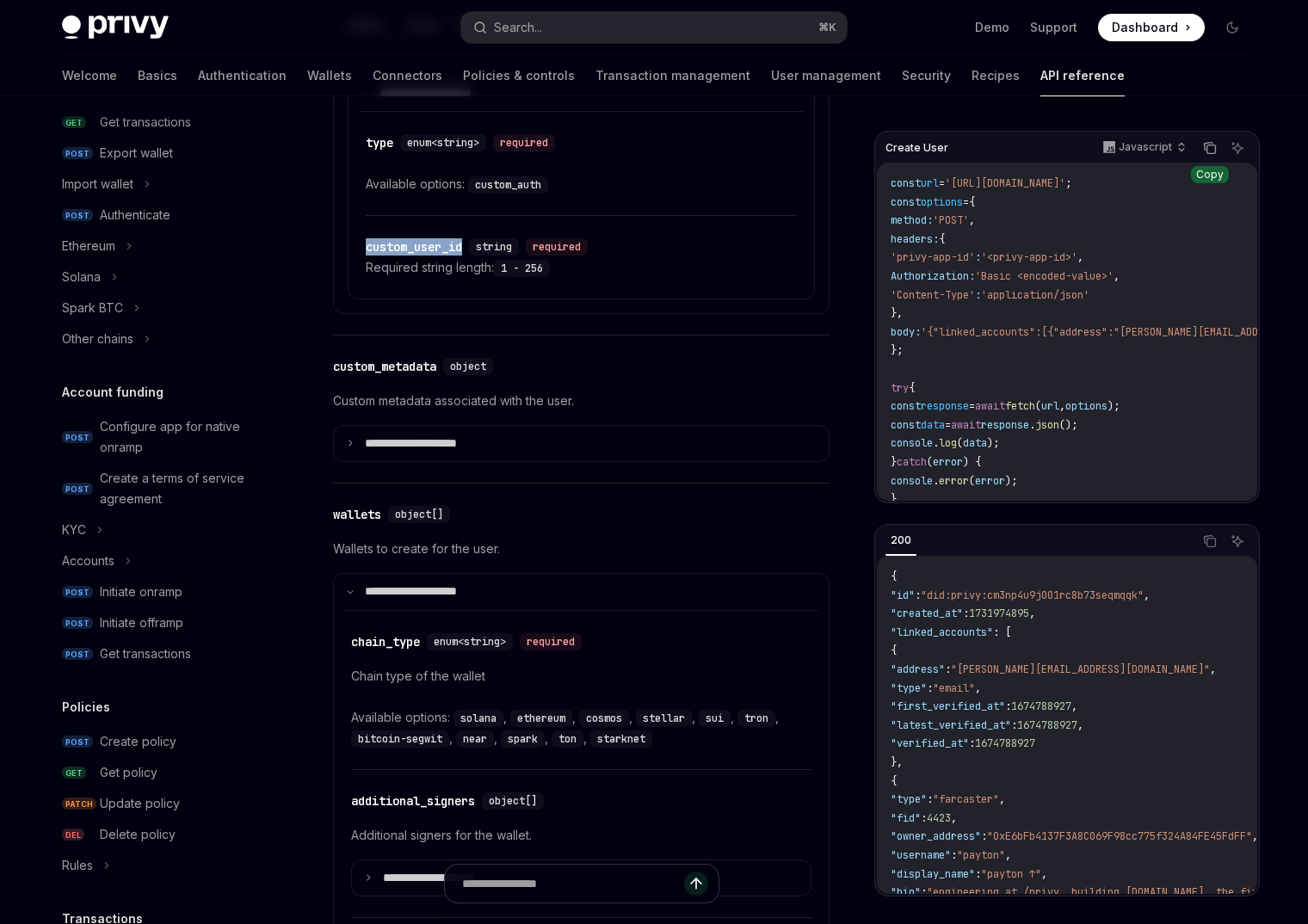
scroll to position [0, 0]
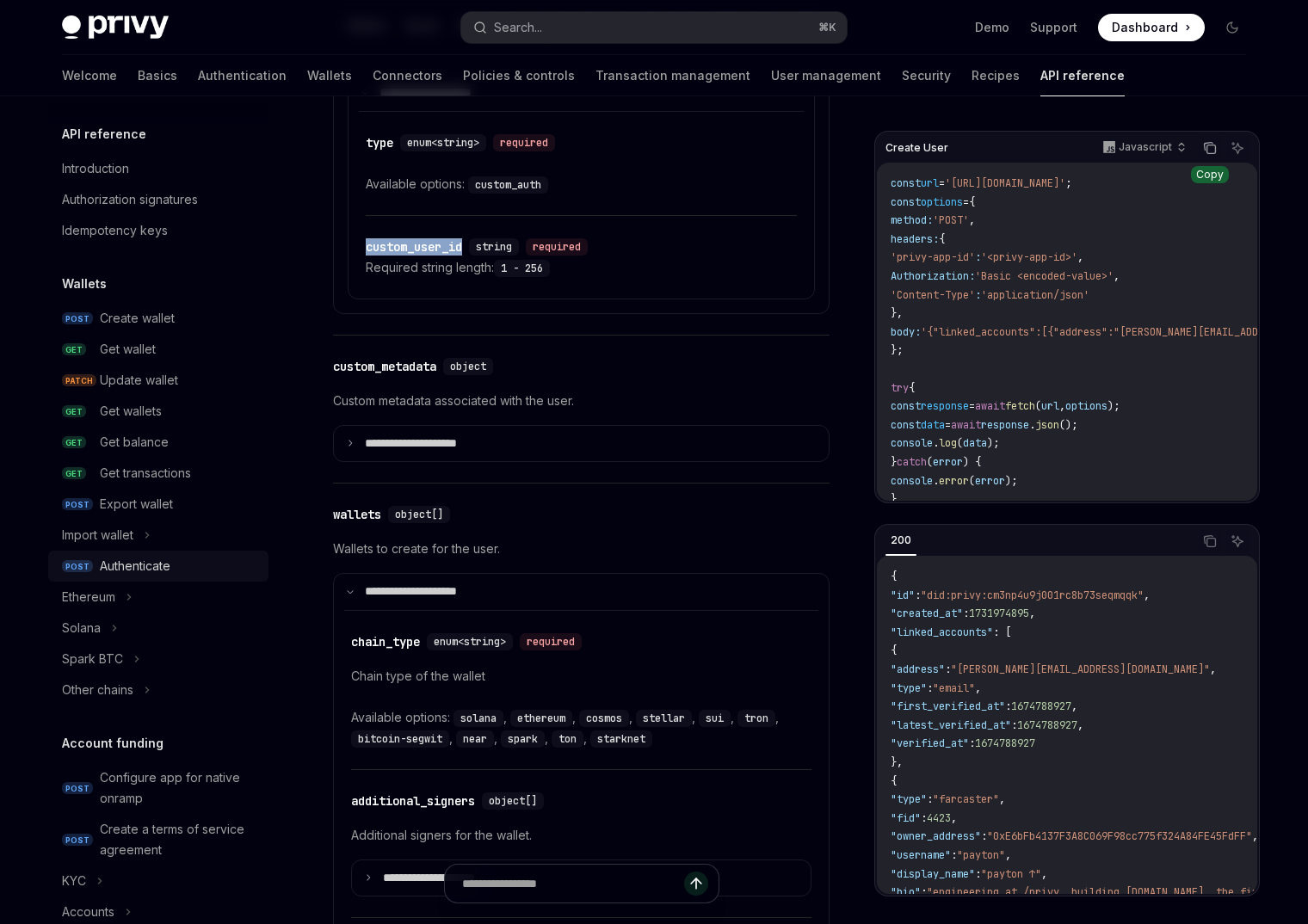
click at [150, 562] on div "Authenticate" at bounding box center [134, 566] width 71 height 20
type textarea "*"
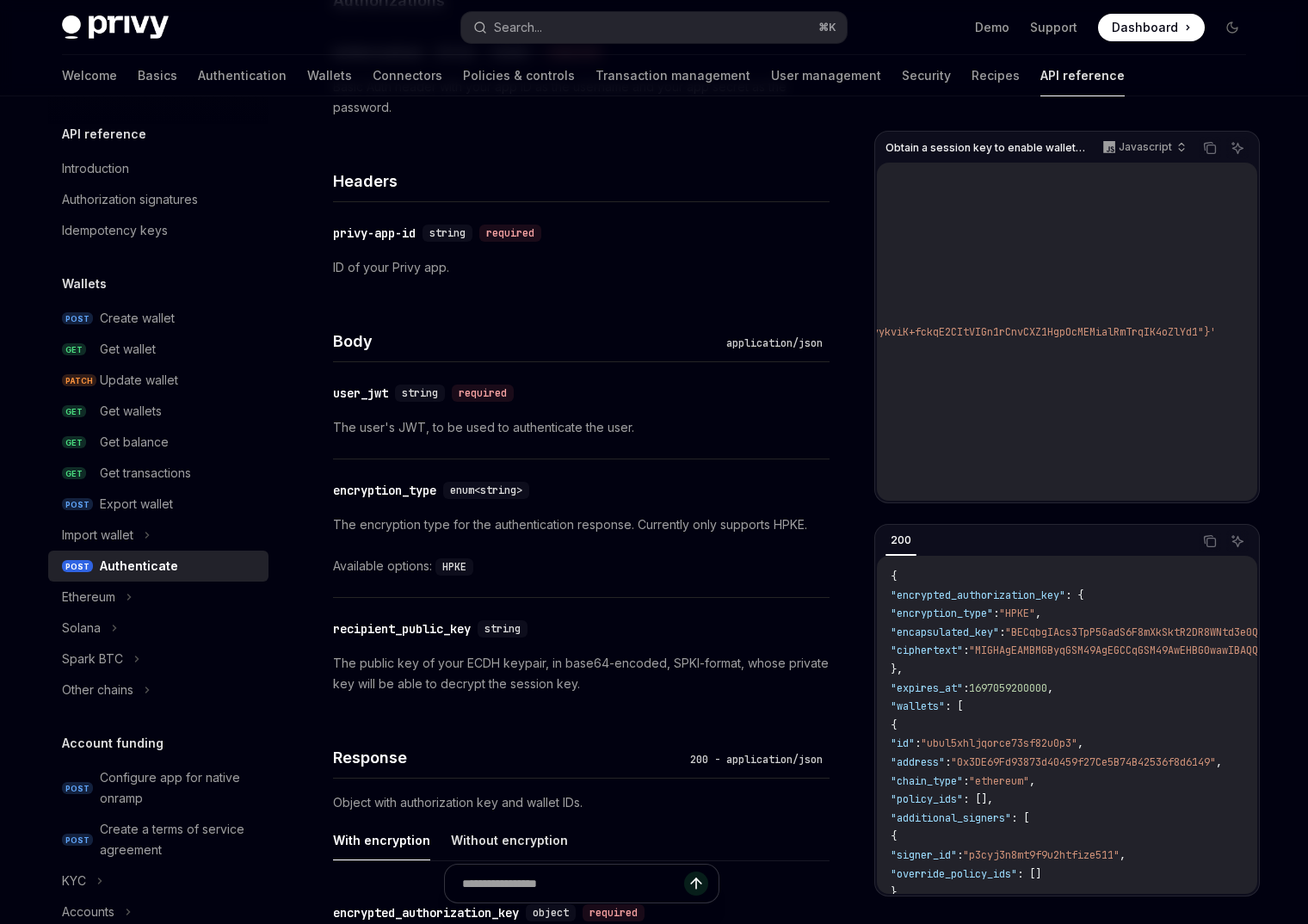
scroll to position [0, 1167]
click at [391, 497] on div "encryption_type" at bounding box center [385, 490] width 103 height 18
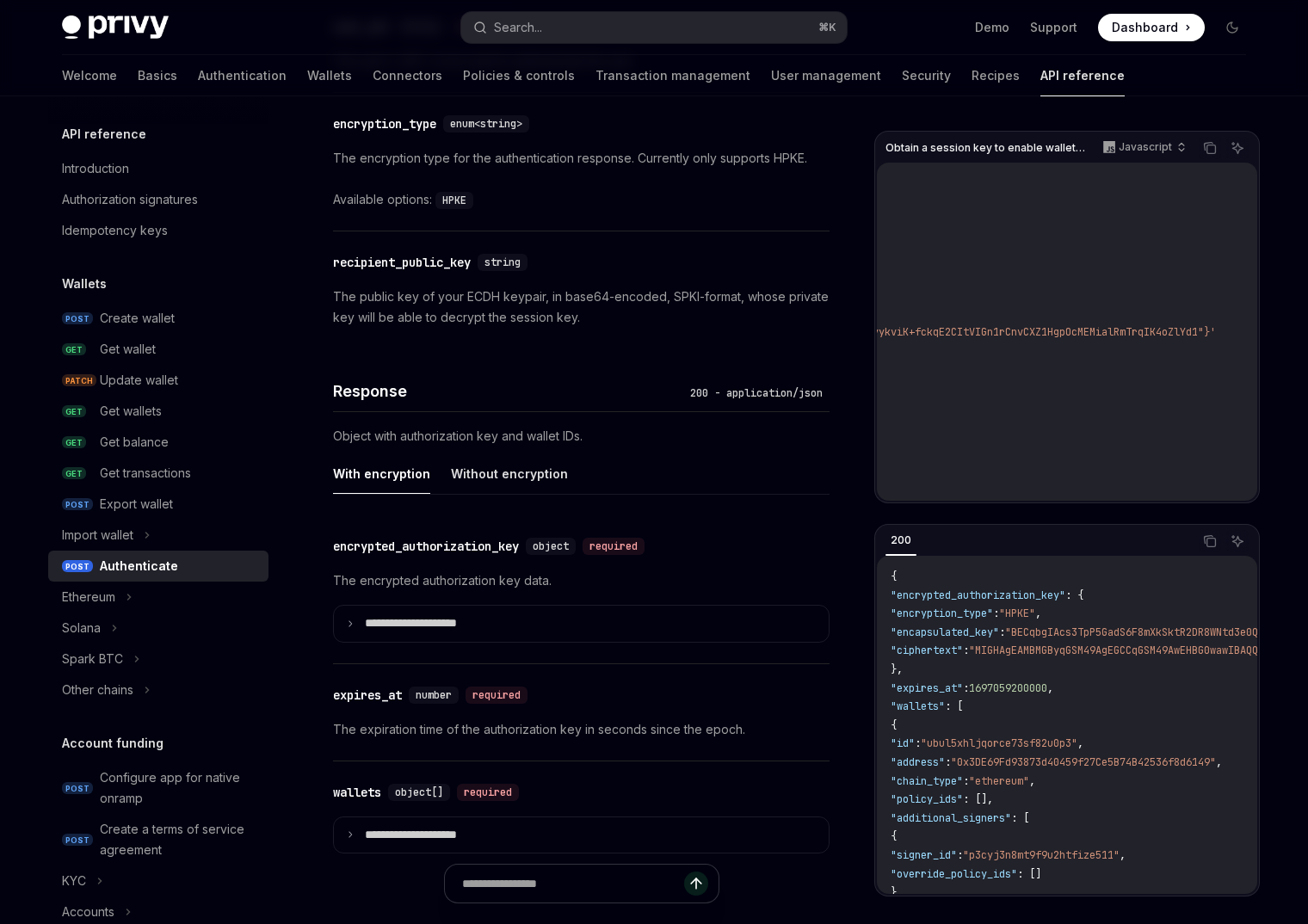
scroll to position [1091, 0]
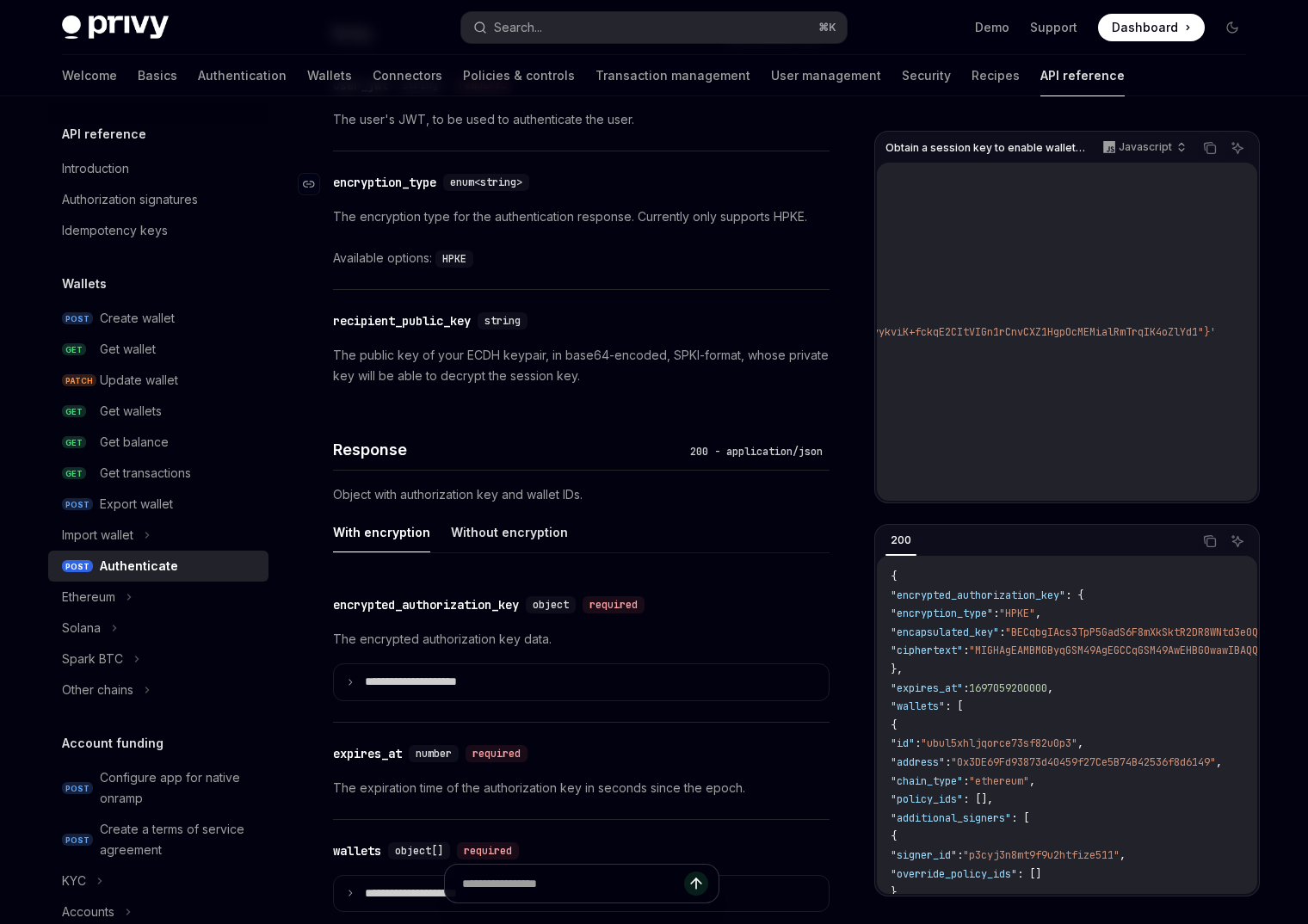
click at [387, 187] on div "encryption_type" at bounding box center [385, 182] width 103 height 18
copy div "encryption_type"
click at [419, 321] on div "recipient_public_key" at bounding box center [402, 321] width 137 height 18
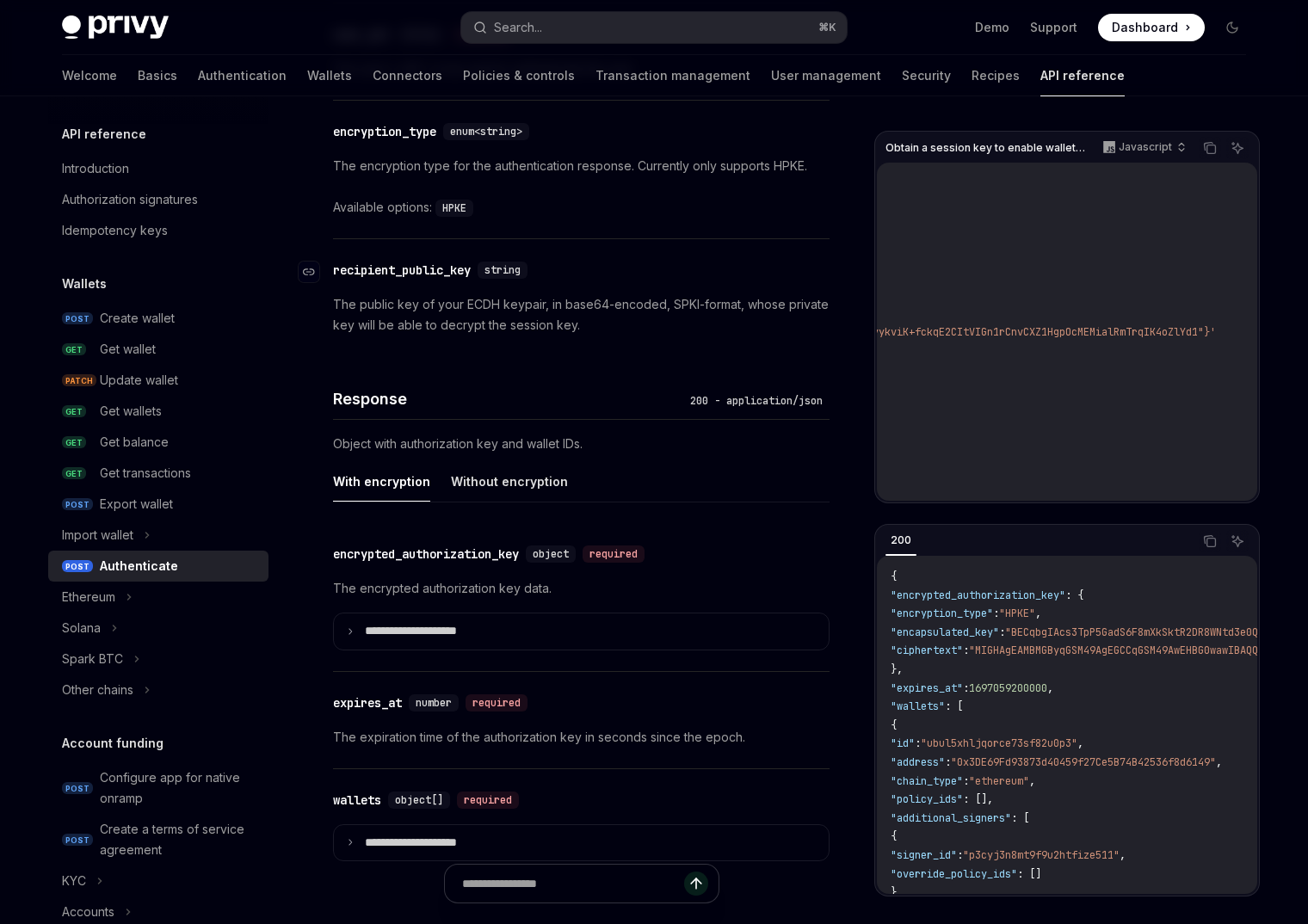
click at [419, 321] on div "​ recipient_public_key string The public key of your ECDH keypair, in base64-en…" at bounding box center [581, 298] width 496 height 117
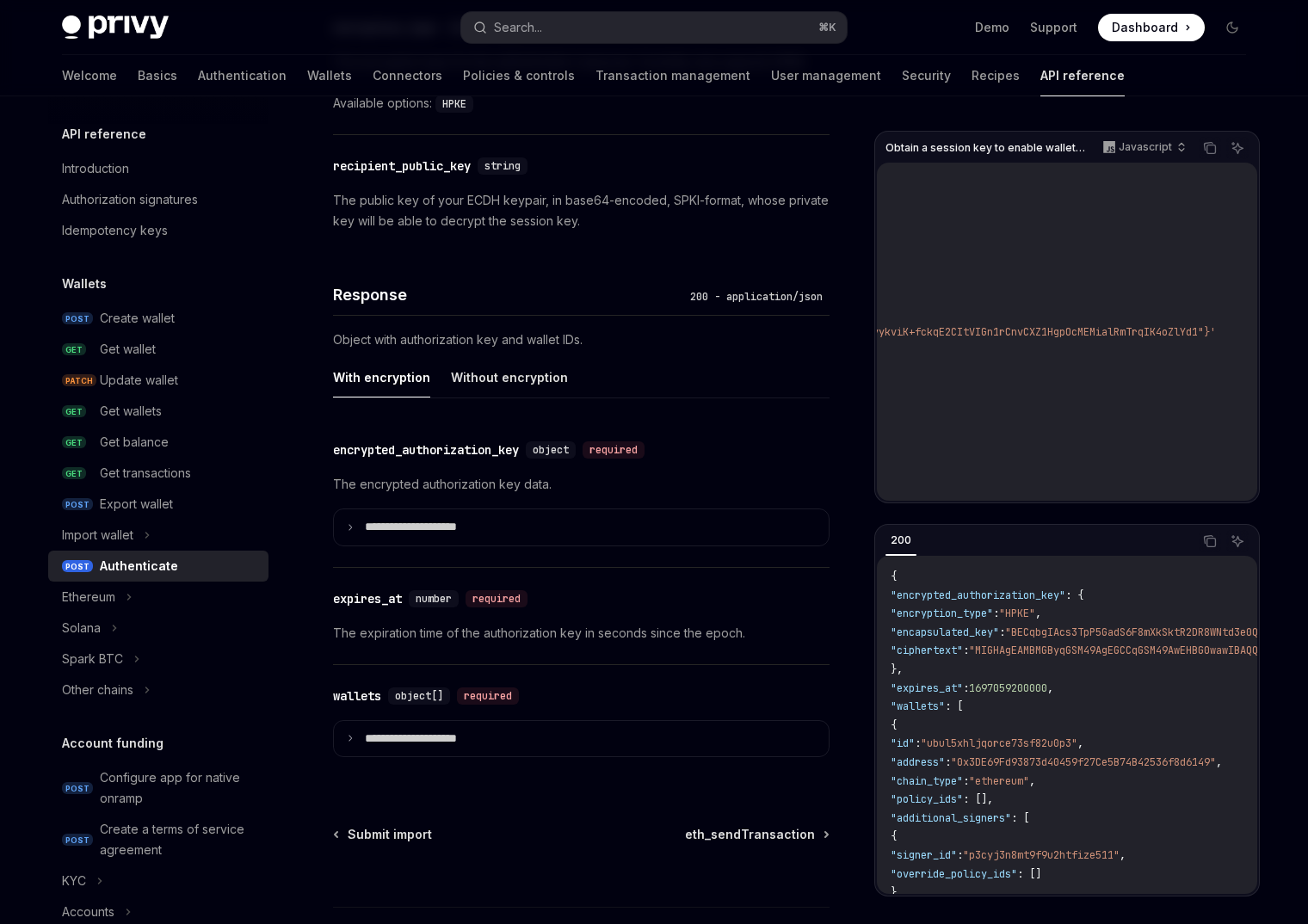
scroll to position [1212, 0]
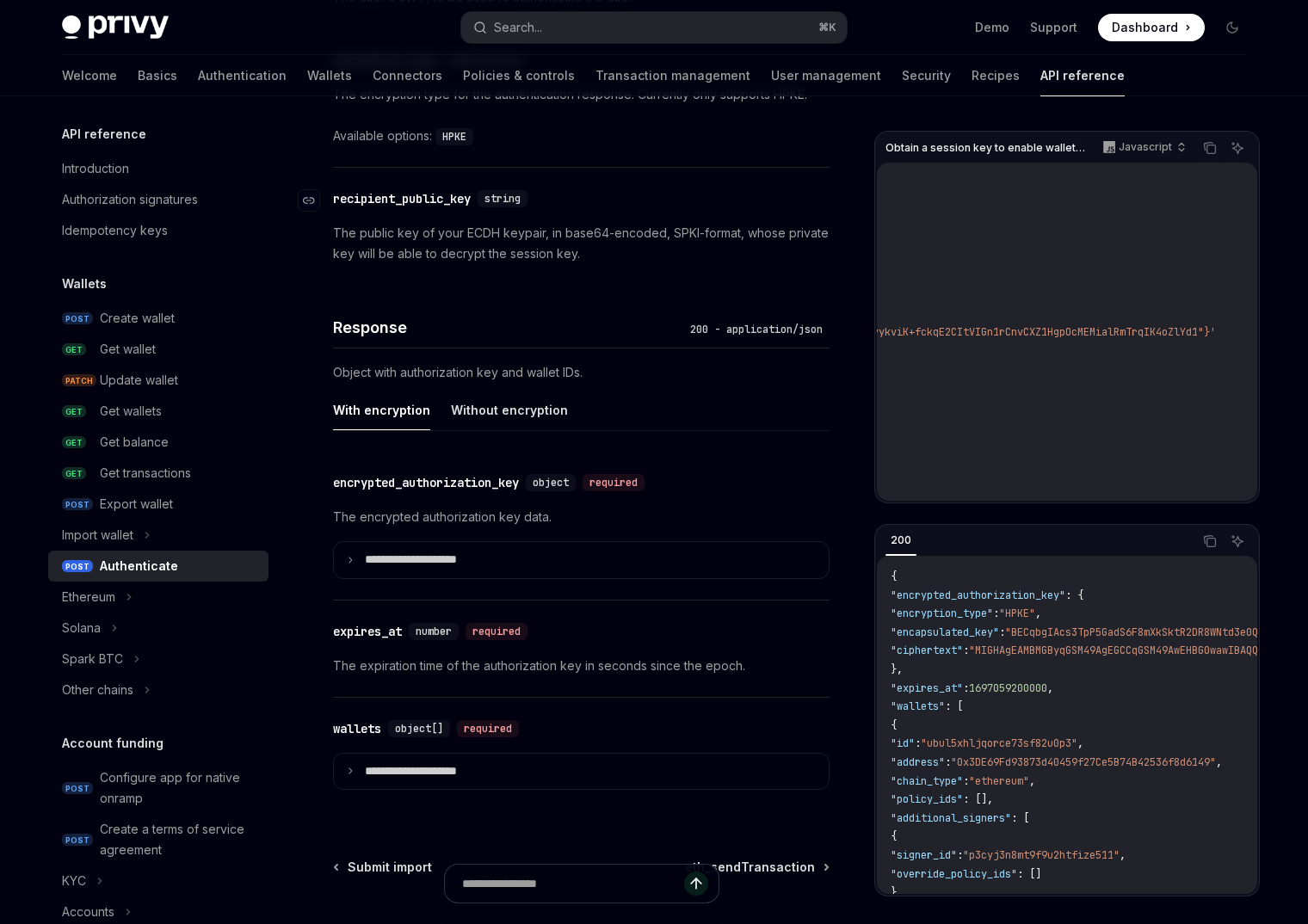
click at [416, 200] on div "recipient_public_key" at bounding box center [402, 198] width 137 height 18
copy div "recipient_public_key"
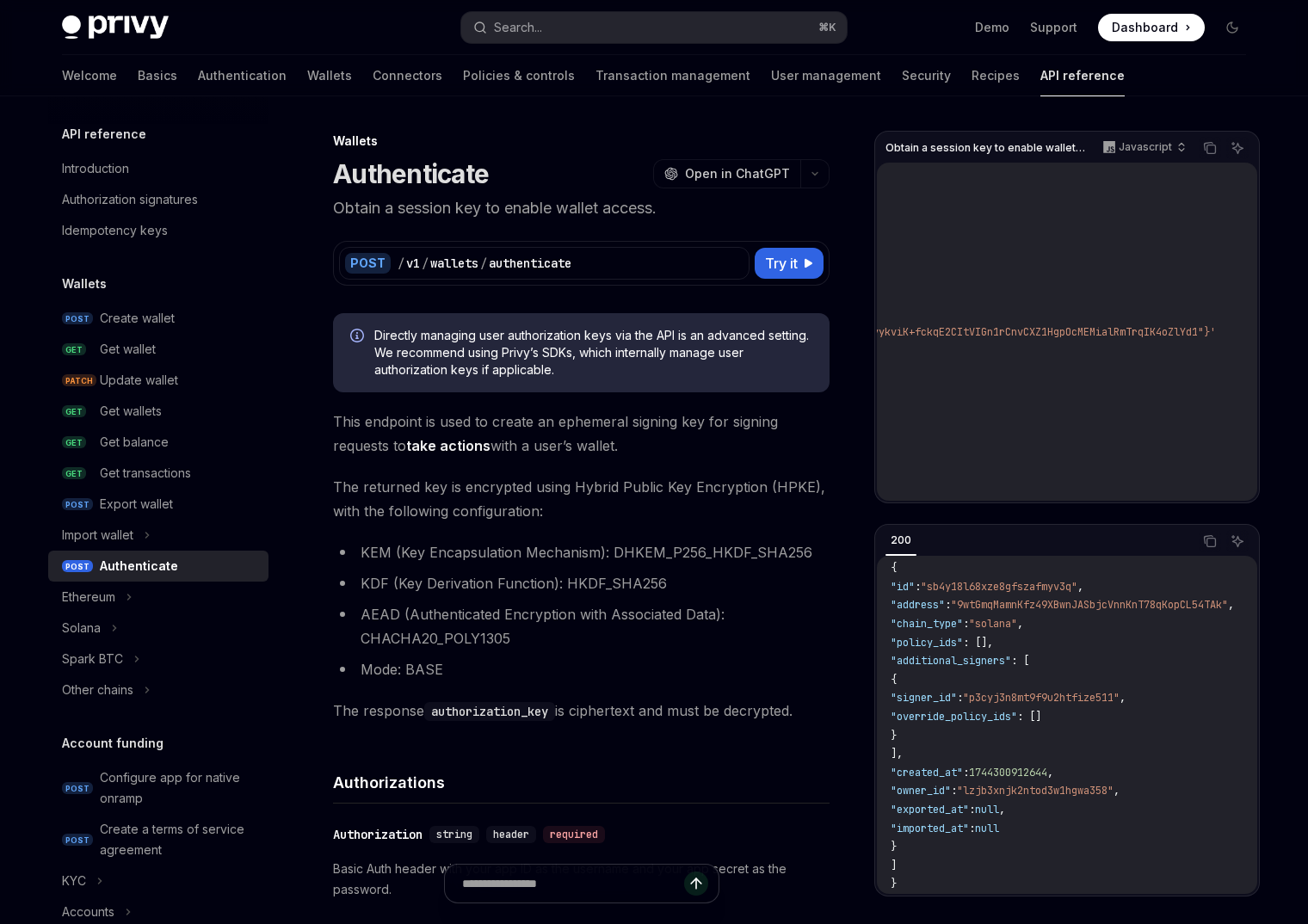
scroll to position [0, 0]
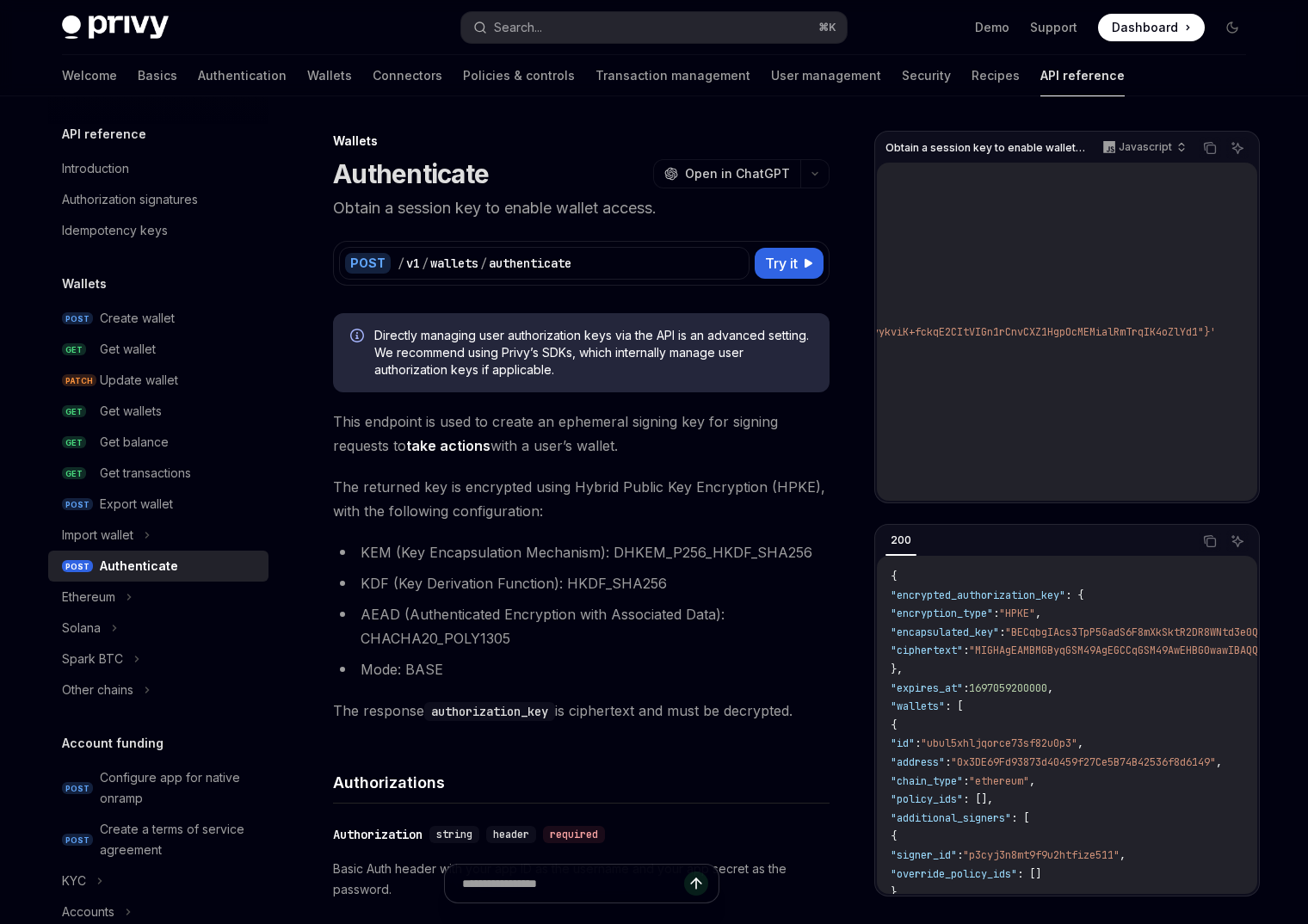
click at [971, 636] on span ""encapsulated_key"" at bounding box center [945, 632] width 109 height 14
copy span "encapsulated_key"
